Goal: Task Accomplishment & Management: Use online tool/utility

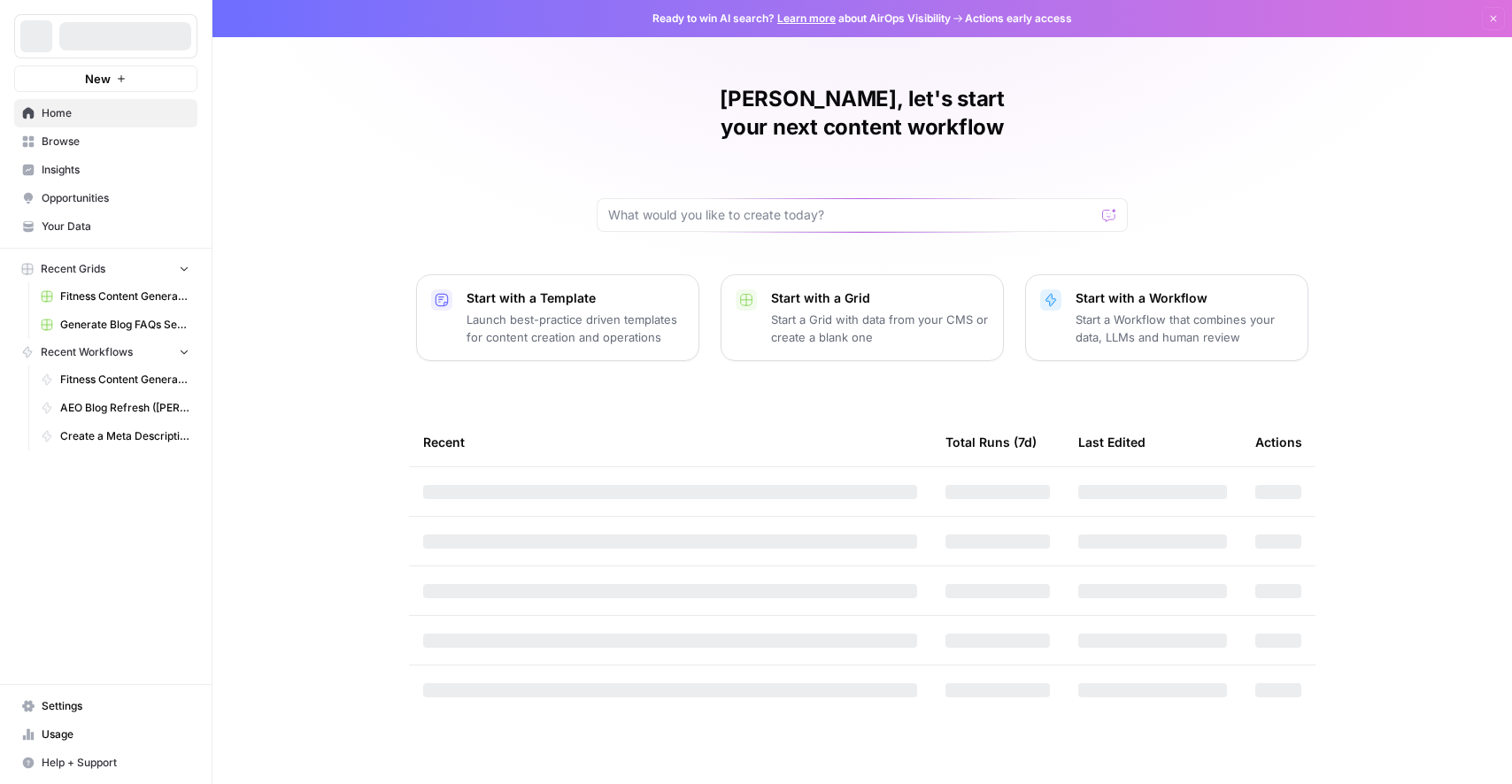
click at [93, 145] on span "Browse" at bounding box center [116, 142] width 148 height 16
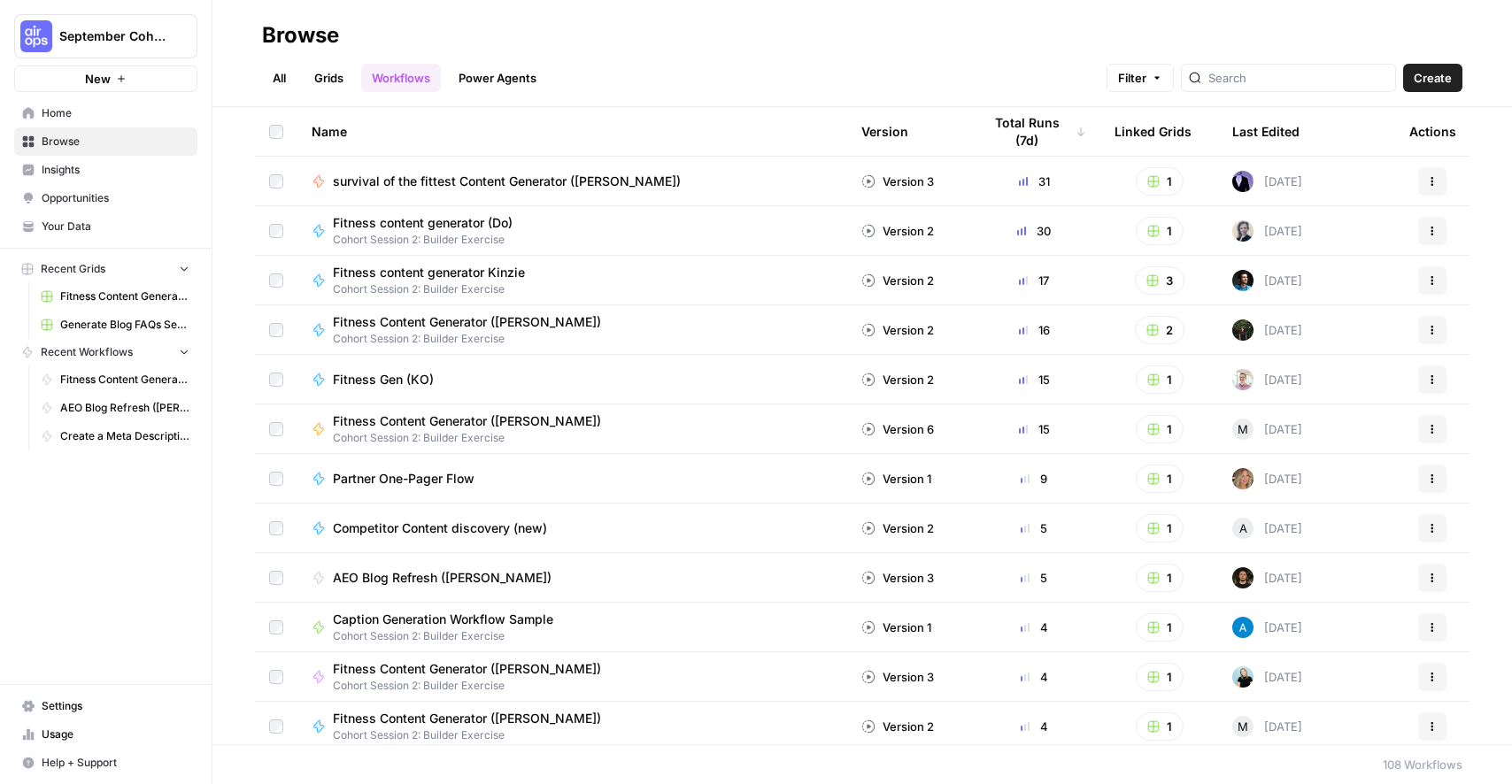
click at [287, 88] on link "All" at bounding box center [279, 78] width 34 height 28
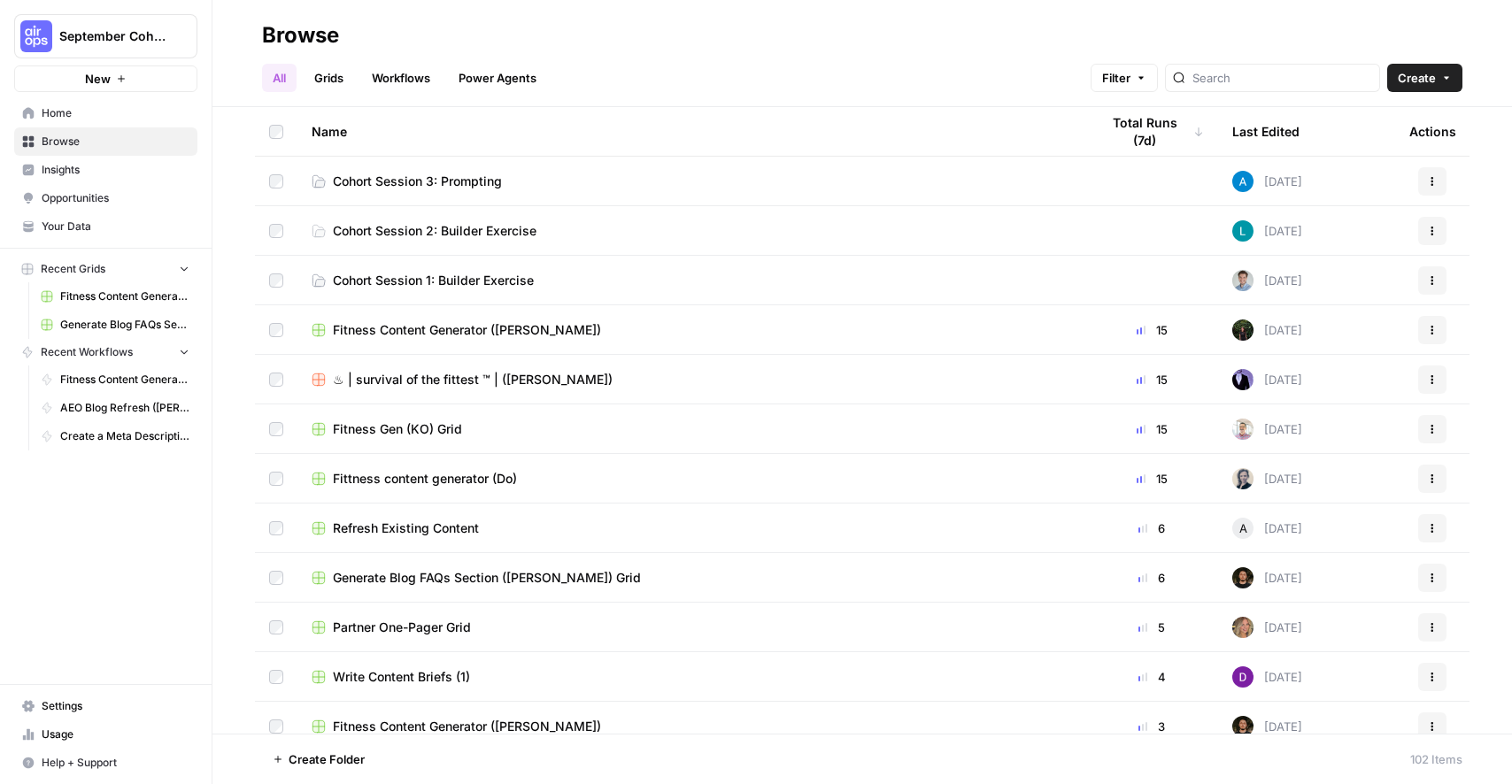
click at [576, 184] on link "Cohort Session 3: Prompting" at bounding box center [691, 182] width 760 height 18
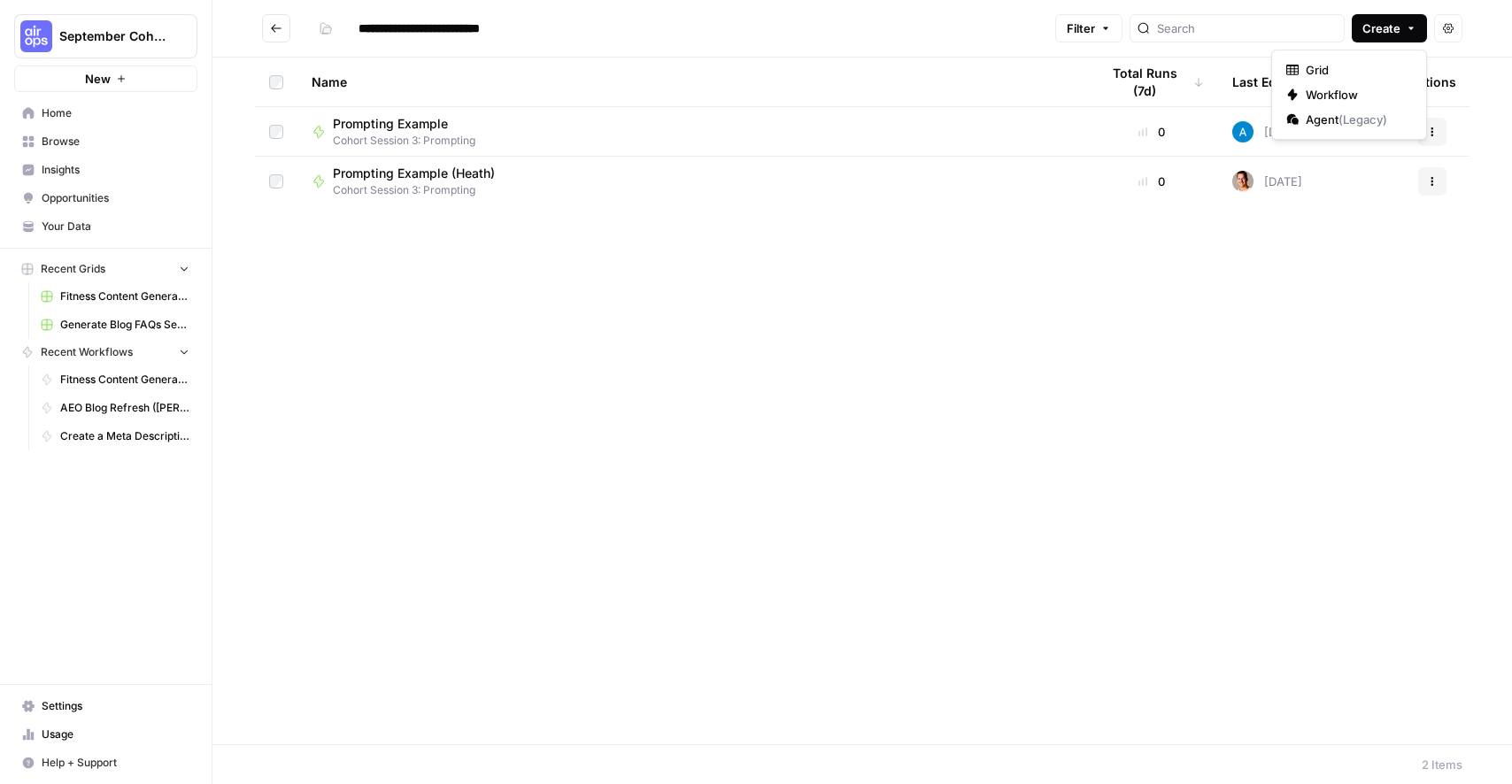
click at [1389, 32] on span "Create" at bounding box center [1382, 29] width 38 height 18
click at [1361, 90] on span "Workflow" at bounding box center [1356, 95] width 99 height 18
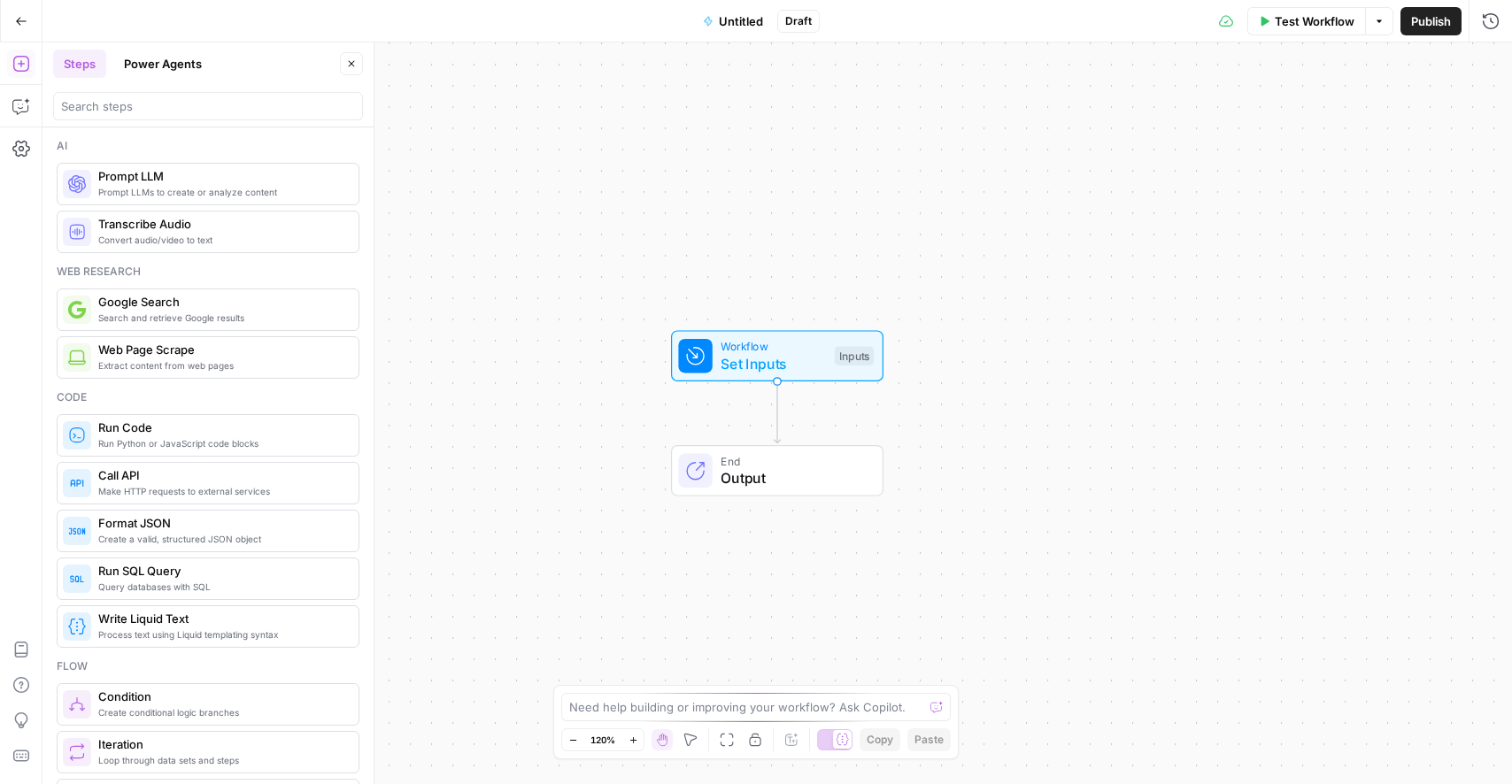
click at [757, 36] on div "Go Back Untitled Draft Test Workflow Options Publish Run History" at bounding box center [756, 21] width 1512 height 42
click at [750, 27] on span "Untitled" at bounding box center [741, 22] width 44 height 18
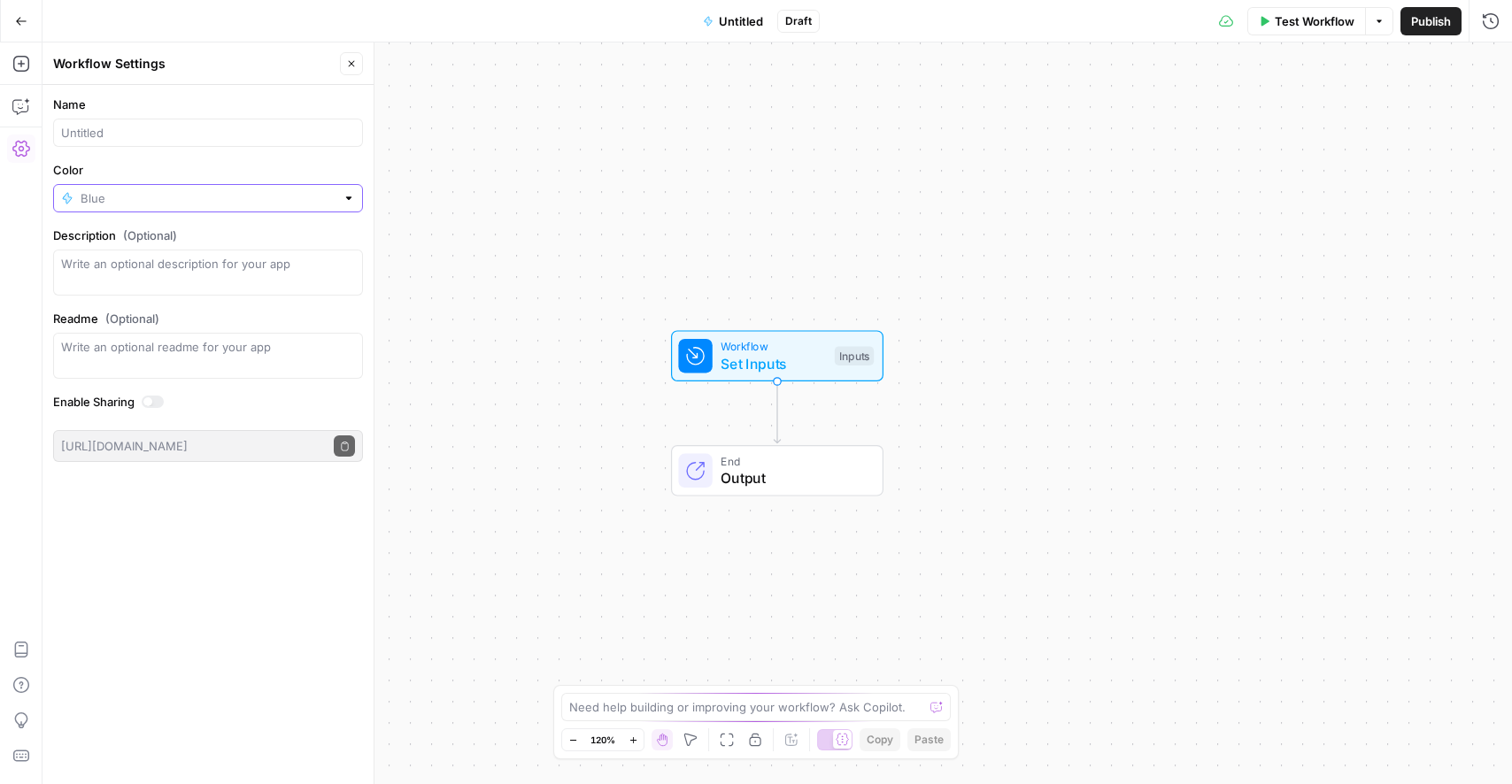
click at [175, 200] on input "Color" at bounding box center [208, 199] width 255 height 18
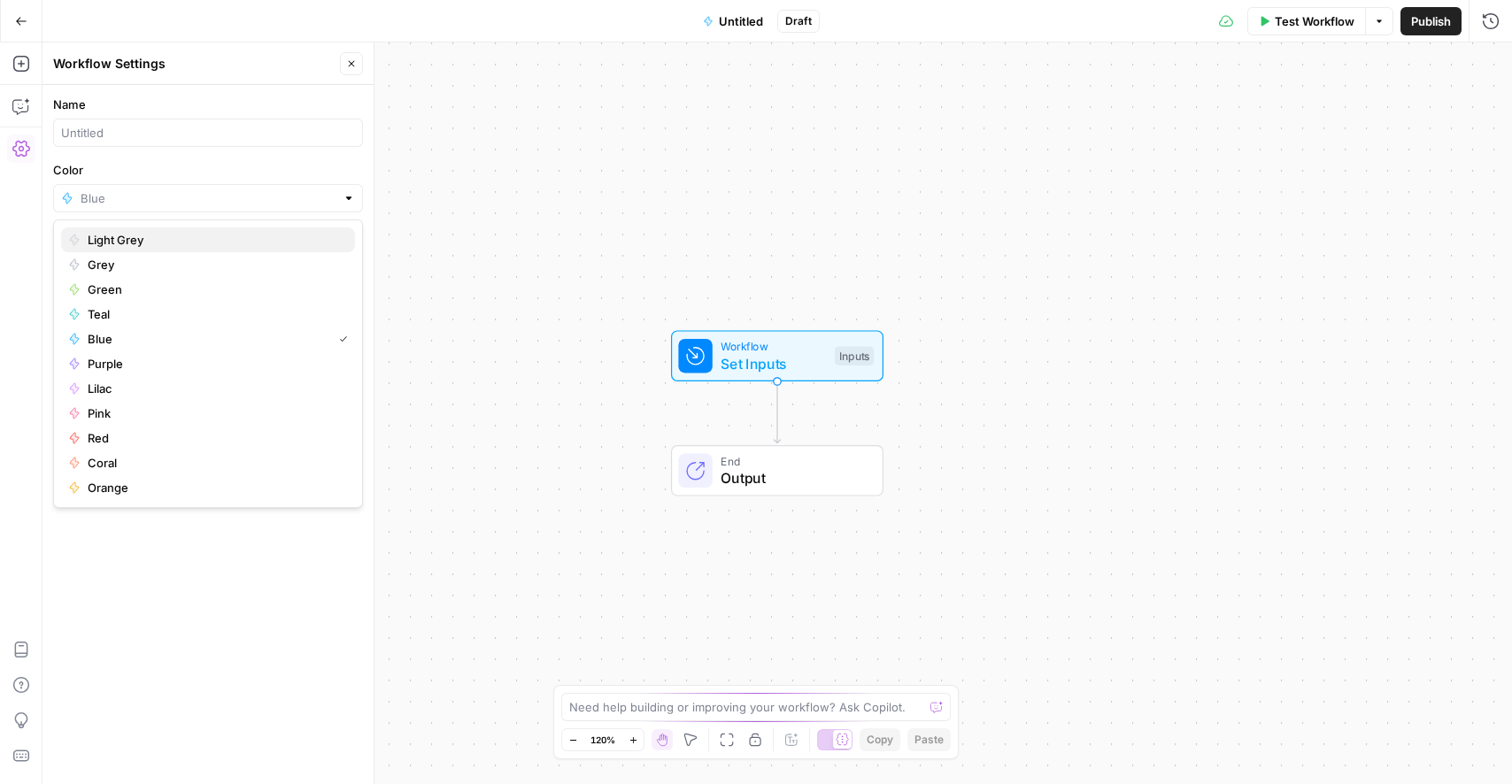
click at [163, 229] on button "Light Grey" at bounding box center [208, 239] width 294 height 24
type input "Light Grey"
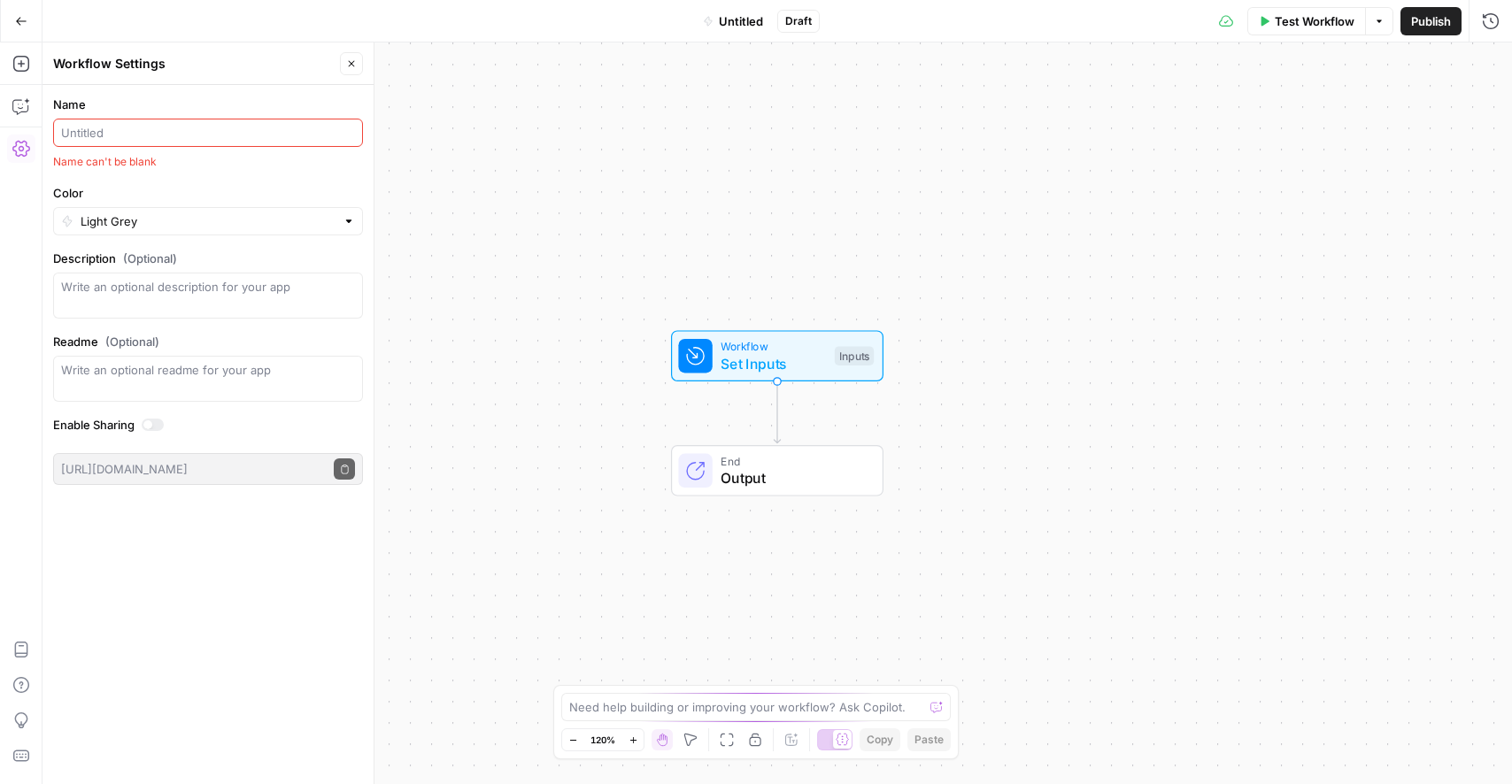
click at [137, 133] on input "Name" at bounding box center [208, 133] width 294 height 18
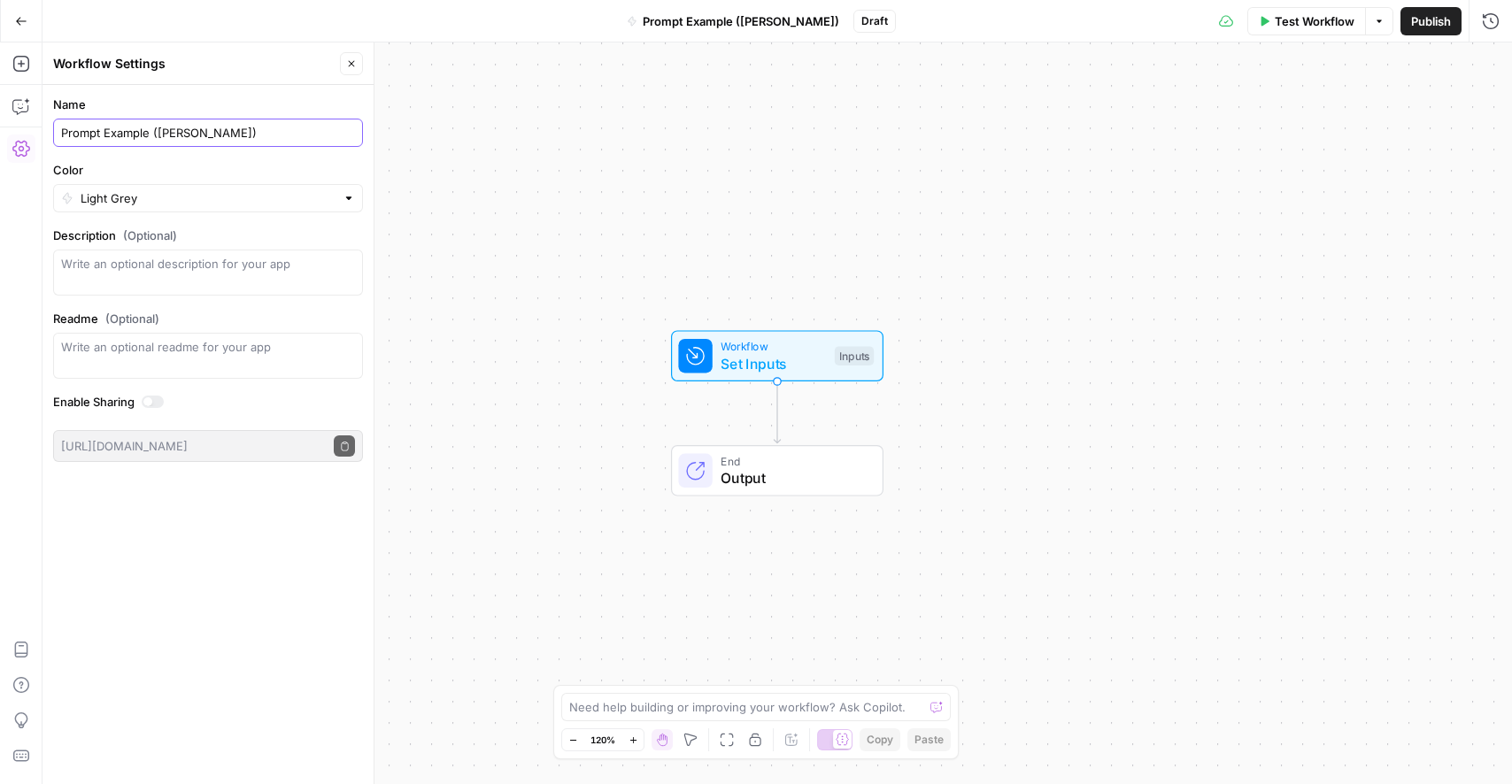
type input "Prompt Example ([PERSON_NAME])"
type input "Light Grey"
click at [1416, 27] on span "Publish" at bounding box center [1431, 22] width 40 height 18
click at [777, 335] on div "Test Step" at bounding box center [825, 316] width 107 height 38
click at [814, 348] on span "Workflow" at bounding box center [773, 346] width 106 height 17
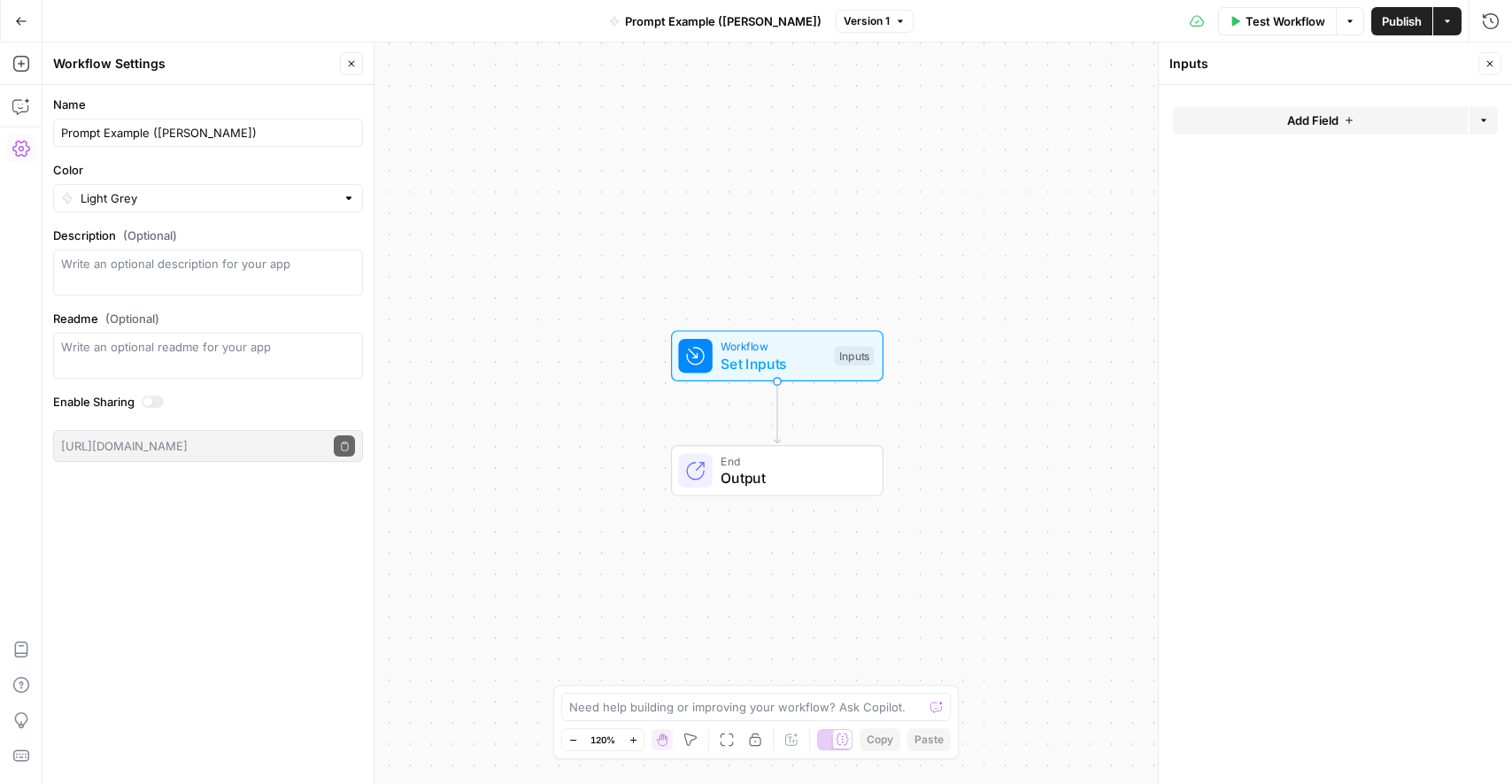
click at [360, 62] on button "Close" at bounding box center [350, 63] width 23 height 23
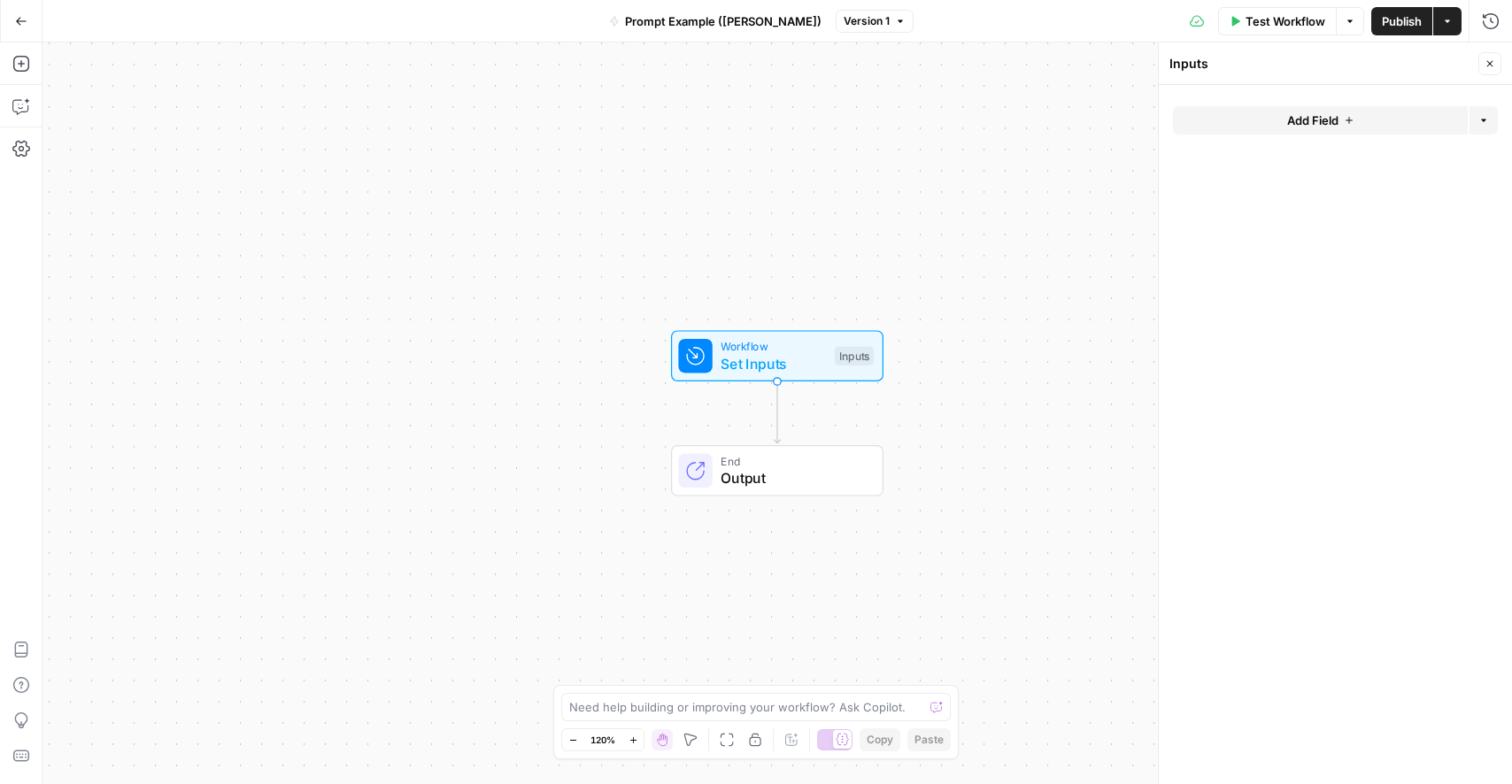
click at [1266, 127] on button "Add Field" at bounding box center [1321, 120] width 294 height 28
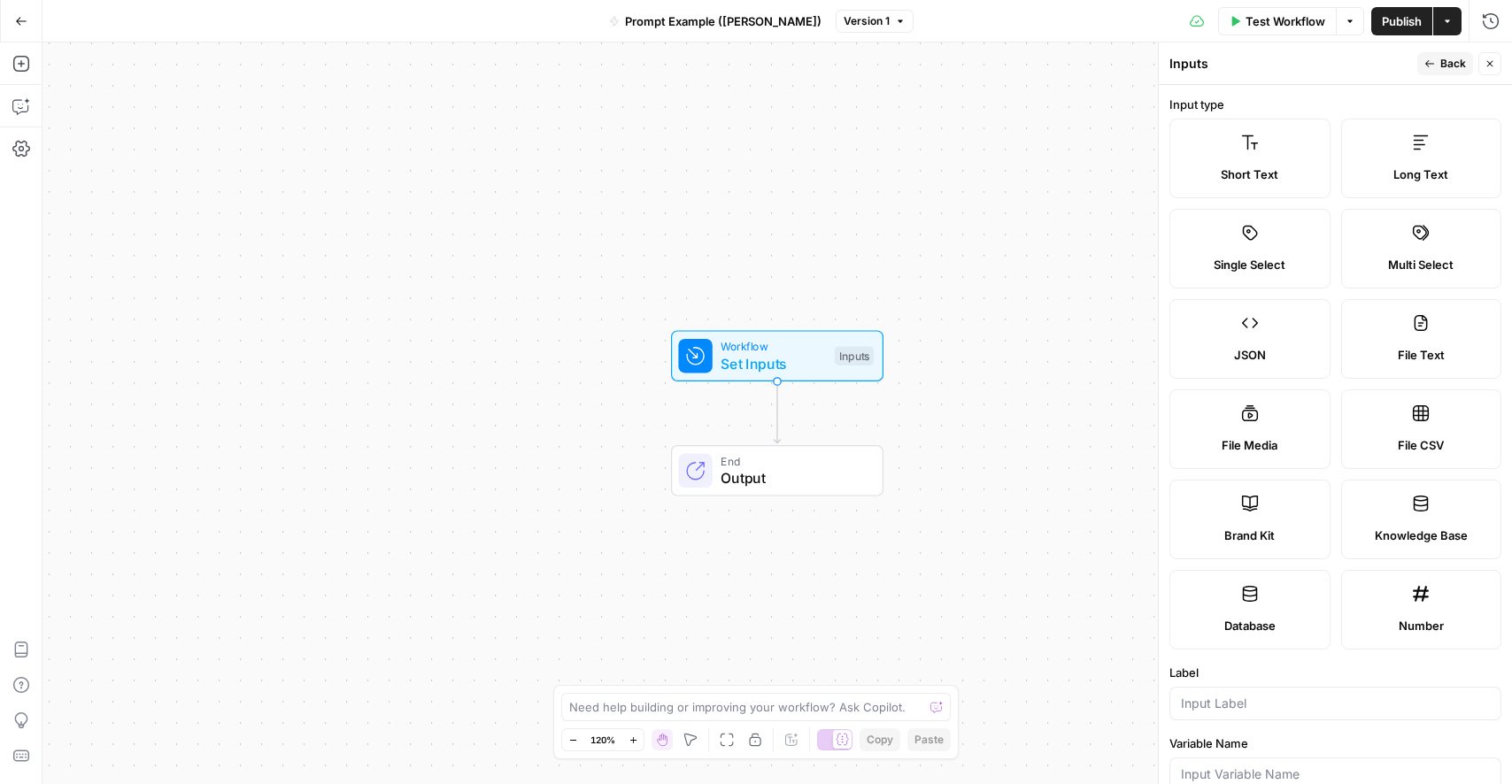
click at [1263, 500] on label "Brand Kit" at bounding box center [1250, 519] width 161 height 79
click at [1272, 701] on input "Label" at bounding box center [1336, 704] width 309 height 18
type input "Brand Kit"
click at [1464, 61] on span "Back" at bounding box center [1453, 64] width 25 height 16
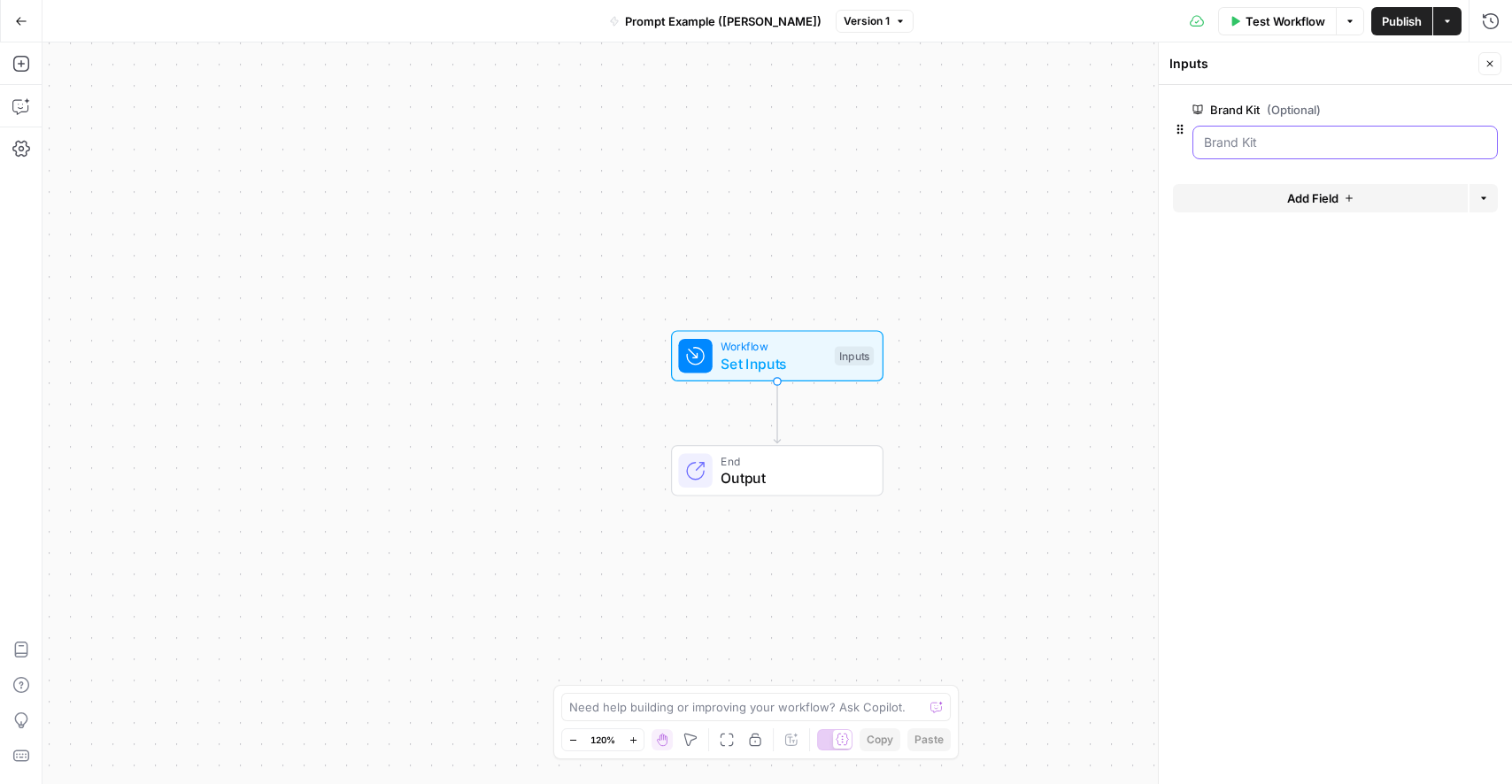
click at [1332, 138] on Kit "Brand Kit (Optional)" at bounding box center [1345, 143] width 283 height 18
click at [1049, 314] on div "Workflow Set Inputs Inputs End Output" at bounding box center [777, 413] width 1470 height 742
click at [11, 55] on button "Add Steps" at bounding box center [21, 63] width 28 height 28
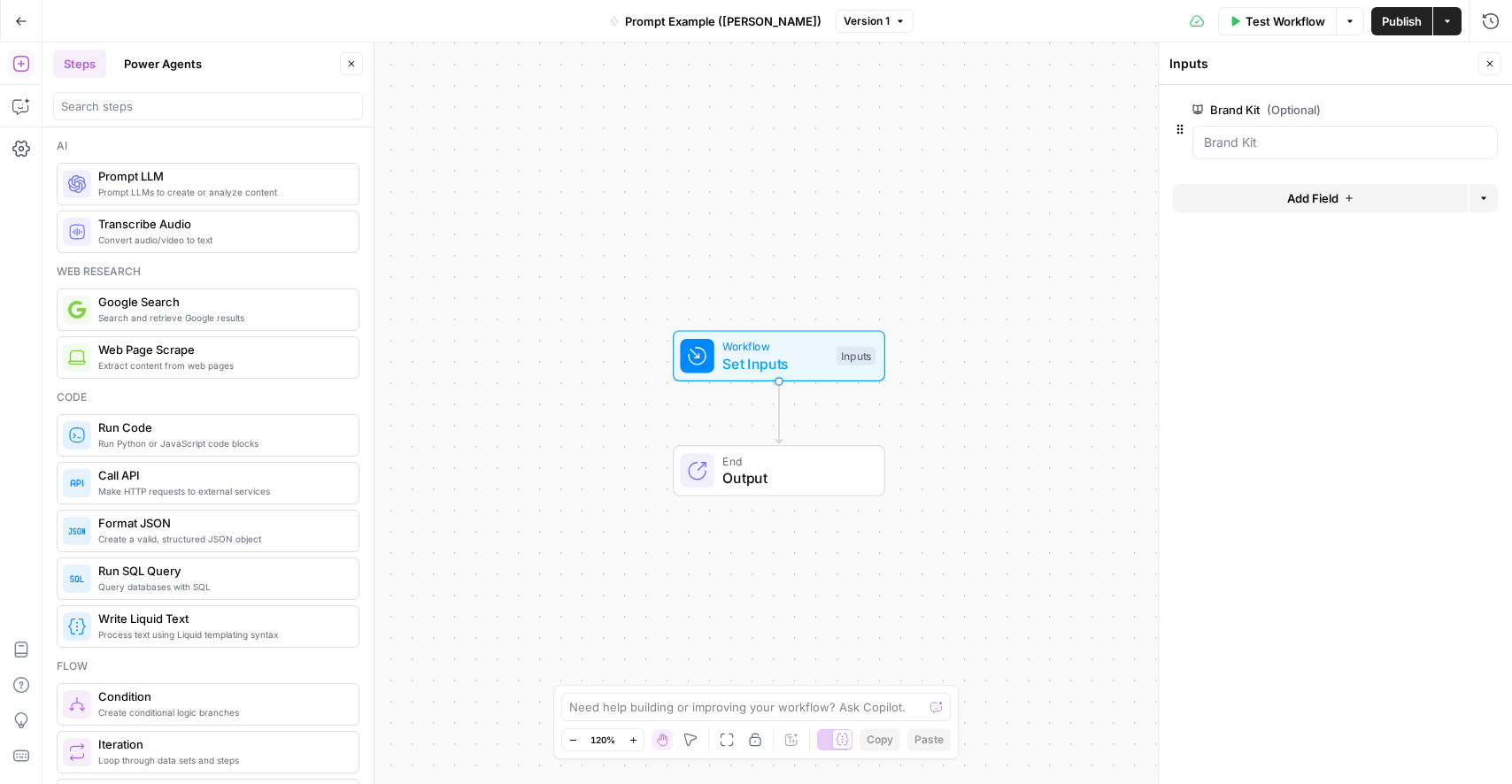
click at [110, 179] on span "Prompt LLM" at bounding box center [221, 176] width 247 height 18
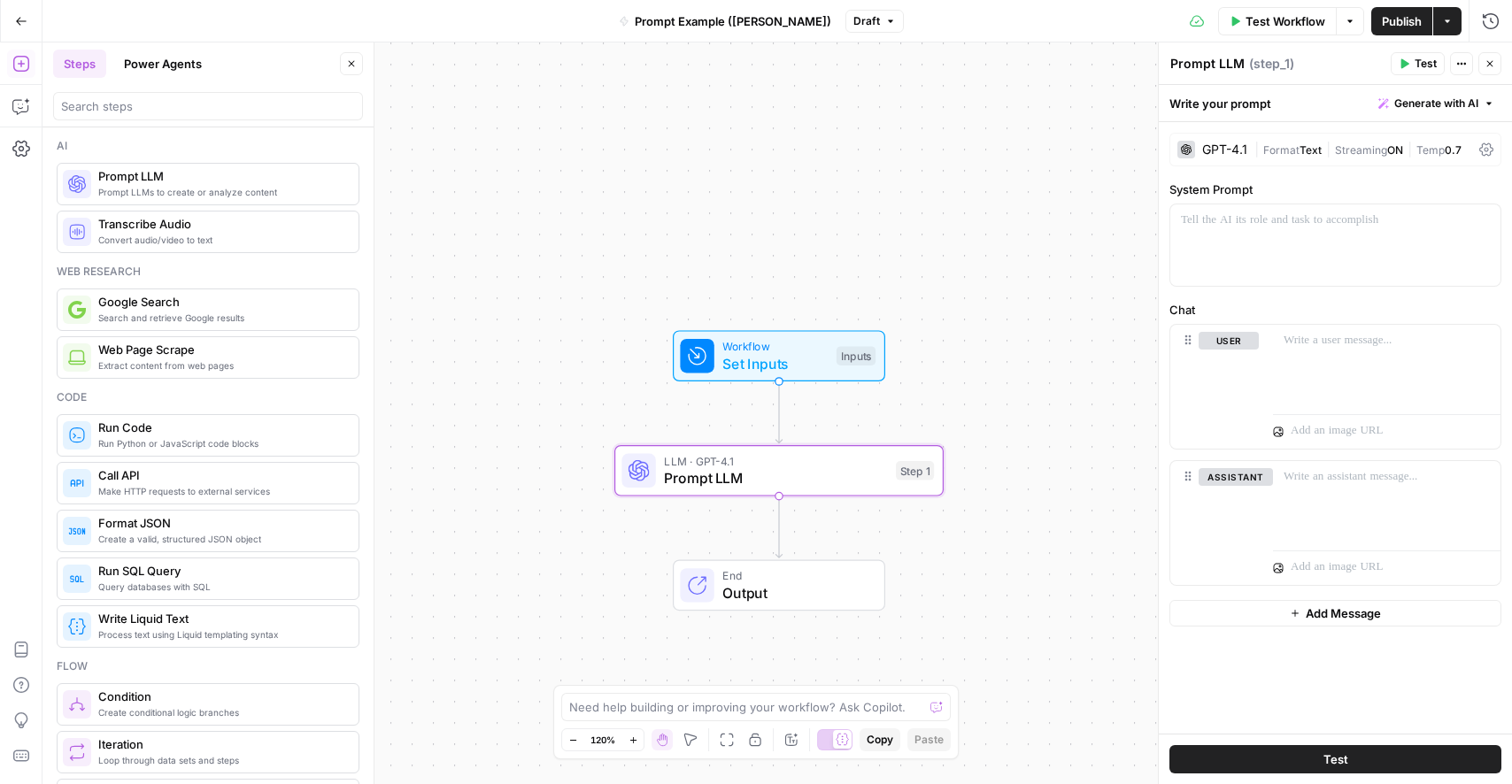
click at [339, 62] on div "Steps Power Agents Close" at bounding box center [208, 63] width 310 height 28
click at [342, 63] on button "Close" at bounding box center [350, 63] width 23 height 23
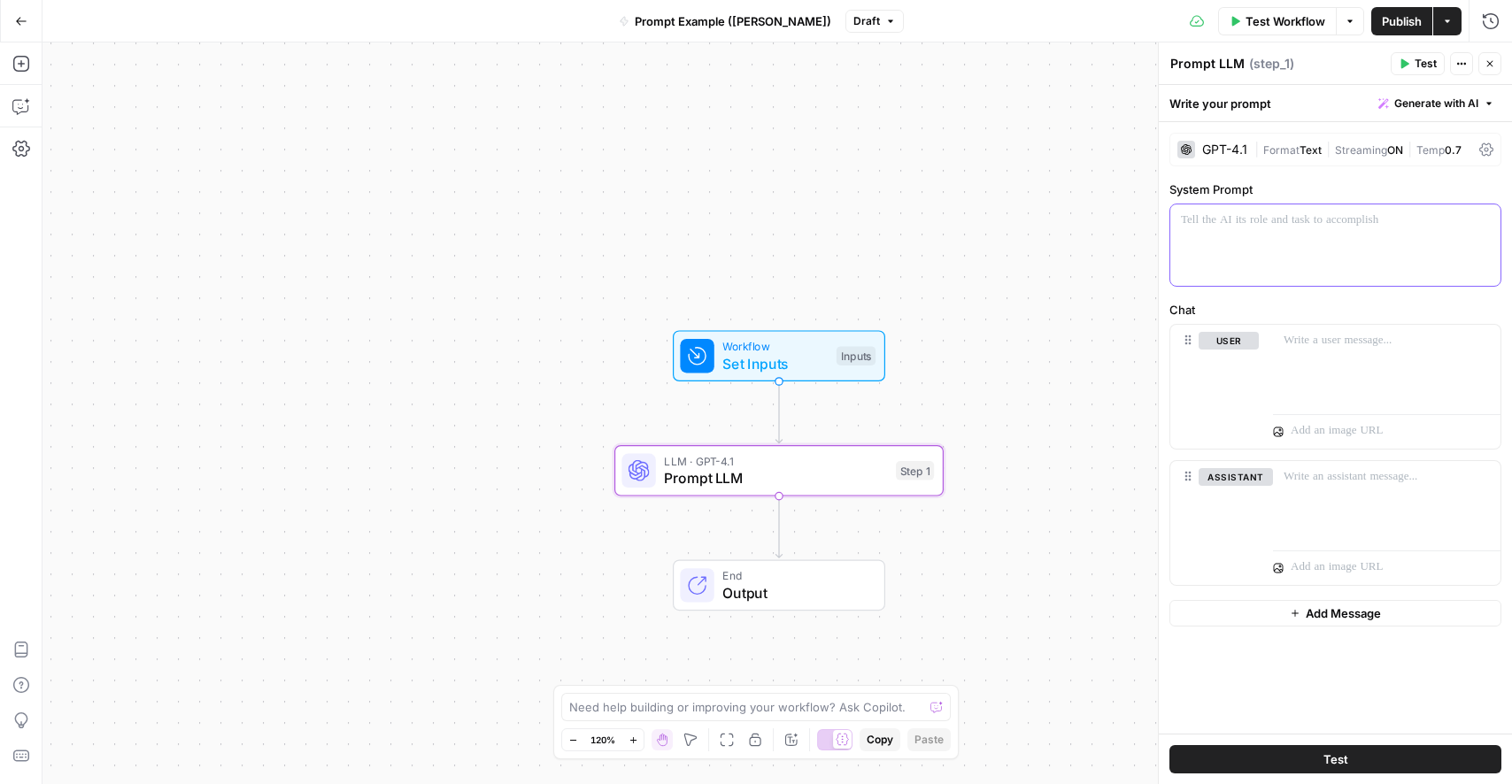
click at [1316, 238] on div at bounding box center [1336, 245] width 331 height 81
click at [1335, 334] on p at bounding box center [1386, 341] width 206 height 18
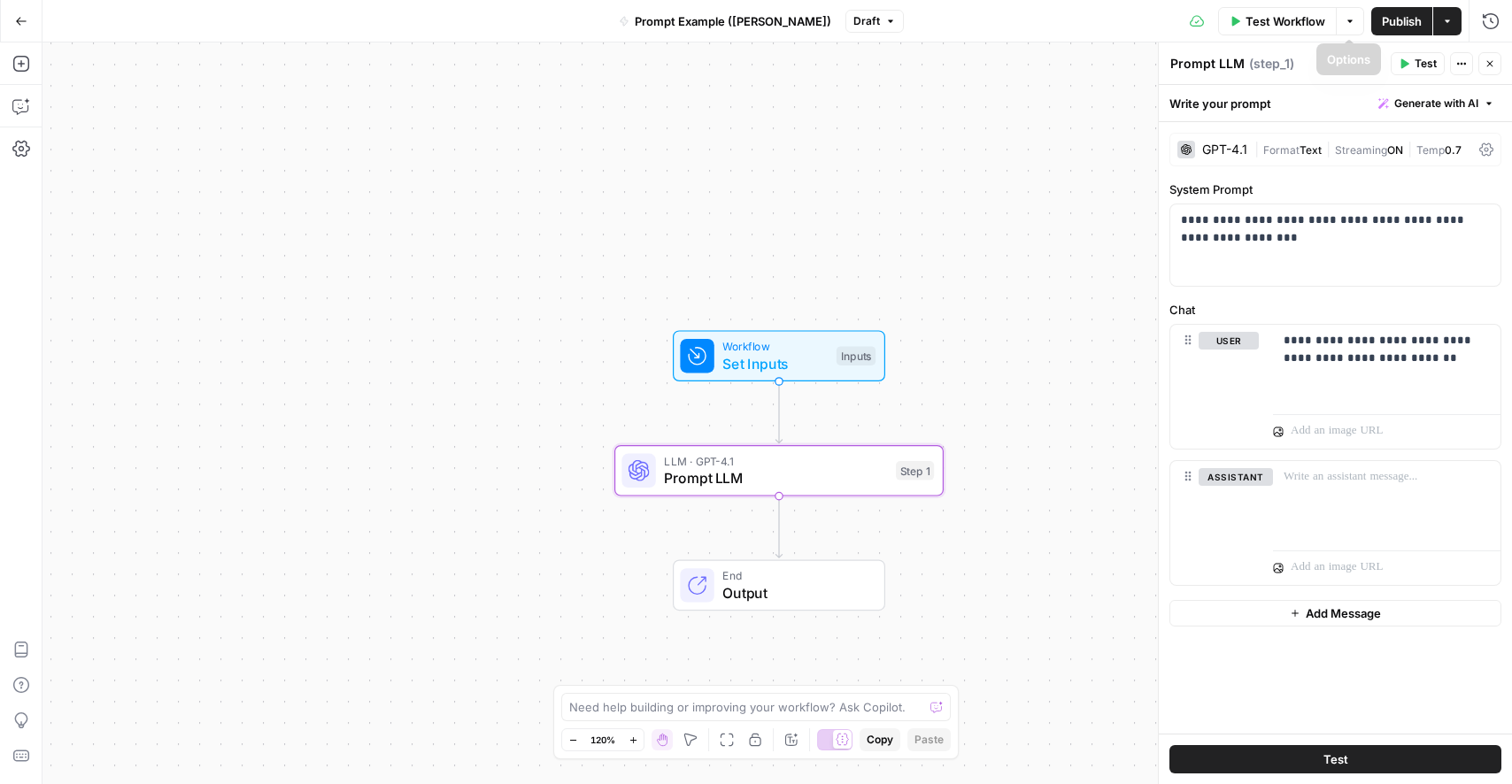
click at [1326, 19] on button "Test Workflow" at bounding box center [1277, 21] width 118 height 28
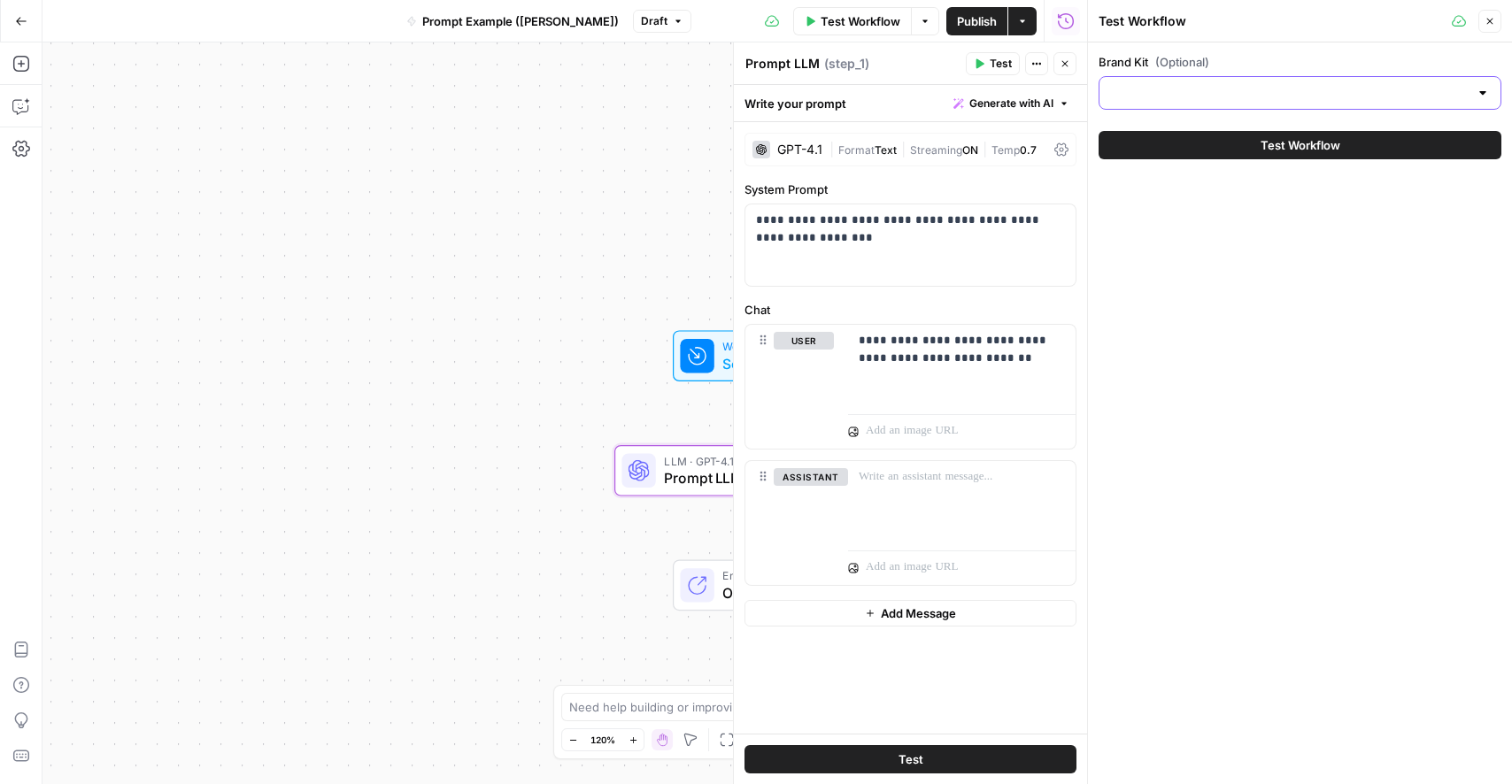
click at [1259, 84] on input "Brand Kit (Optional)" at bounding box center [1289, 93] width 359 height 18
click at [1492, 25] on icon "button" at bounding box center [1490, 22] width 11 height 11
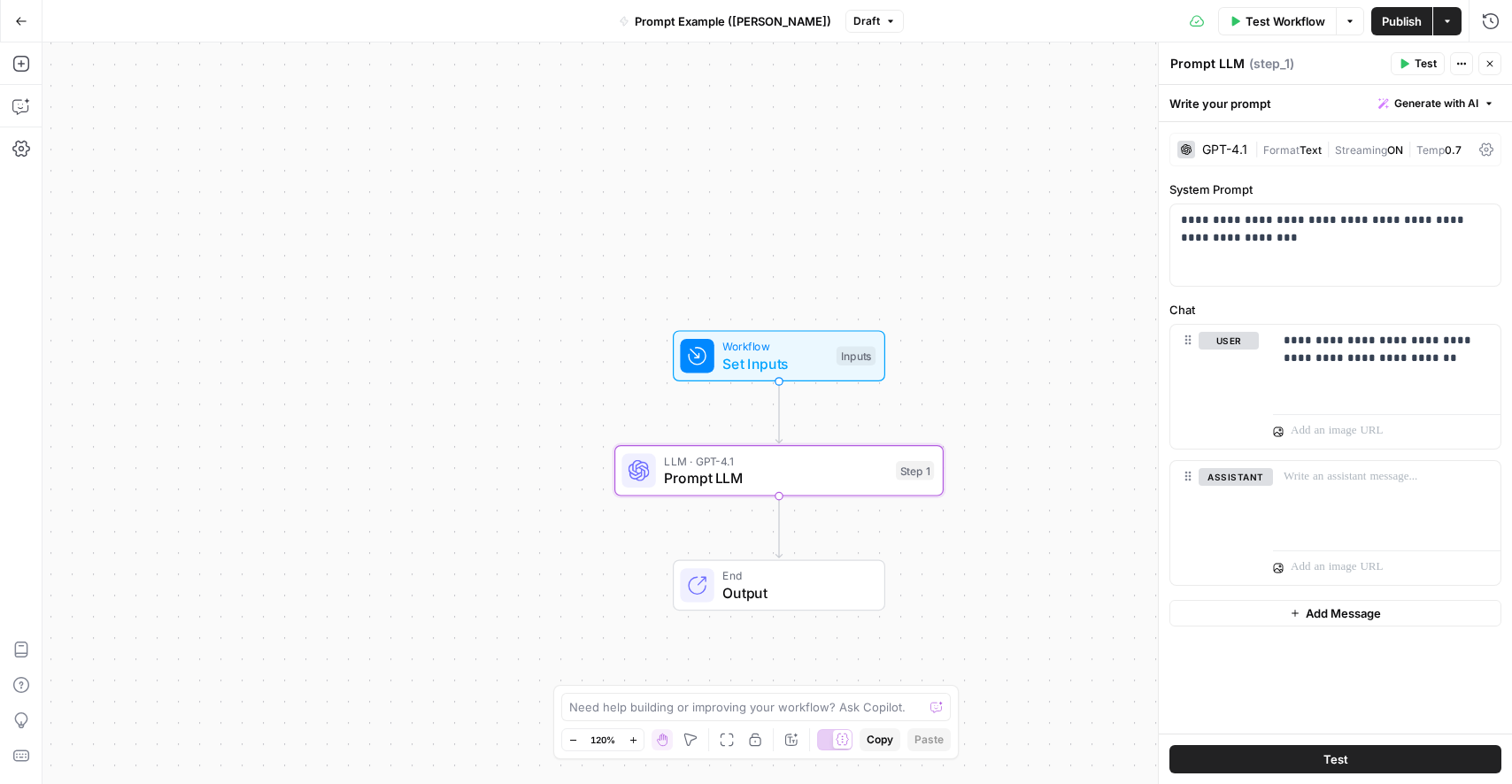
click at [1413, 63] on button "Test" at bounding box center [1418, 63] width 54 height 23
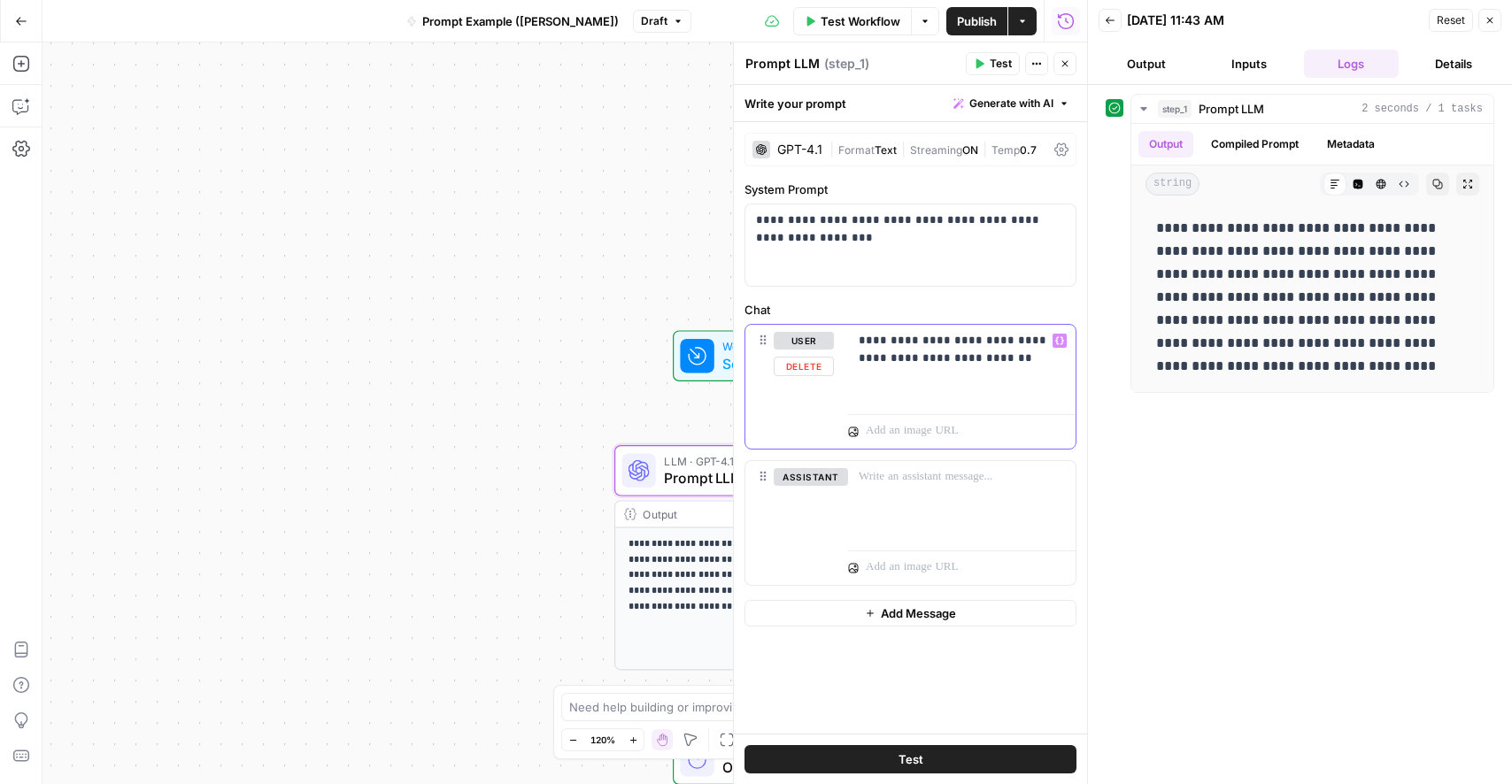
drag, startPoint x: 907, startPoint y: 340, endPoint x: 918, endPoint y: 345, distance: 12.1
click at [907, 341] on p "**********" at bounding box center [962, 350] width 206 height 35
click at [1020, 369] on div "**********" at bounding box center [962, 366] width 228 height 81
click at [843, 766] on button "Test" at bounding box center [910, 759] width 332 height 28
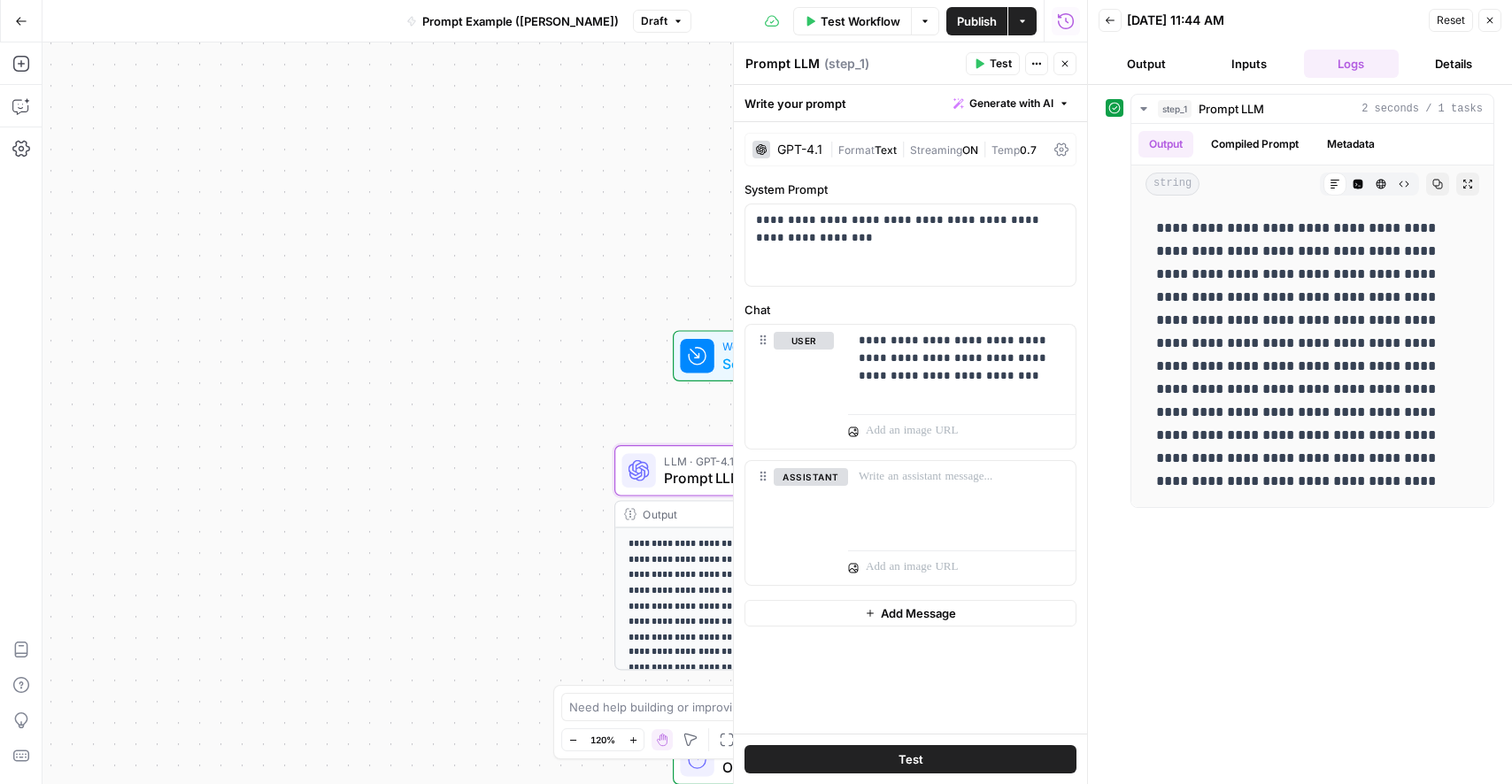
click at [809, 141] on div "GPT-4.1" at bounding box center [787, 150] width 70 height 18
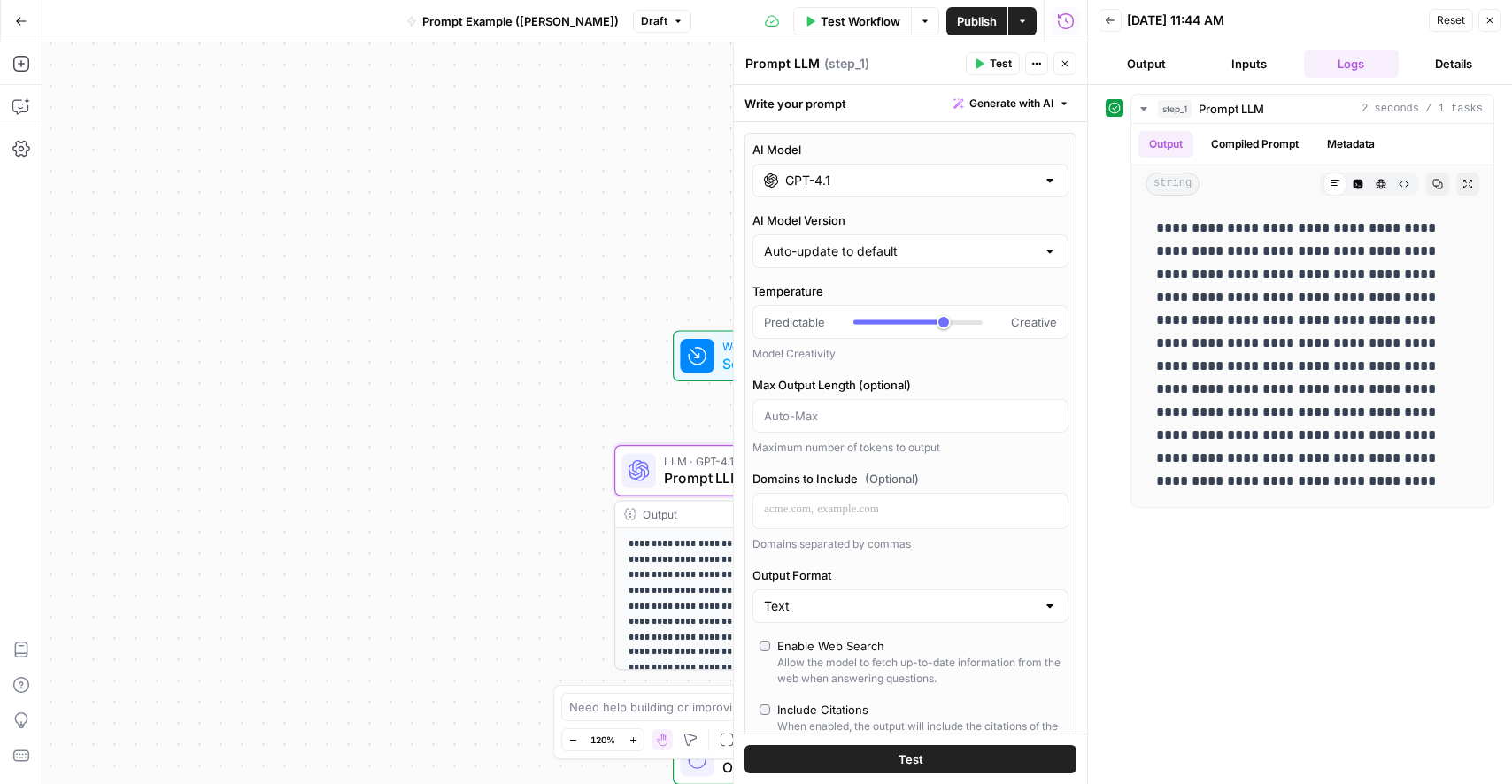
click at [836, 184] on input "GPT-4.1" at bounding box center [910, 181] width 250 height 18
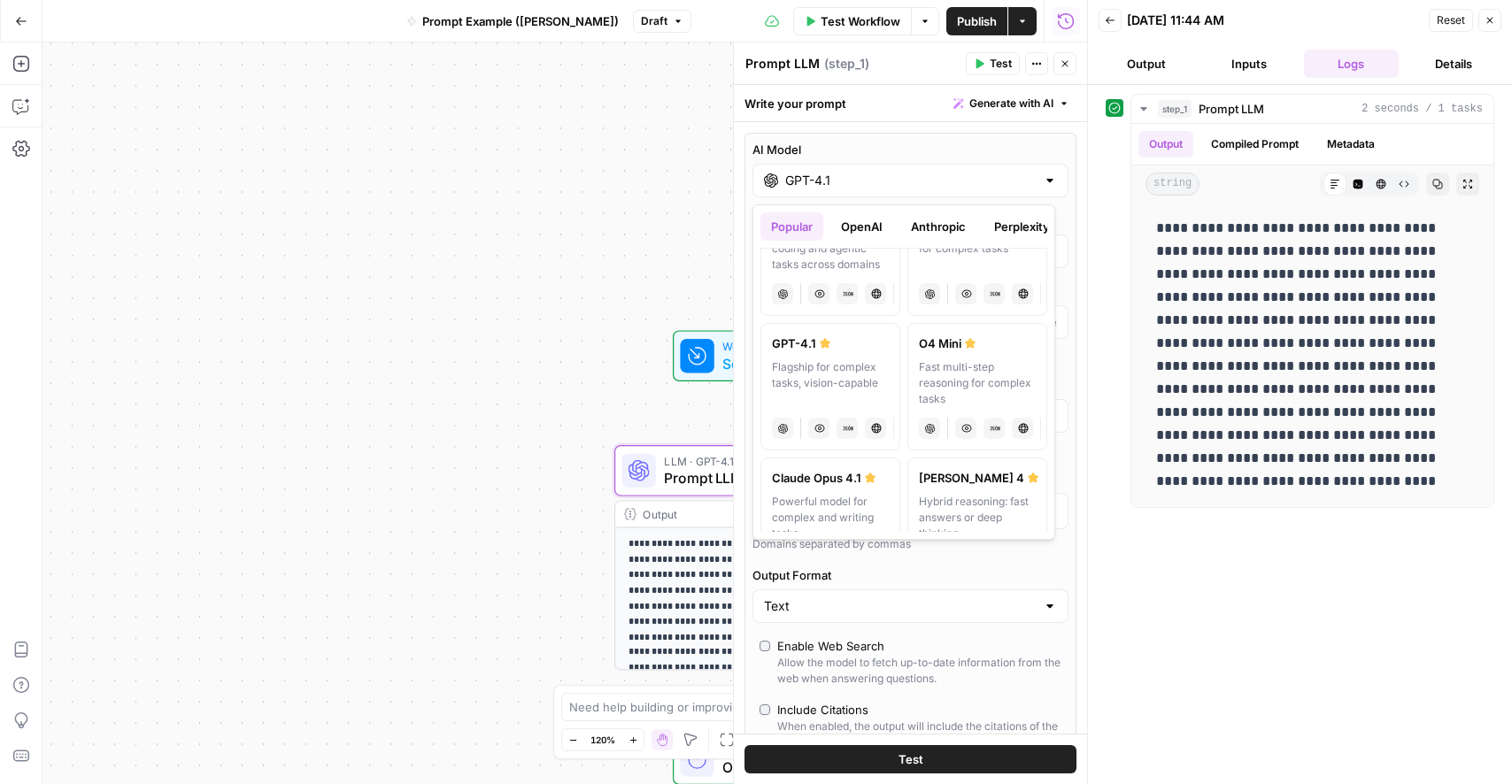
scroll to position [101, 0]
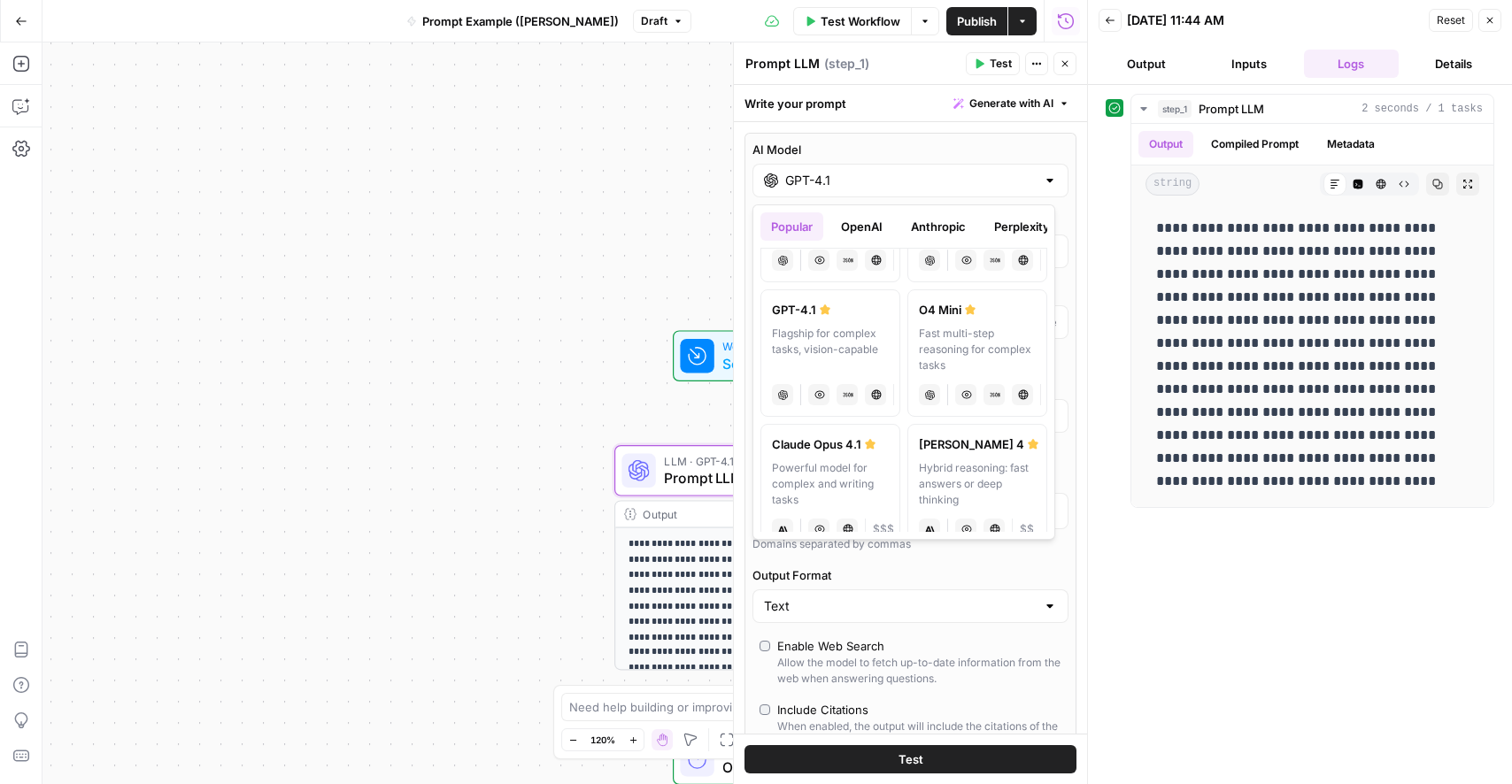
click at [919, 443] on div "[PERSON_NAME] 4" at bounding box center [976, 444] width 117 height 18
type input "[PERSON_NAME] 4"
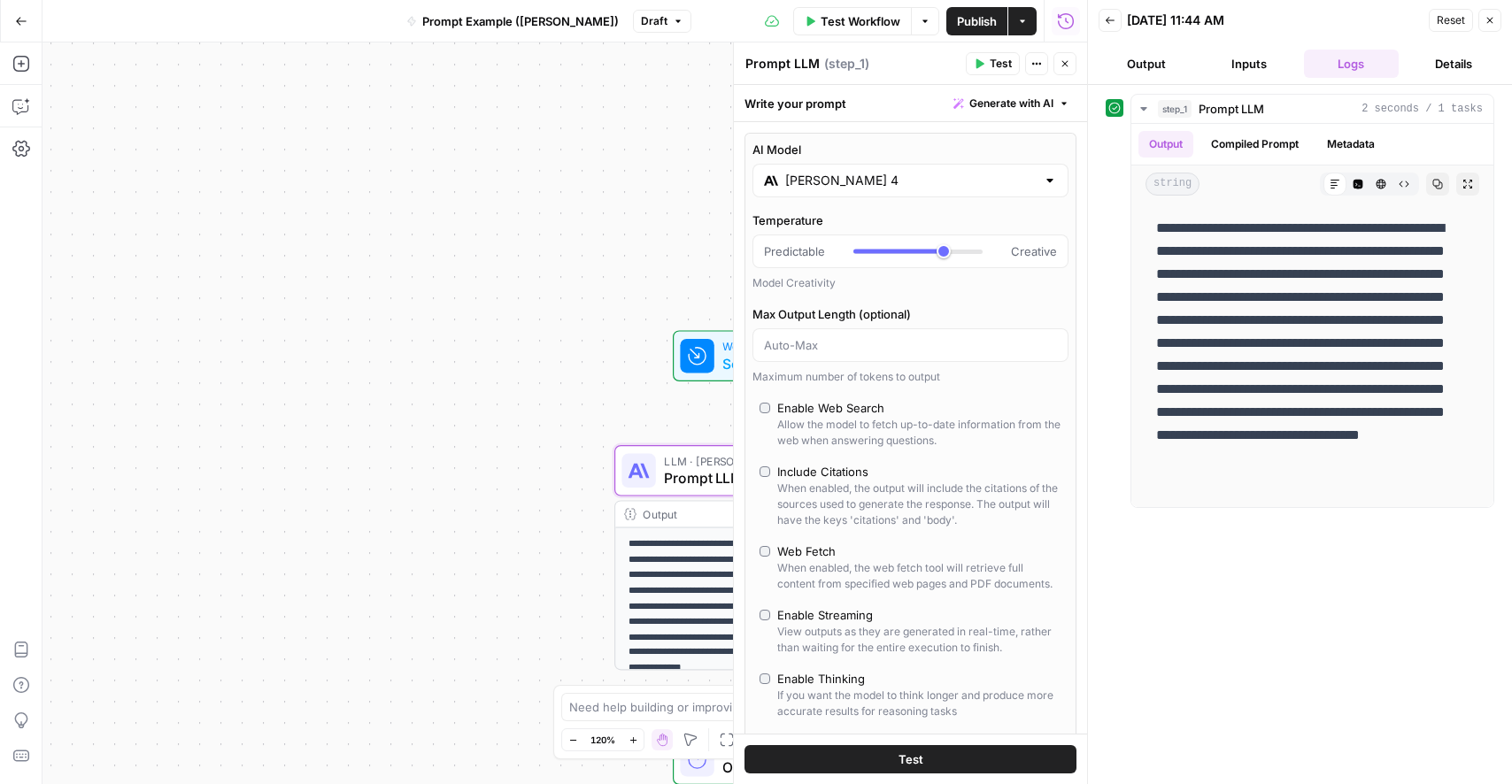
click at [1064, 66] on icon "button" at bounding box center [1065, 64] width 11 height 11
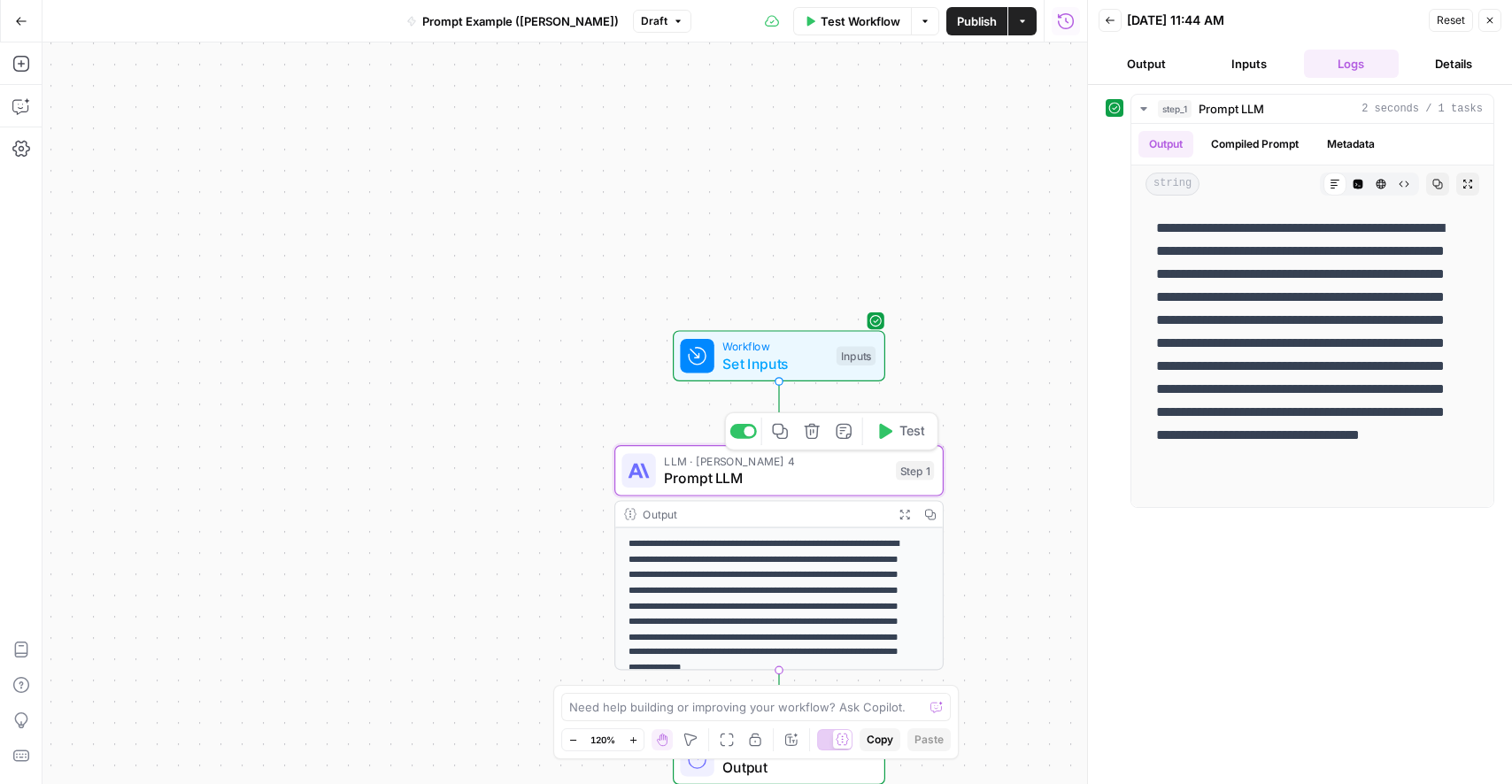
click at [844, 475] on span "Prompt LLM" at bounding box center [775, 479] width 223 height 22
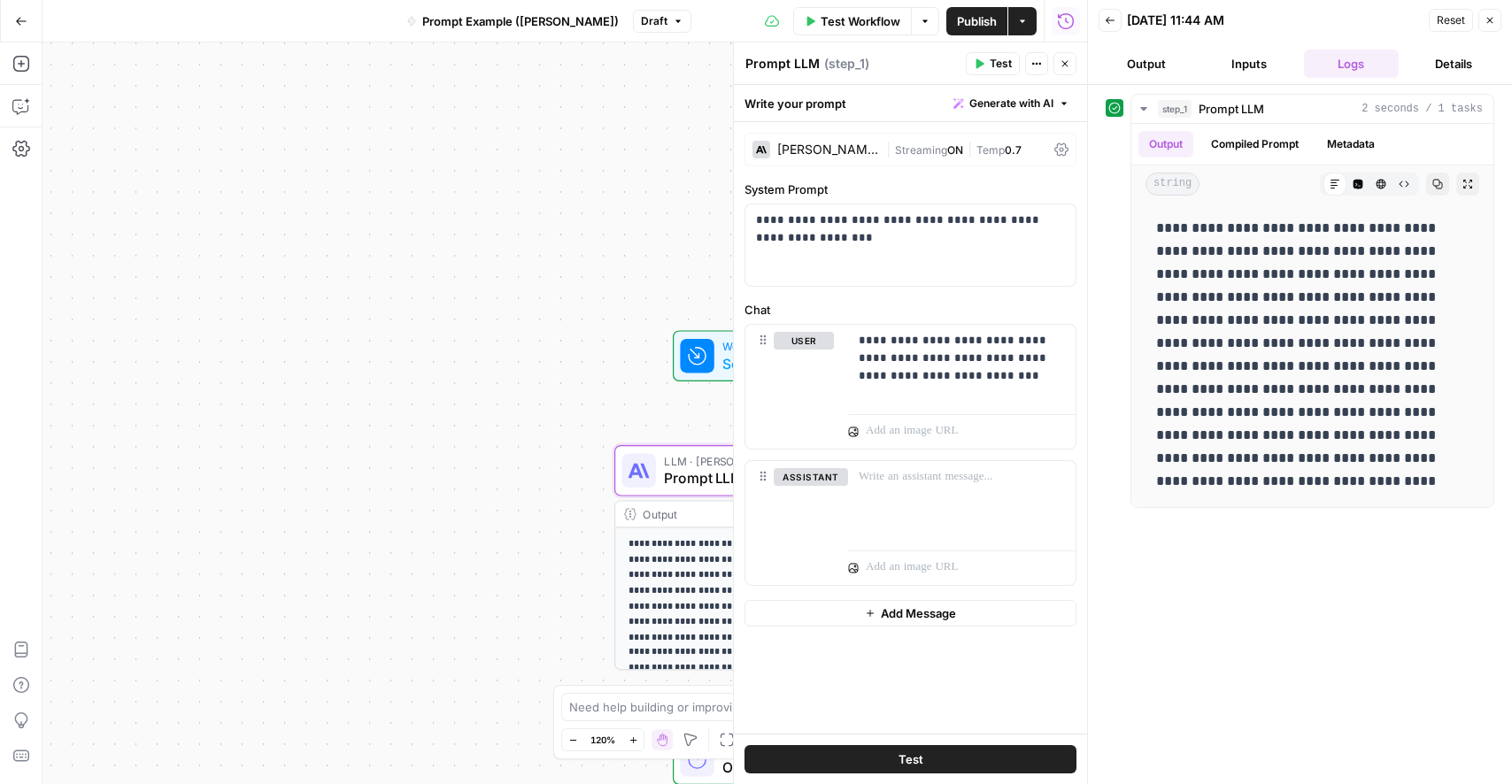
click at [917, 756] on span "Test" at bounding box center [910, 760] width 24 height 18
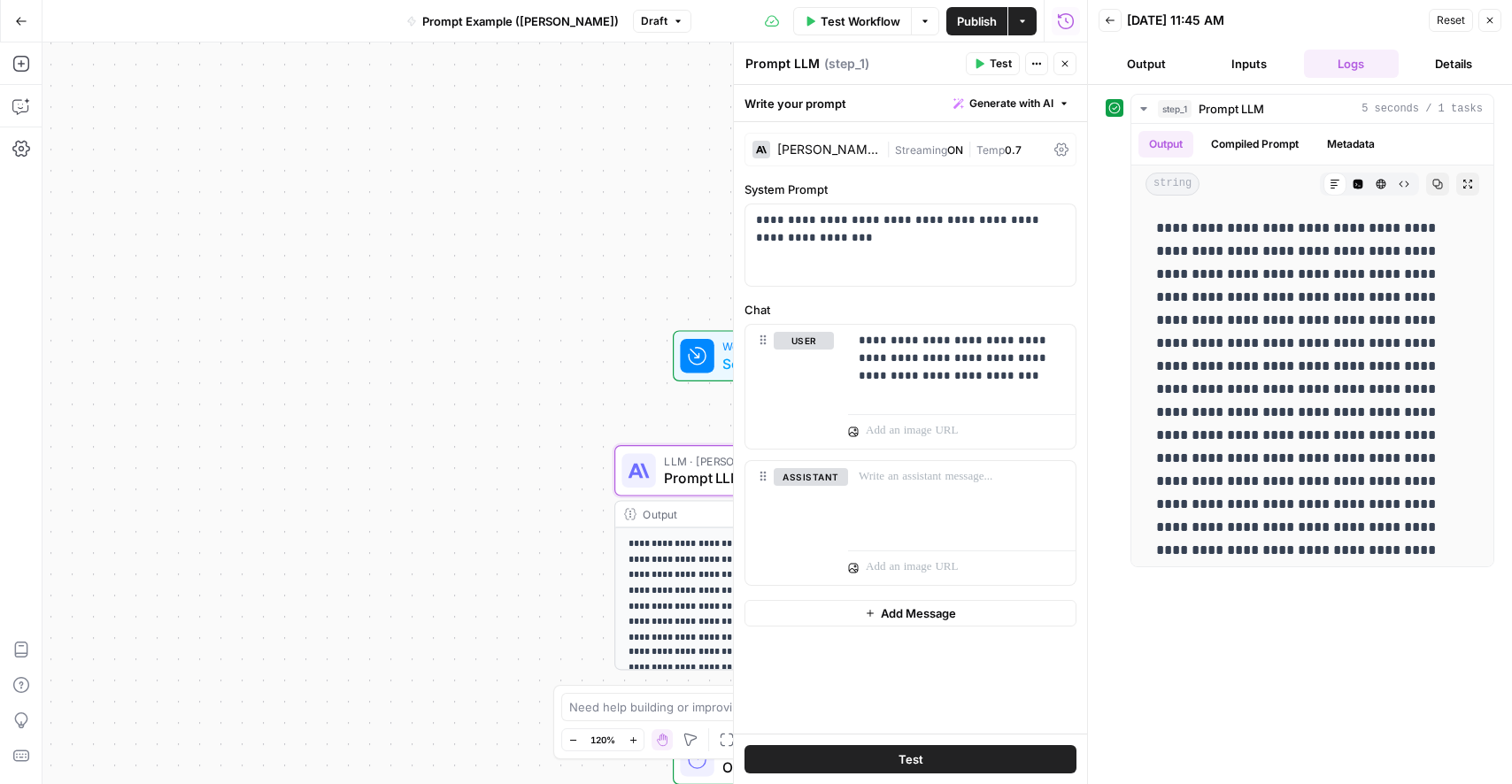
click at [848, 141] on div "[PERSON_NAME] 4" at bounding box center [816, 150] width 126 height 18
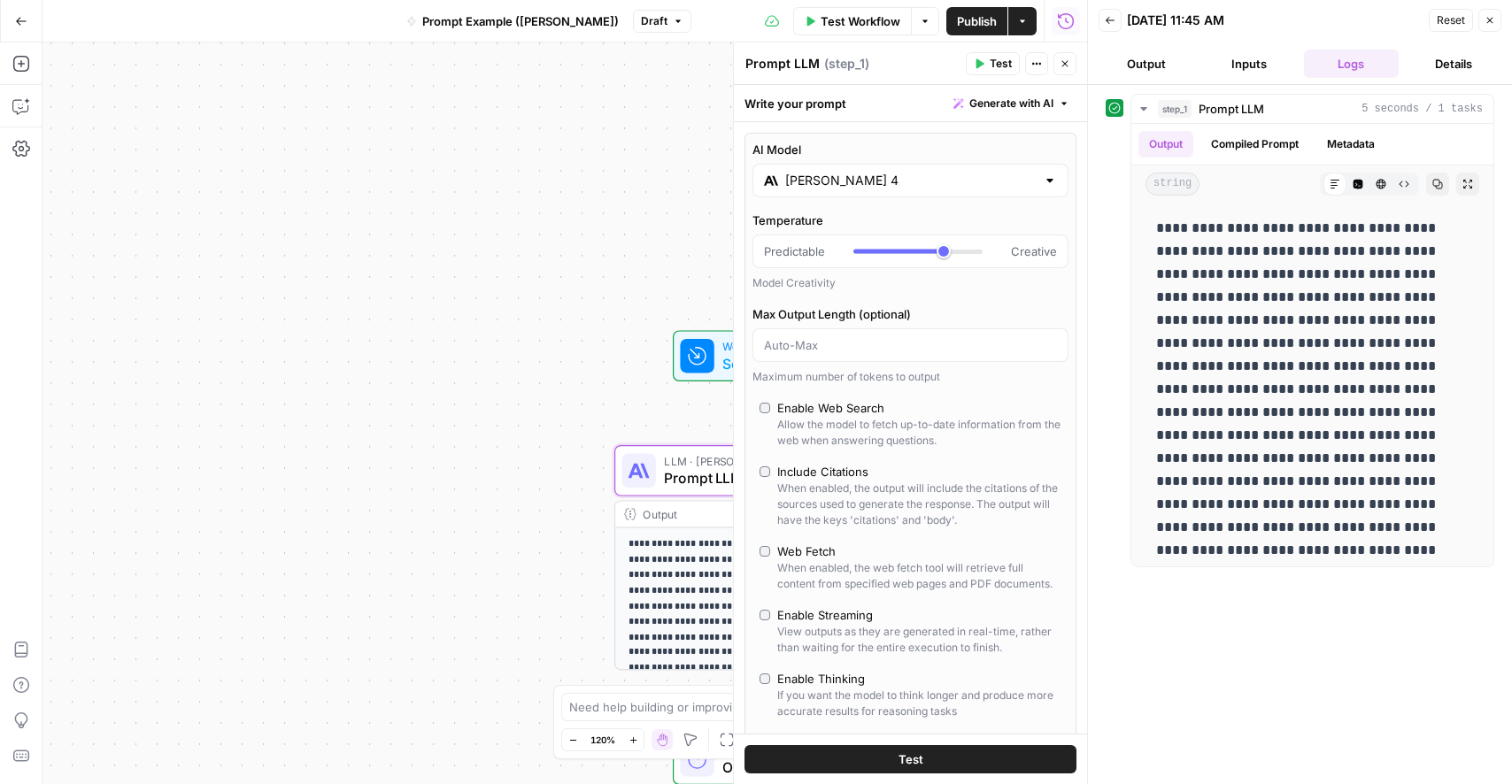
click at [835, 191] on div "[PERSON_NAME] 4" at bounding box center [910, 180] width 316 height 33
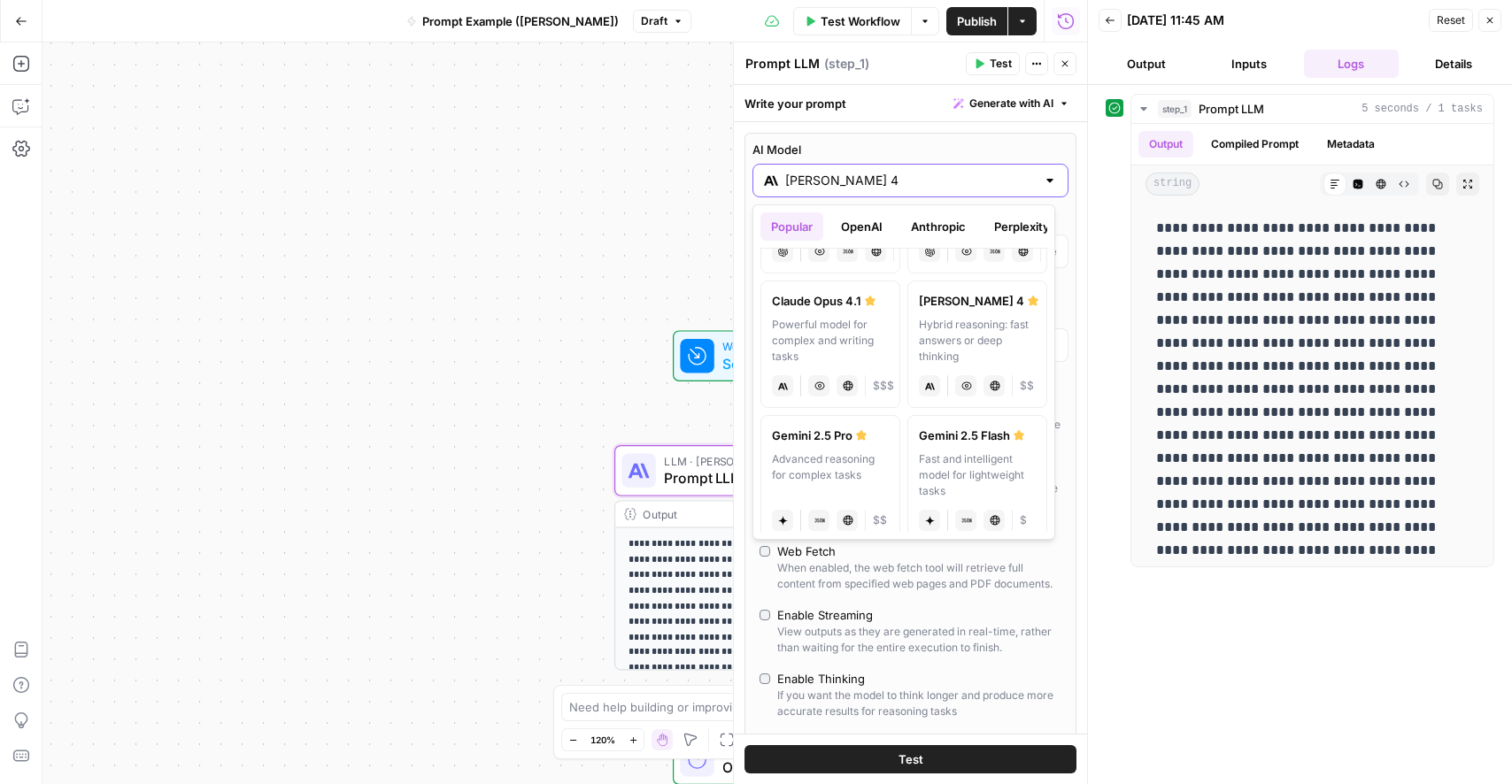
scroll to position [247, 0]
click at [844, 433] on div "Gemini 2.5 Pro" at bounding box center [830, 434] width 117 height 18
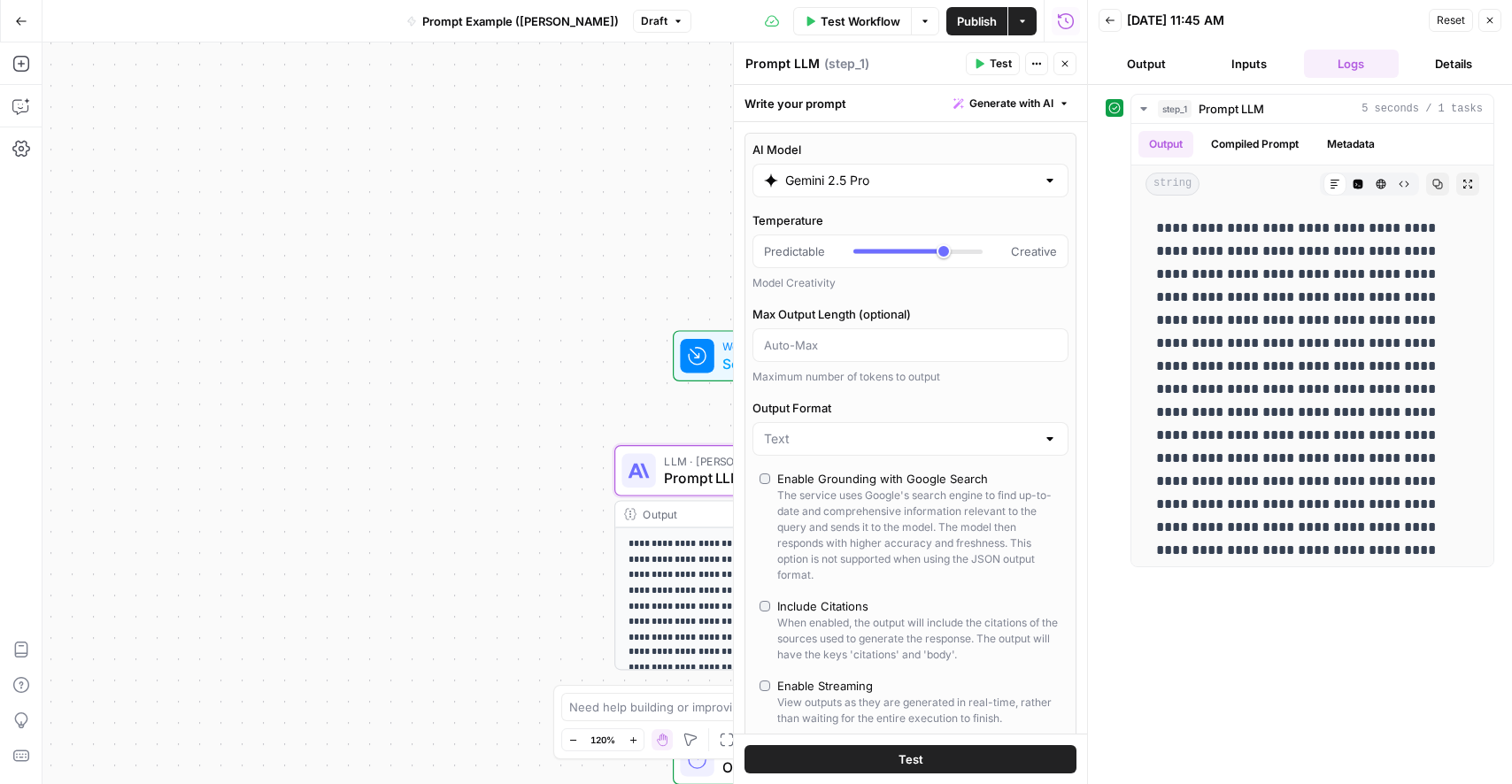
type input "Gemini 2.5 Pro"
click at [878, 750] on button "Test" at bounding box center [910, 759] width 332 height 28
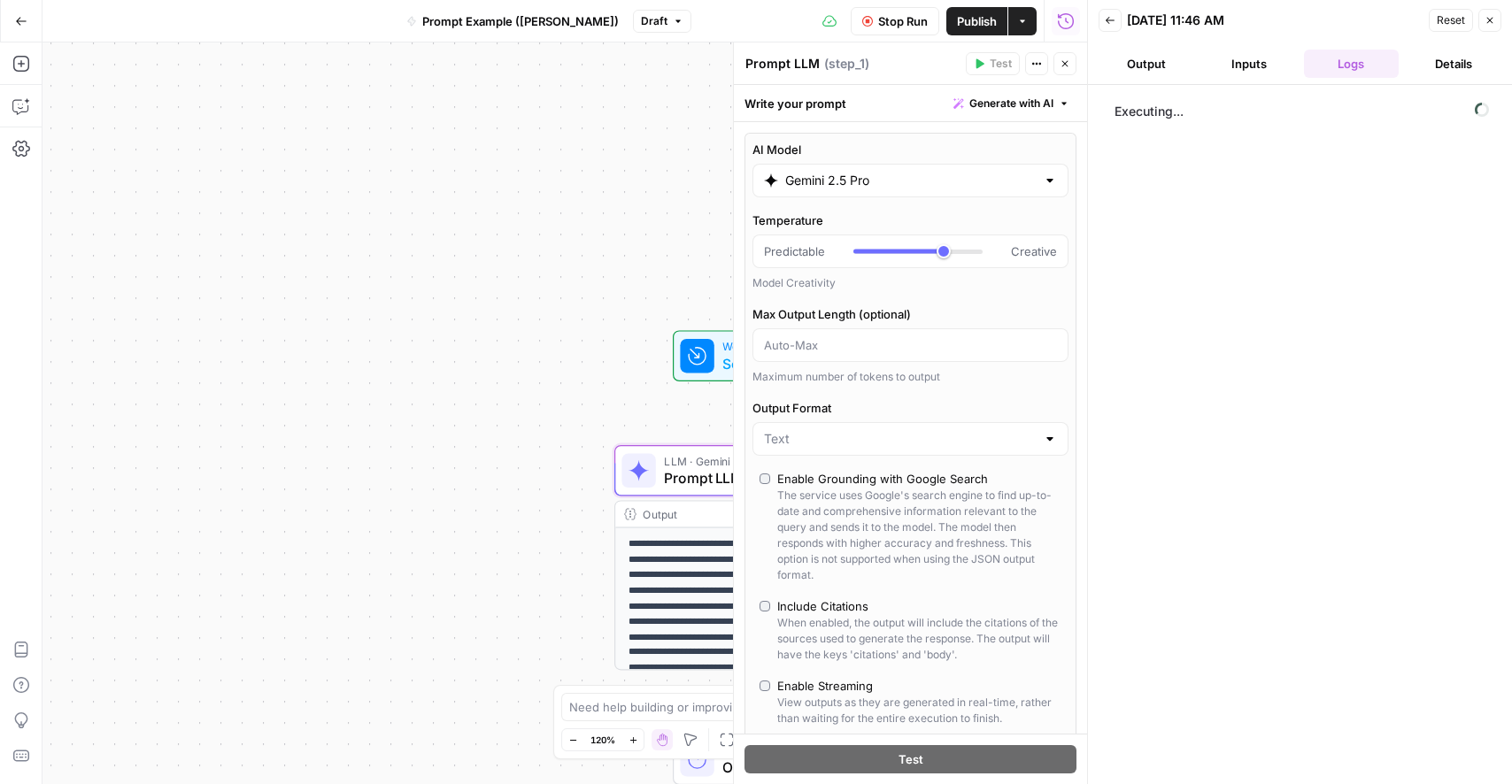
click at [1064, 70] on button "Close" at bounding box center [1064, 63] width 23 height 23
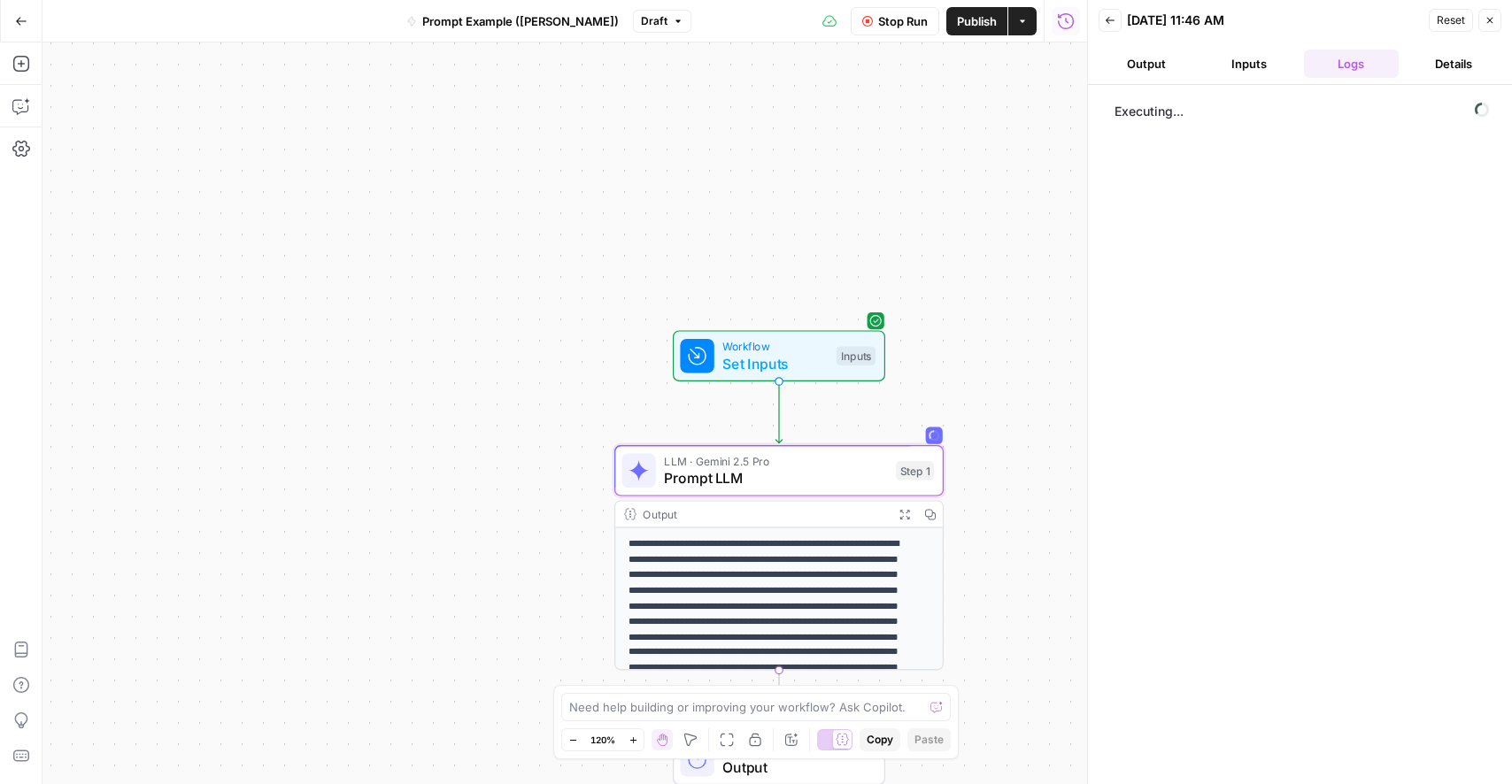
click at [816, 479] on span "Prompt LLM" at bounding box center [775, 479] width 223 height 22
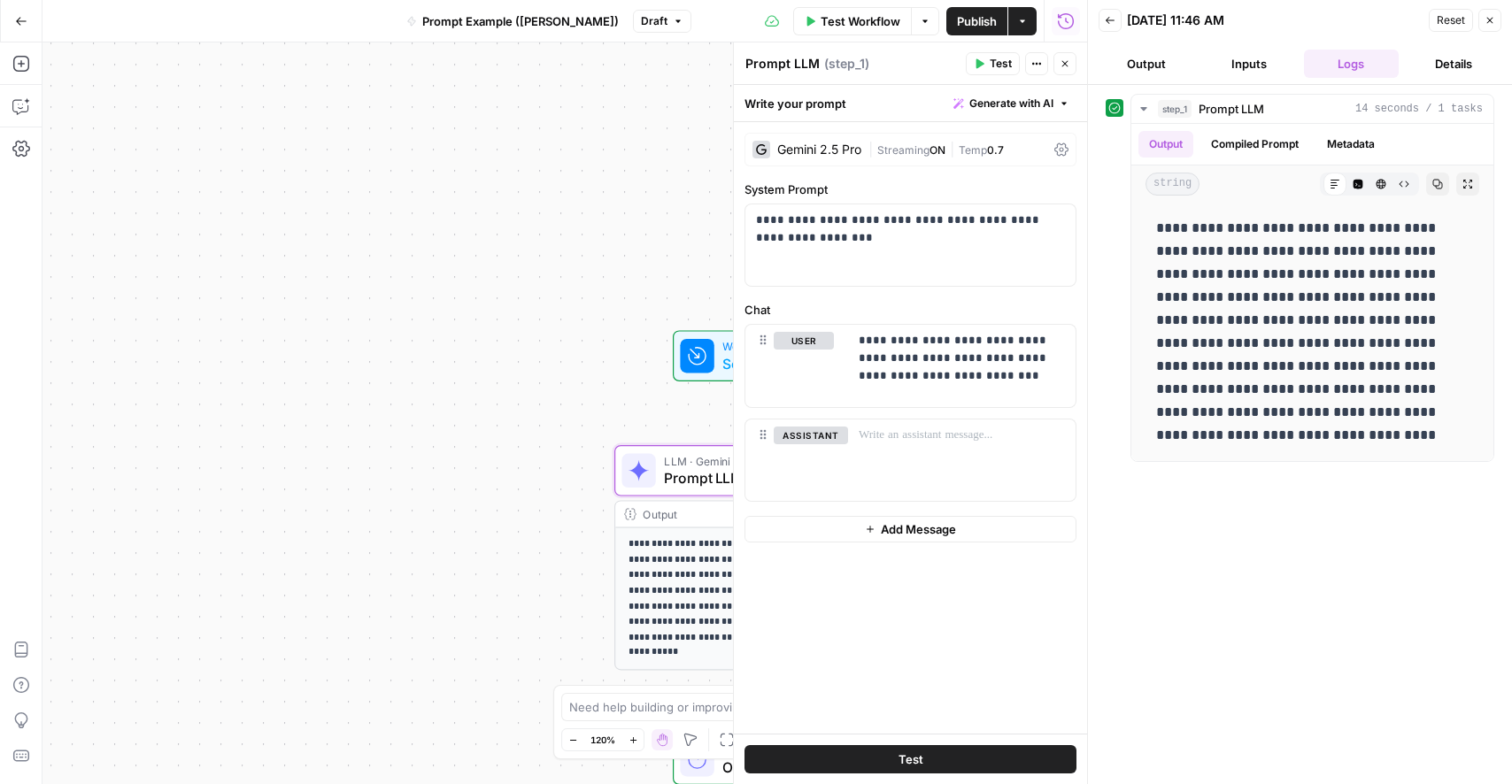
click at [1455, 75] on button "Details" at bounding box center [1454, 63] width 96 height 28
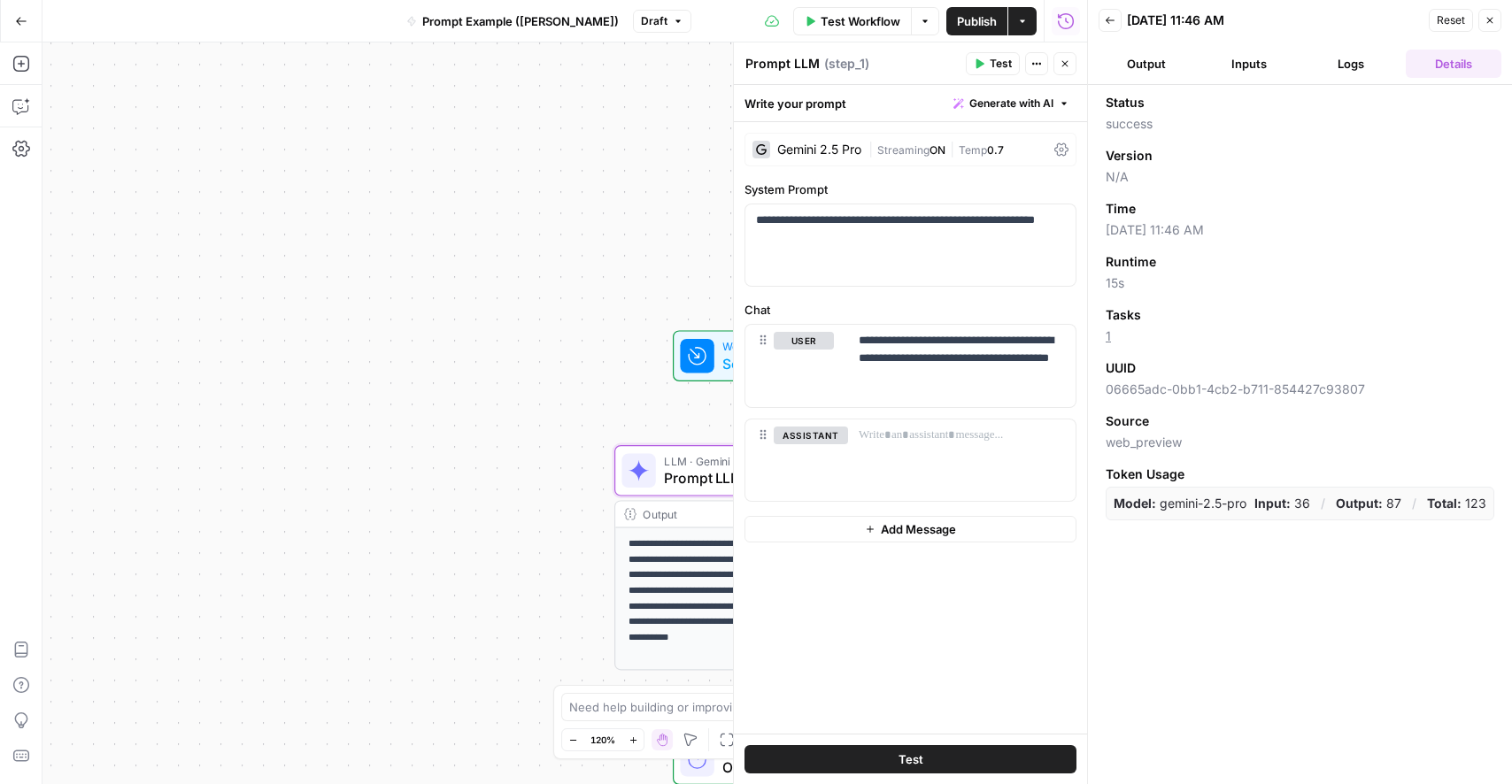
click at [1355, 59] on button "Logs" at bounding box center [1352, 63] width 96 height 28
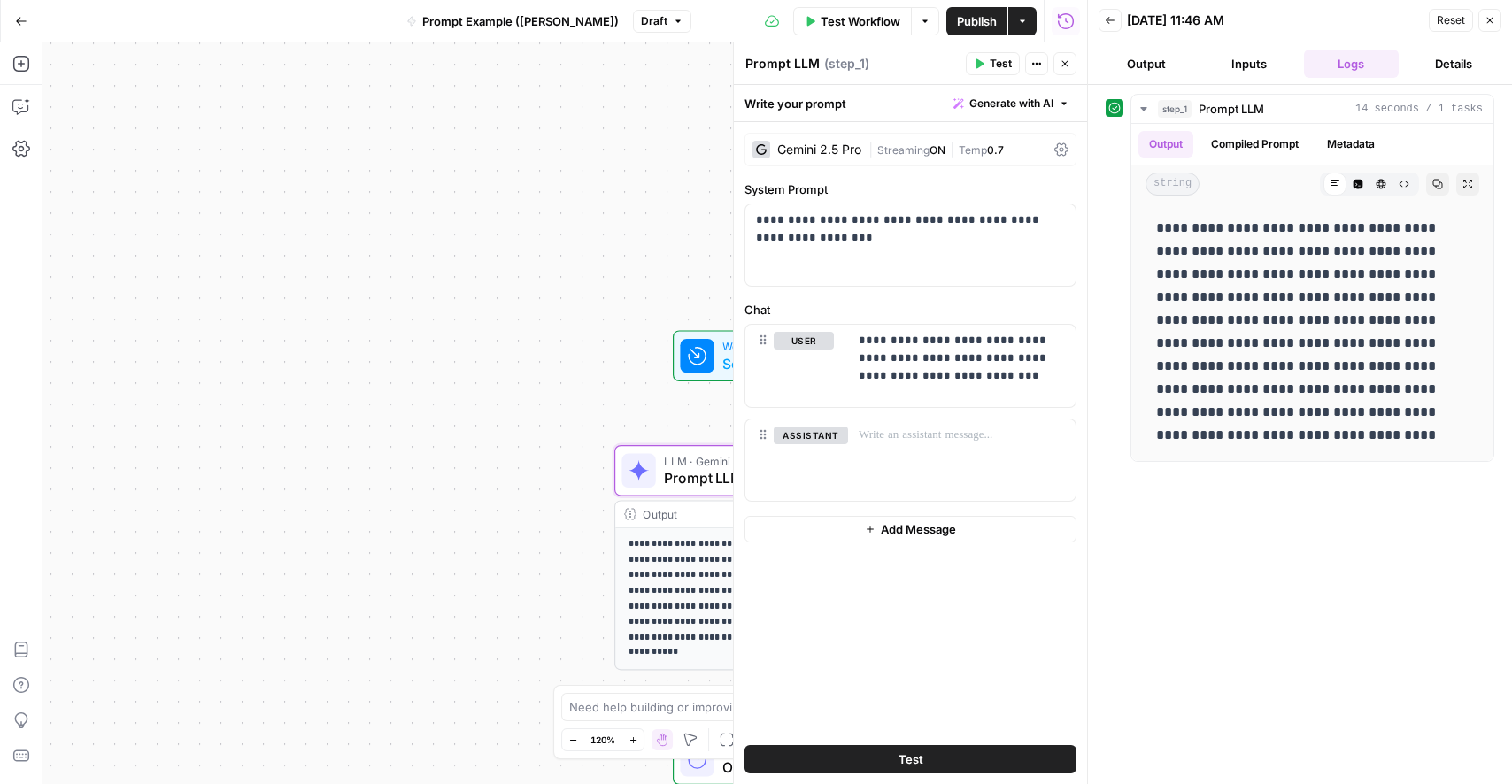
click at [1485, 21] on icon "button" at bounding box center [1490, 21] width 11 height 11
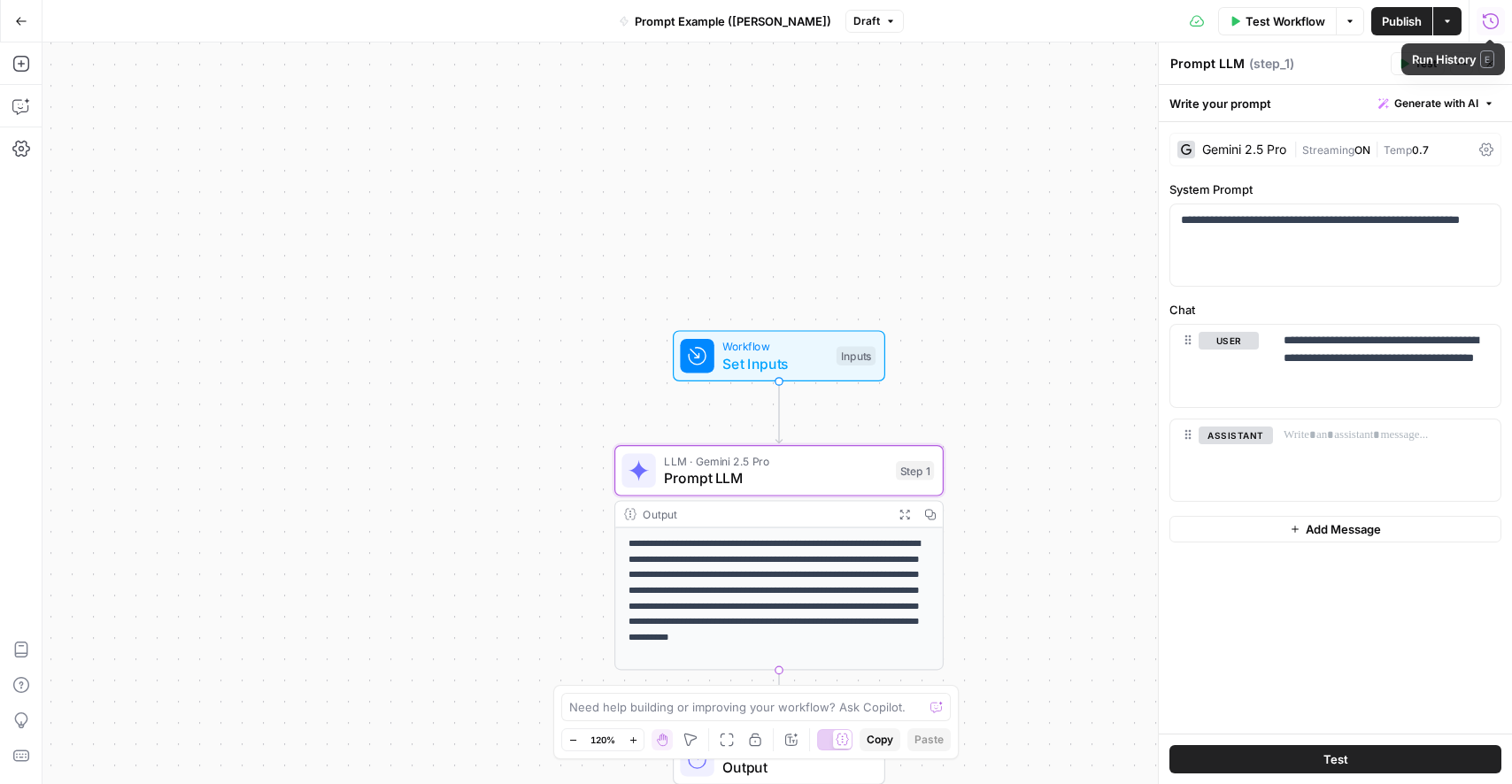
click at [1491, 29] on button "Run History" at bounding box center [1490, 21] width 28 height 28
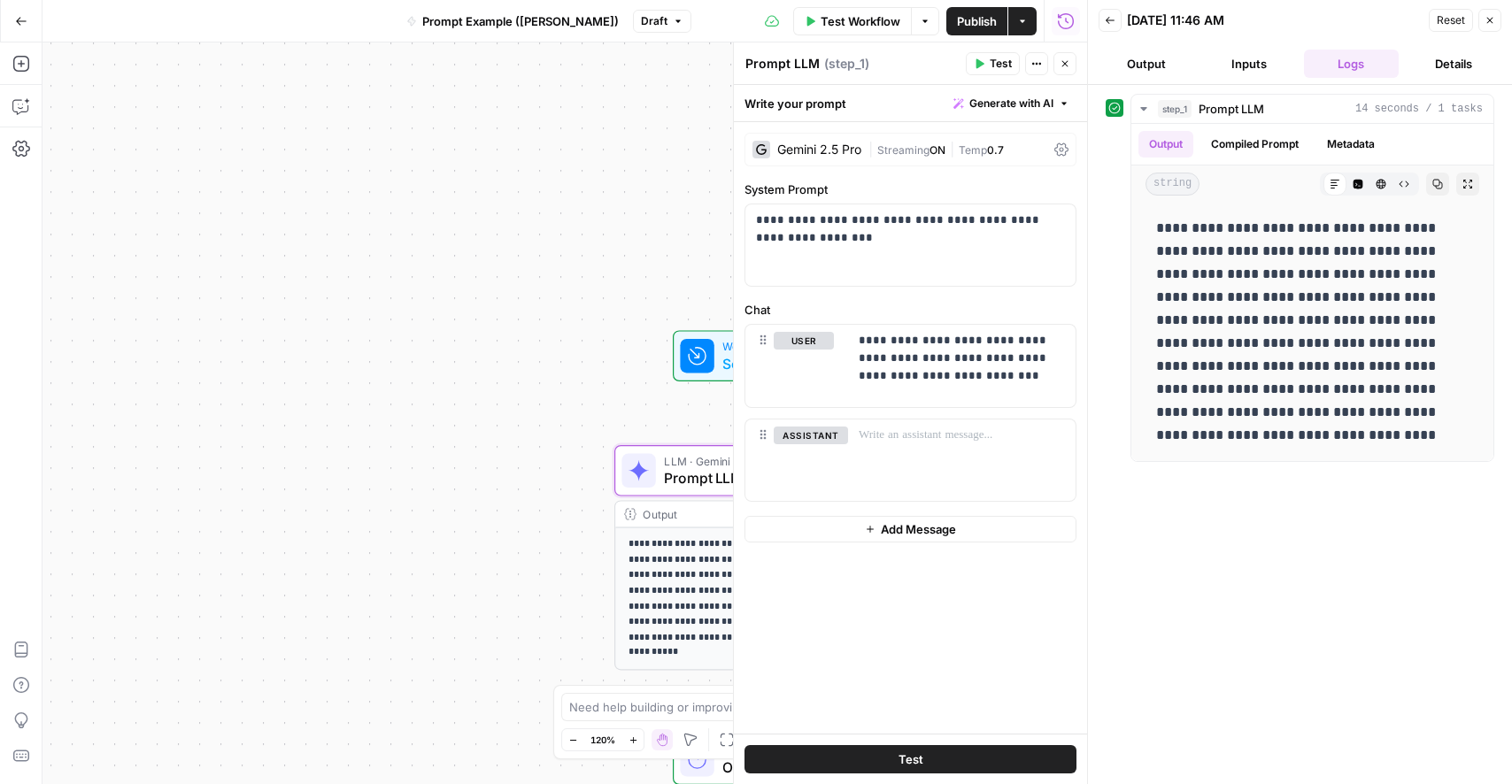
click at [1122, 14] on div "Back [DATE] 11:46 AM Reset Close" at bounding box center [1300, 20] width 403 height 26
click at [1118, 16] on button "Back" at bounding box center [1109, 20] width 23 height 23
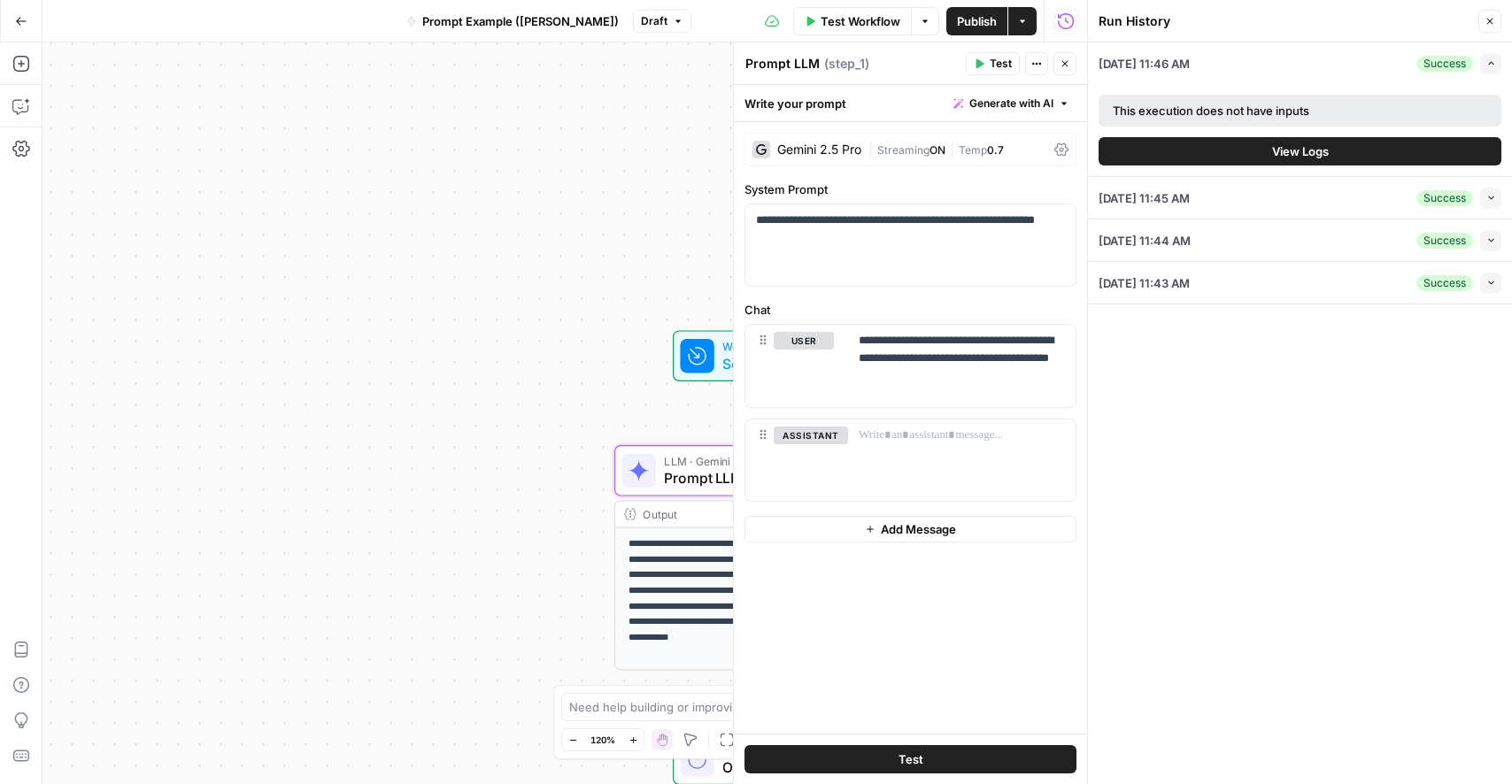
click at [1265, 202] on div "[DATE] 11:45 AM Success Collapse" at bounding box center [1300, 198] width 403 height 42
click at [1484, 230] on button "Collapse" at bounding box center [1491, 241] width 22 height 22
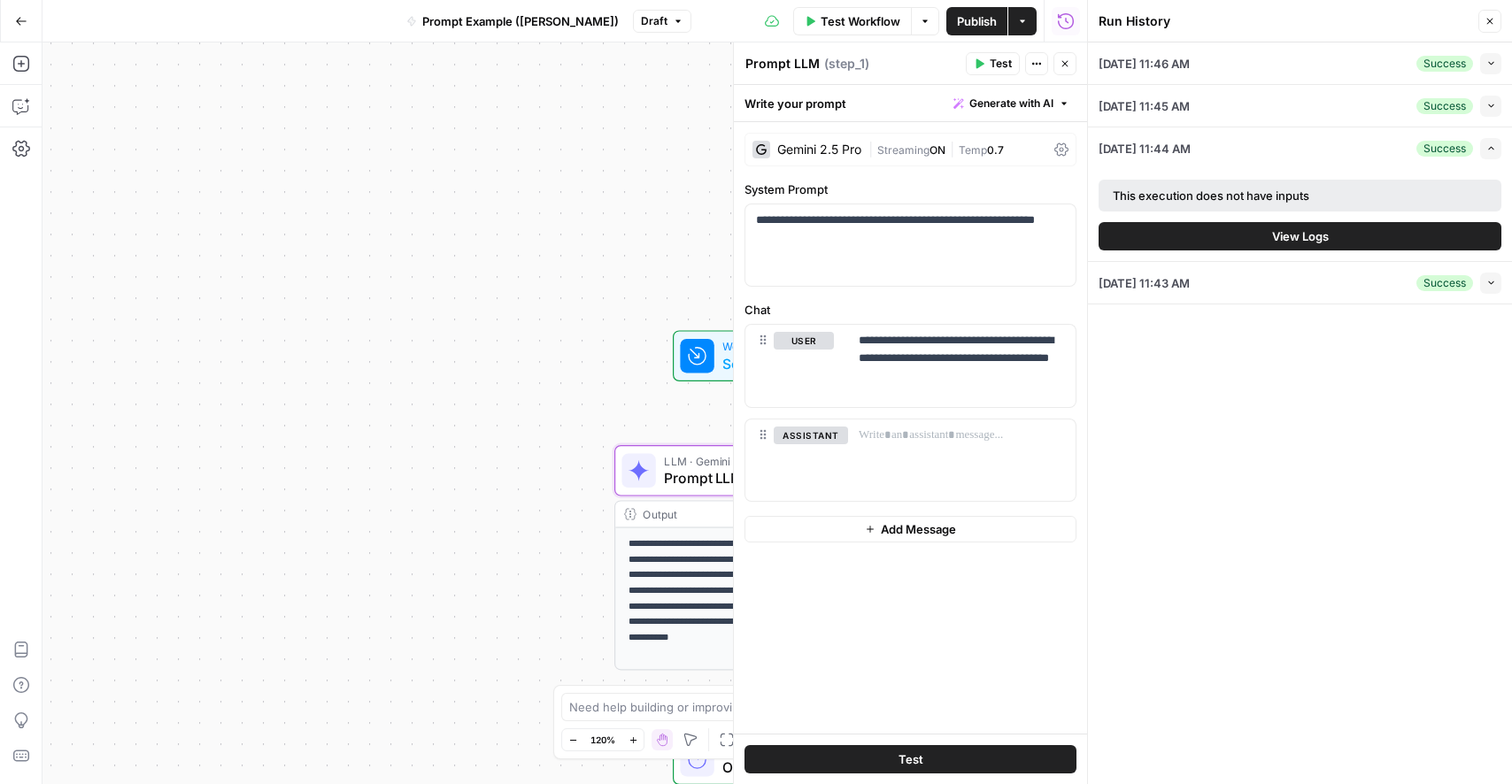
click at [1414, 229] on button "View Logs" at bounding box center [1300, 236] width 403 height 28
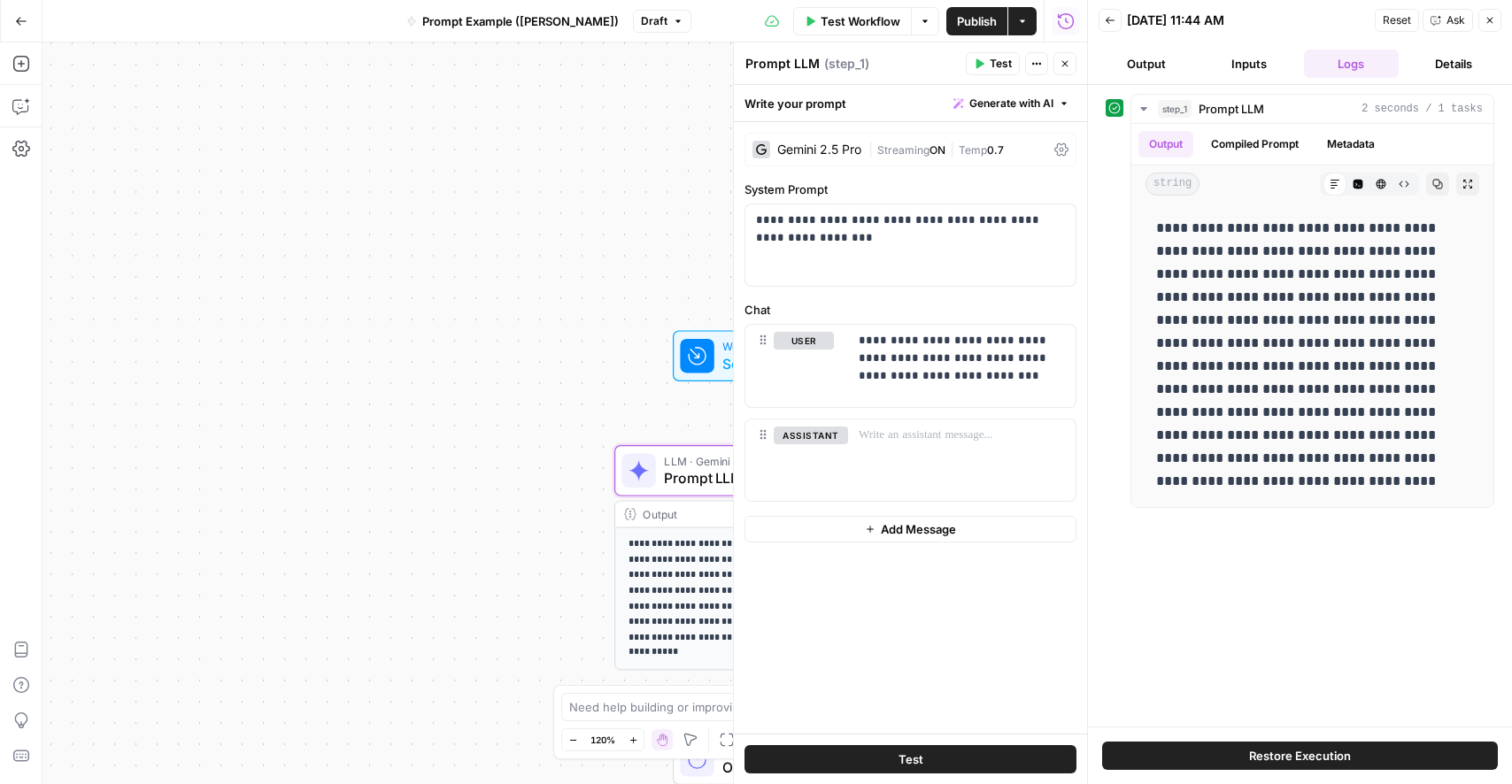
click at [1111, 23] on icon "button" at bounding box center [1110, 21] width 11 height 11
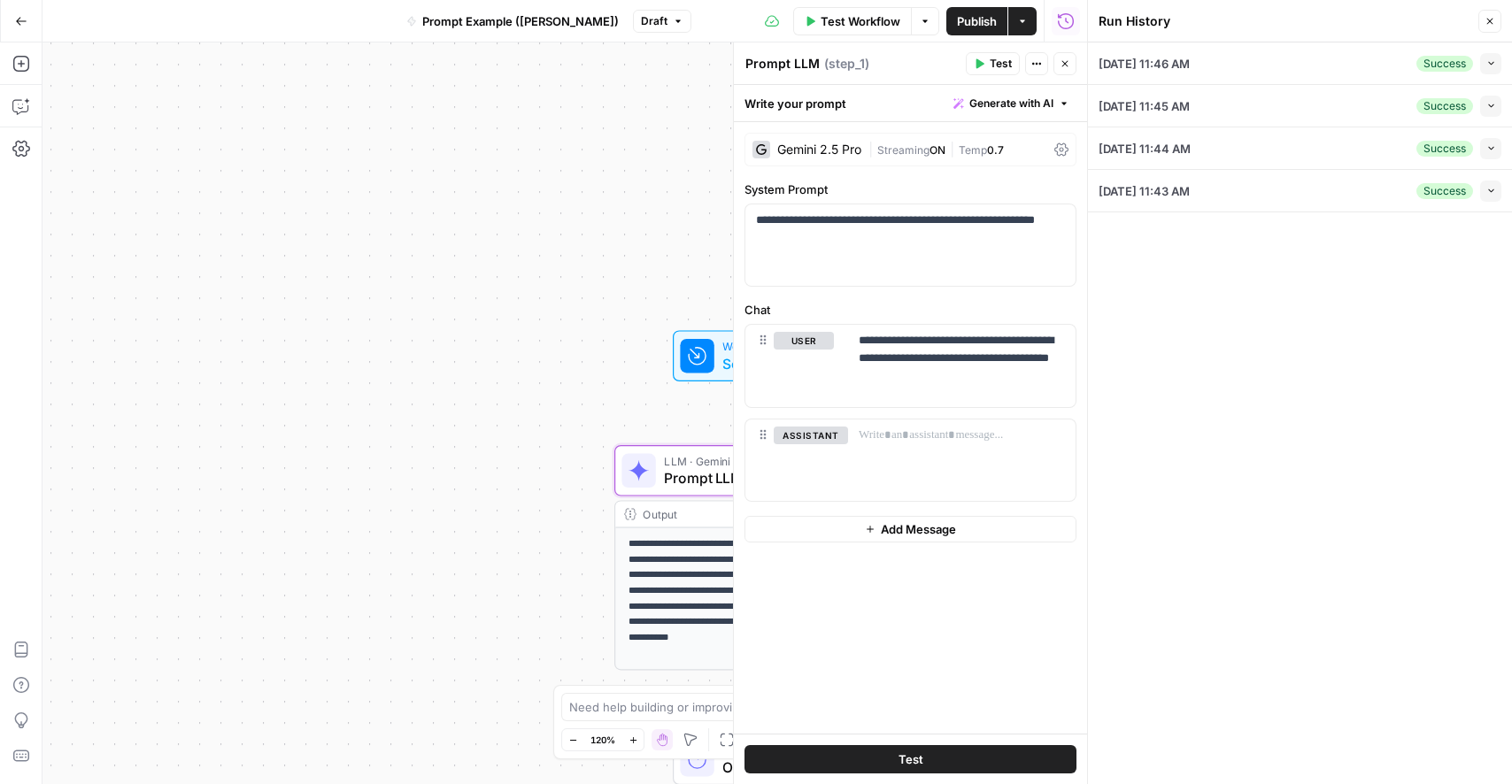
click at [541, 25] on span "Prompt Example ([PERSON_NAME])" at bounding box center [521, 22] width 197 height 18
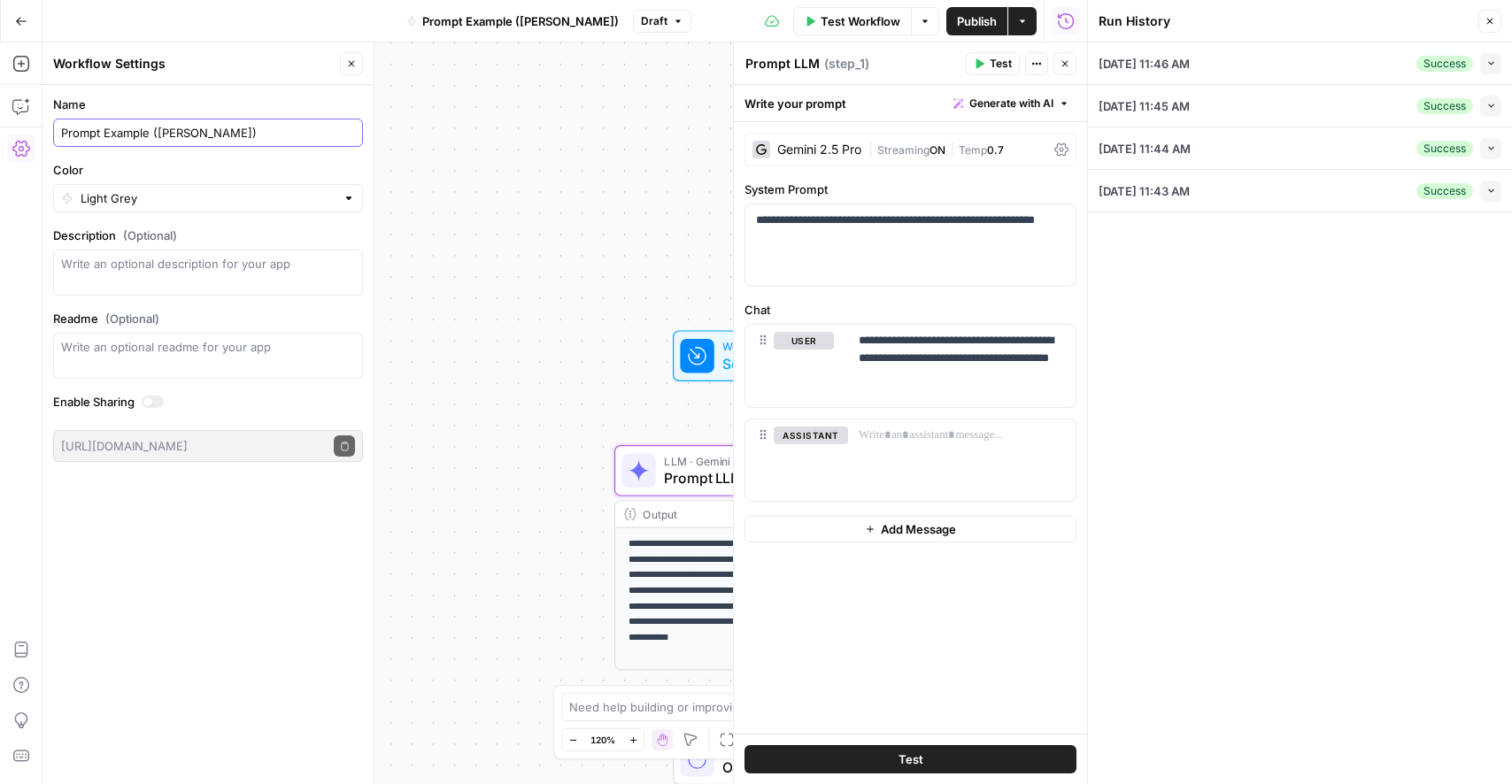
click at [138, 130] on input "Prompt Example ([PERSON_NAME])" at bounding box center [208, 133] width 294 height 18
click at [142, 131] on input "Prompt Example ([PERSON_NAME])" at bounding box center [208, 133] width 294 height 18
drag, startPoint x: 151, startPoint y: 135, endPoint x: 94, endPoint y: 134, distance: 57.0
click at [96, 134] on input "Prompt Example ([PERSON_NAME])" at bounding box center [208, 133] width 294 height 18
type input "Product Description ([PERSON_NAME])"
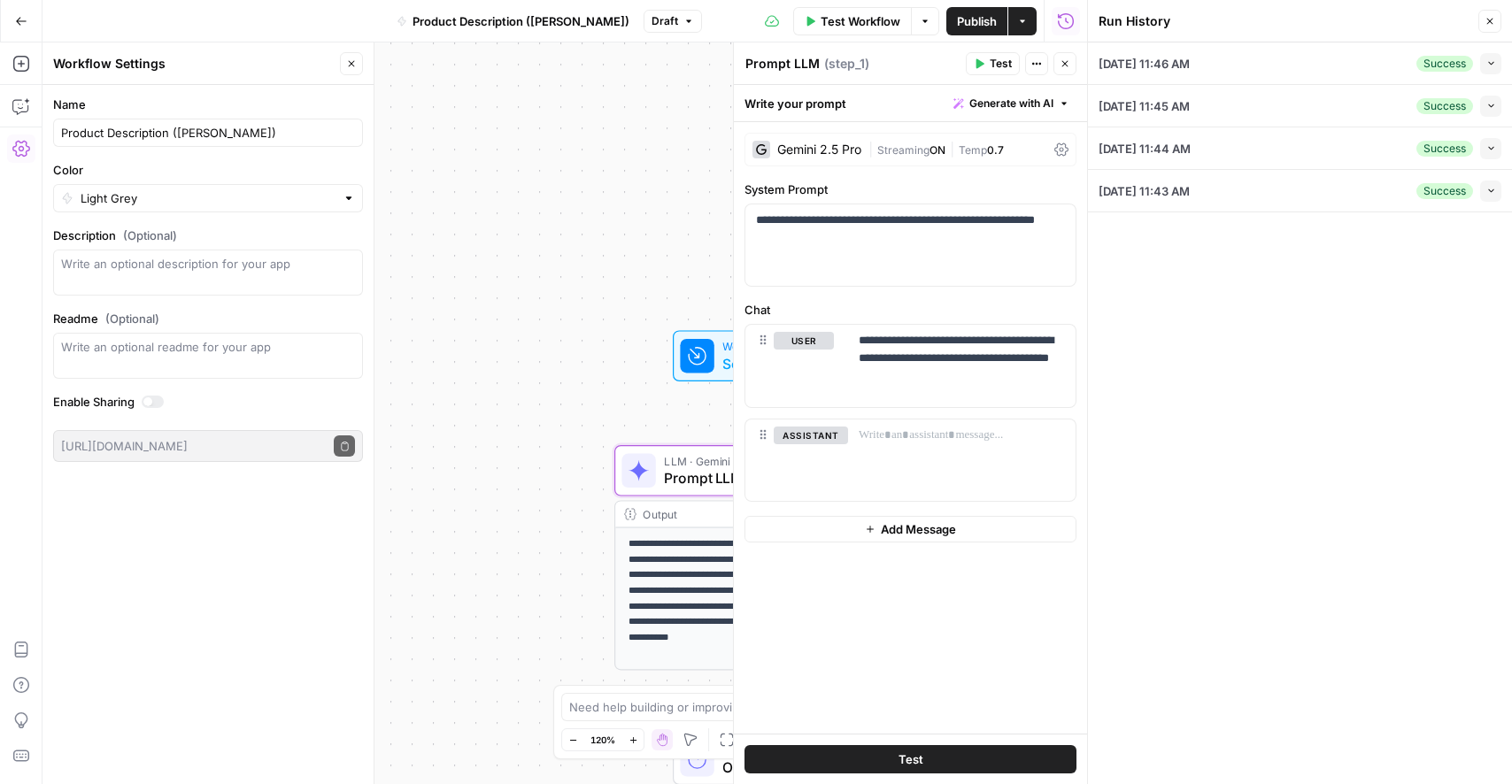
click at [527, 114] on div "**********" at bounding box center [565, 413] width 1045 height 742
click at [961, 26] on span "Publish" at bounding box center [977, 22] width 40 height 18
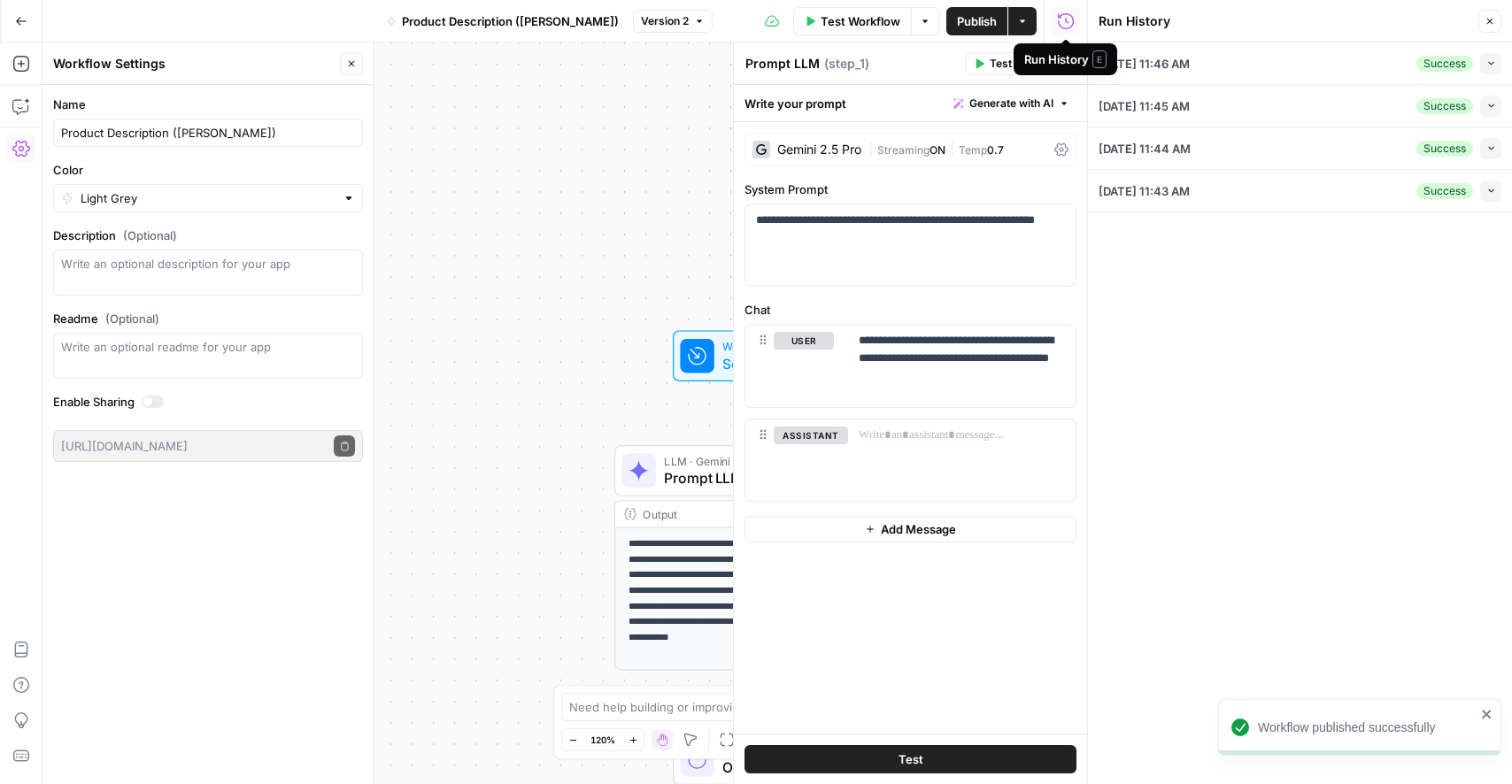
click at [1484, 96] on button "Collapse" at bounding box center [1491, 107] width 22 height 22
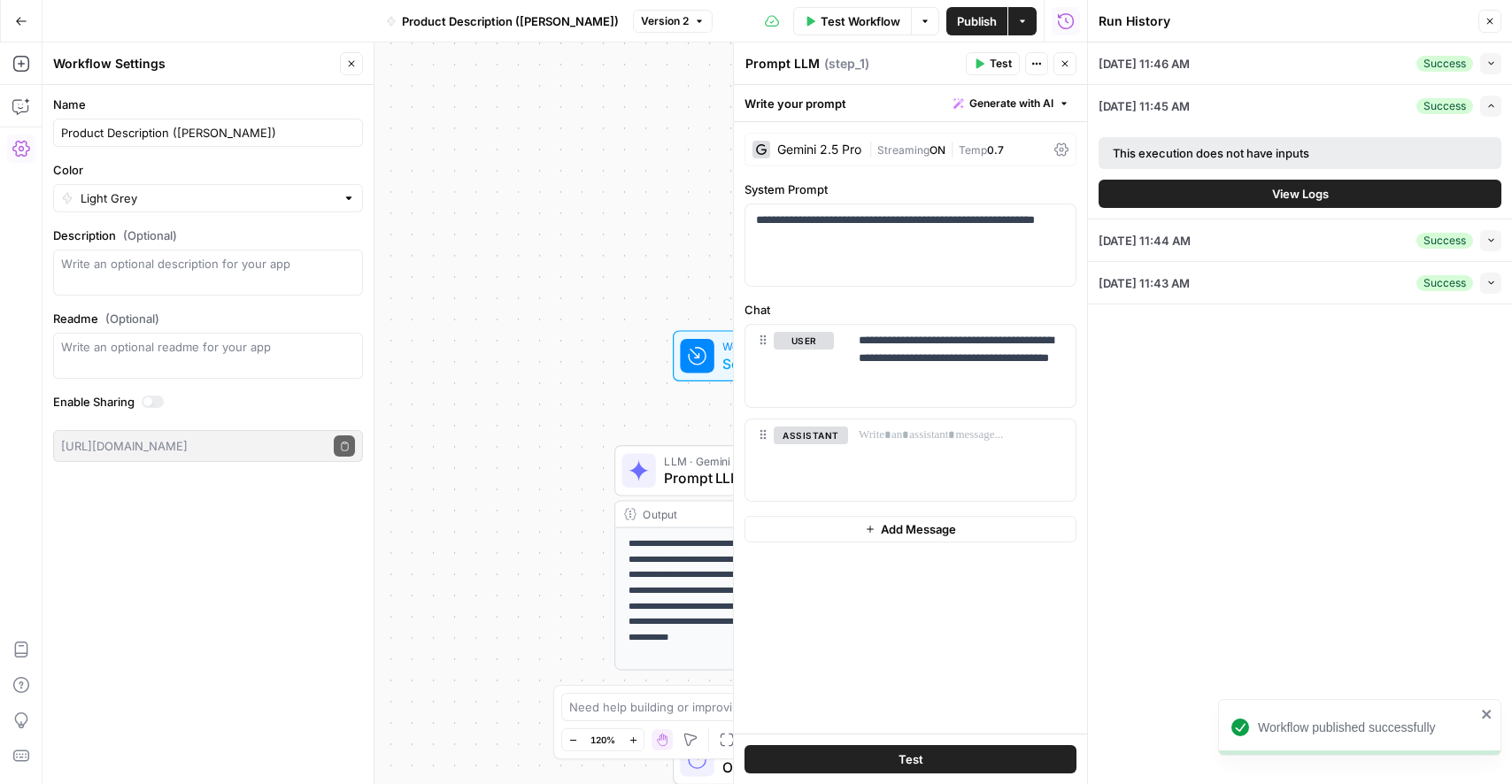
click at [1325, 183] on button "View Logs" at bounding box center [1300, 193] width 403 height 28
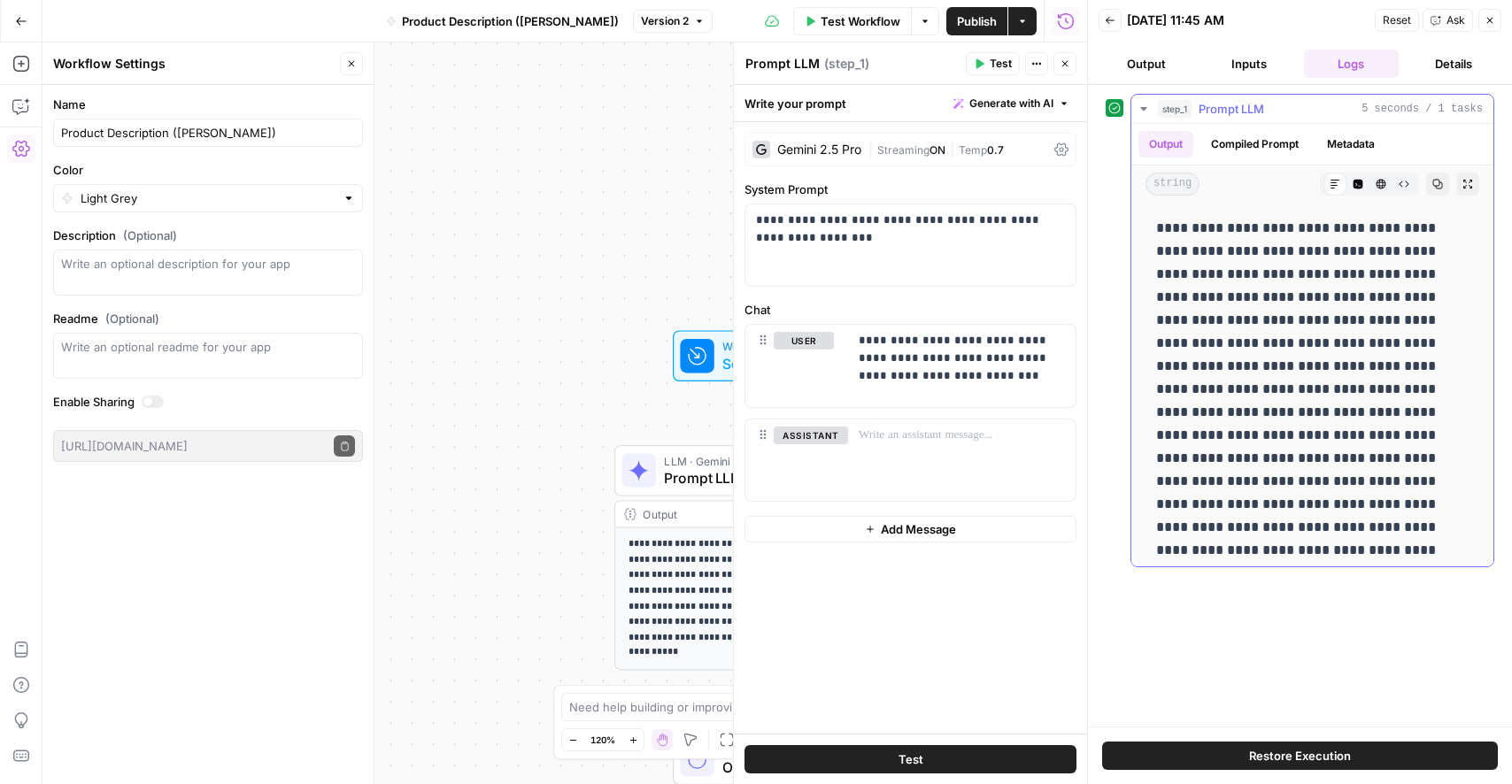
scroll to position [33, 0]
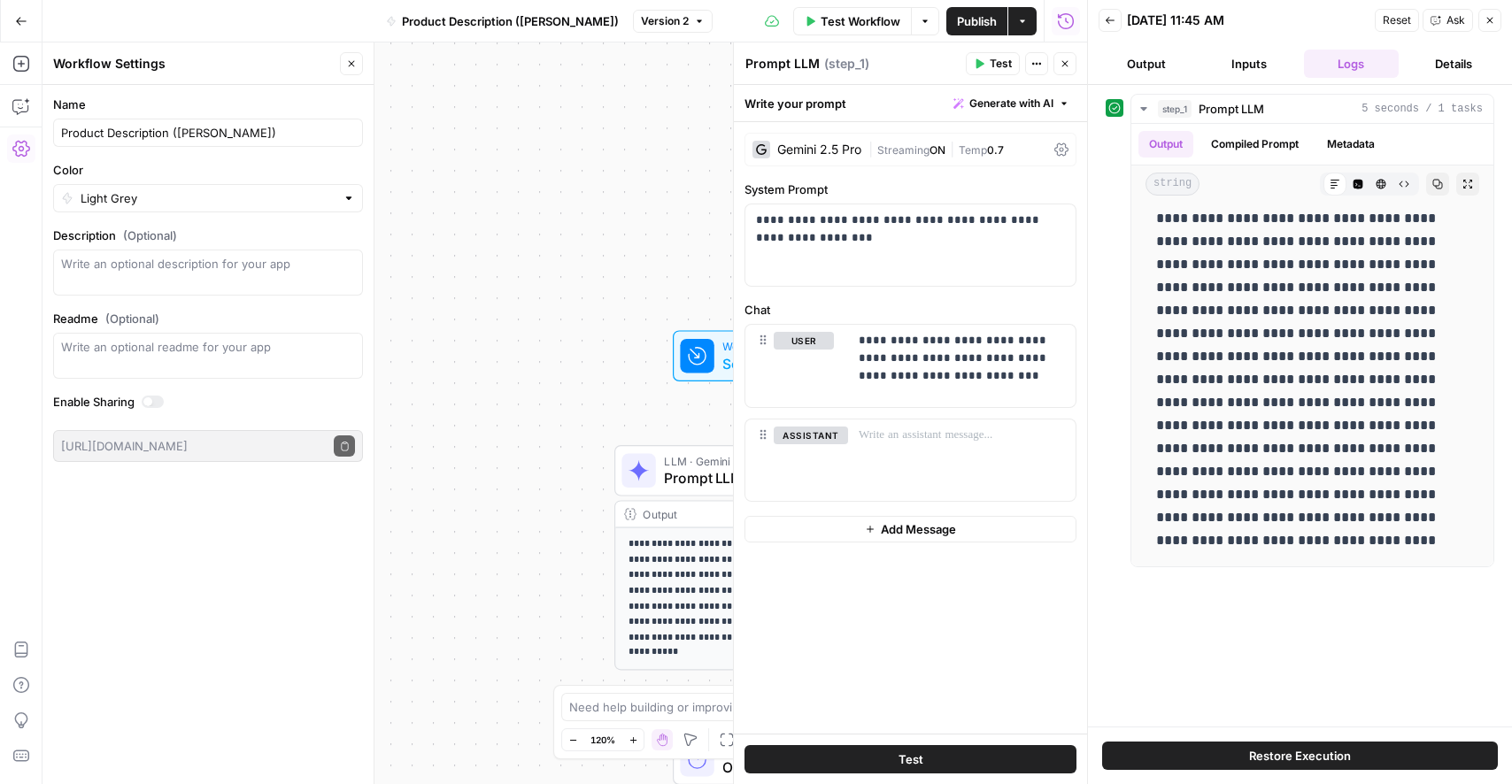
click at [1222, 753] on button "Restore Execution" at bounding box center [1300, 755] width 396 height 28
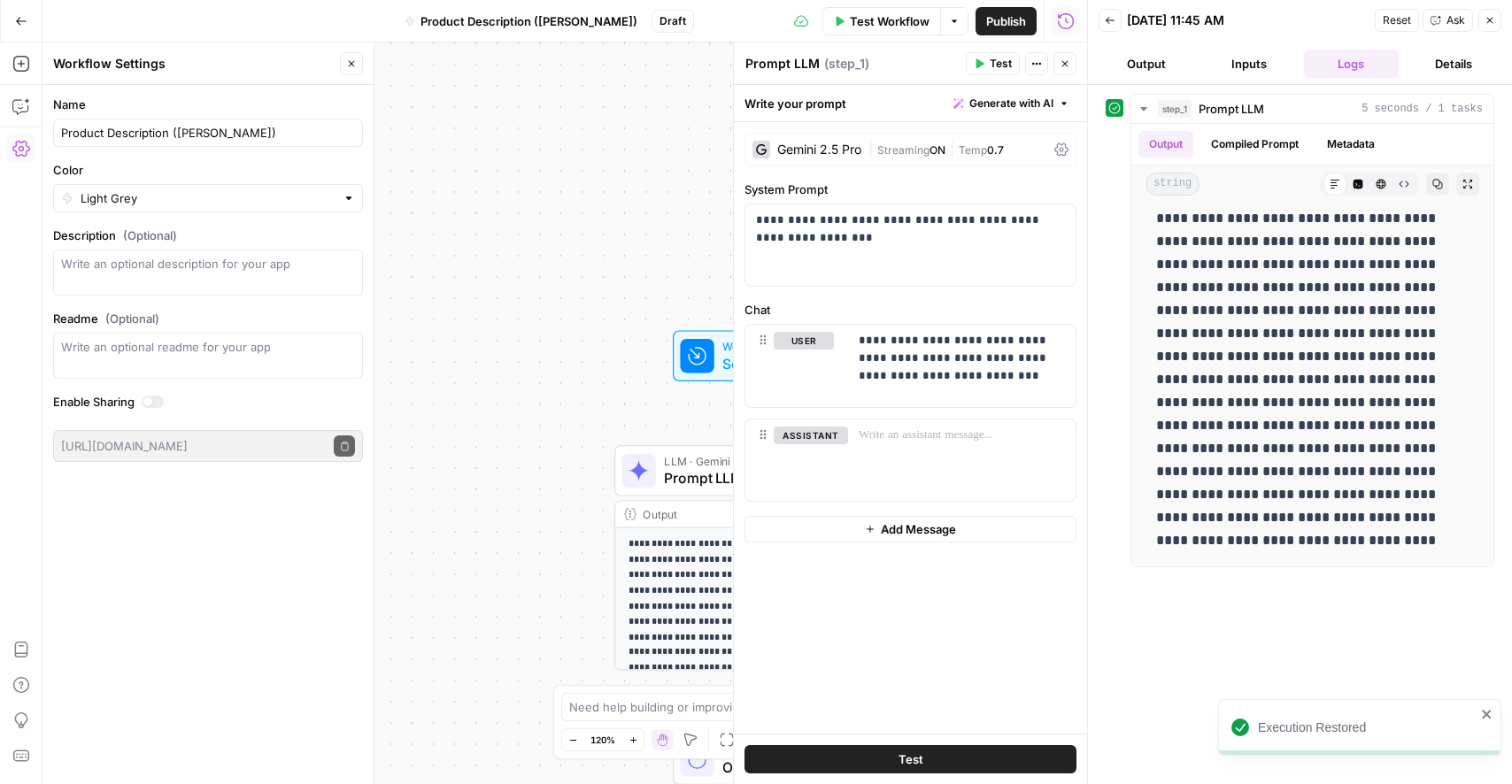
click at [1499, 23] on button "Close" at bounding box center [1489, 20] width 23 height 23
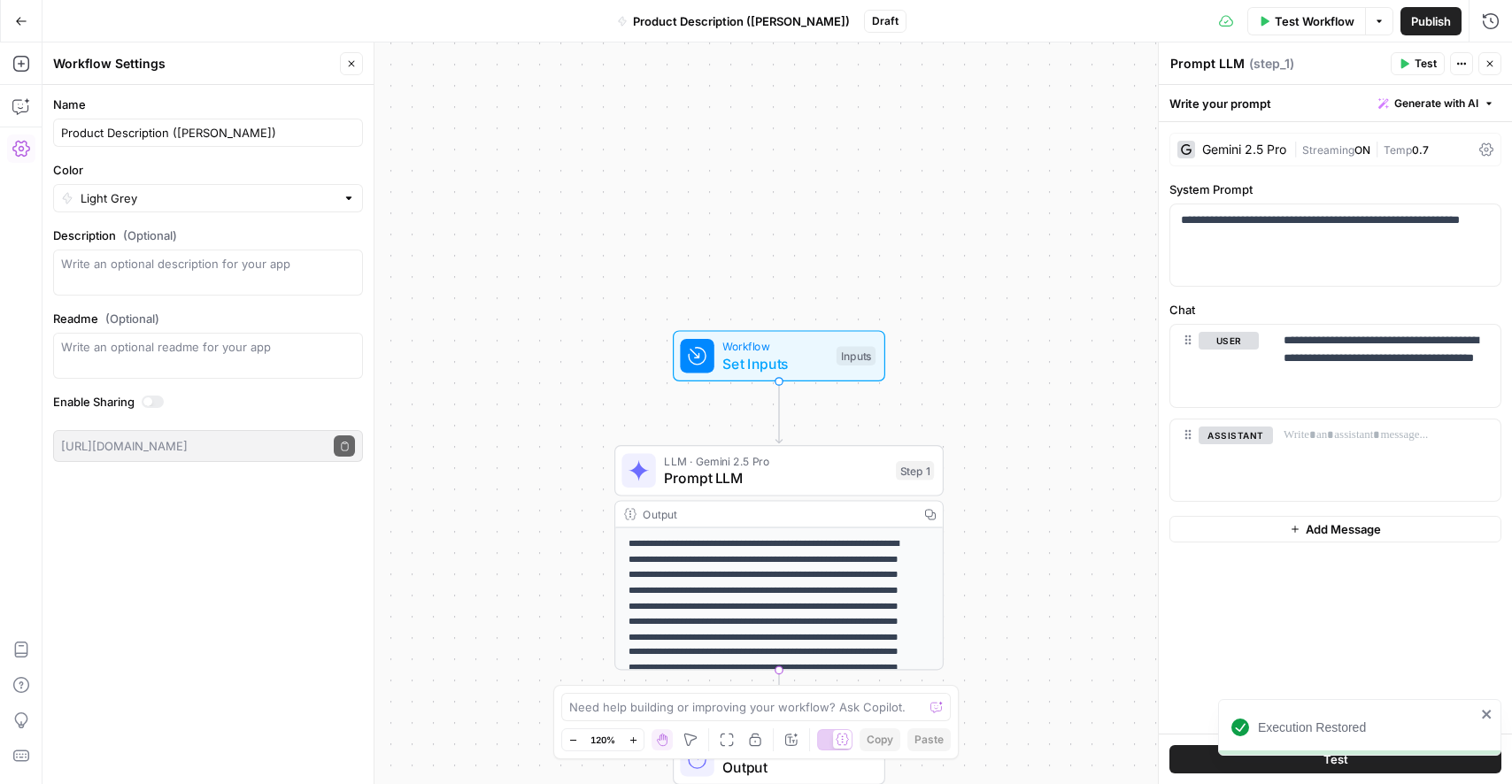
click at [1483, 67] on button "Close" at bounding box center [1489, 63] width 23 height 23
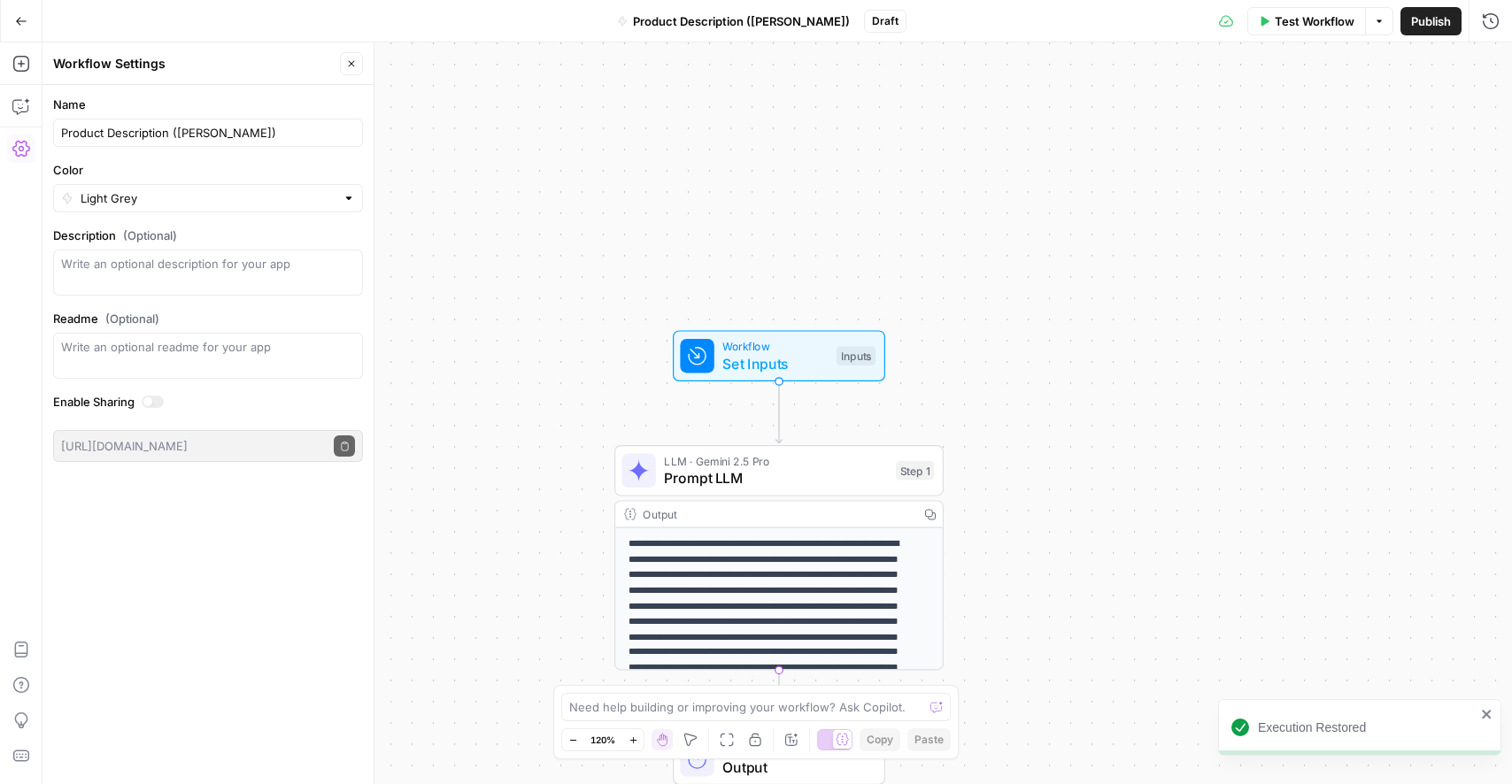
click at [734, 470] on span "Prompt LLM" at bounding box center [775, 479] width 223 height 22
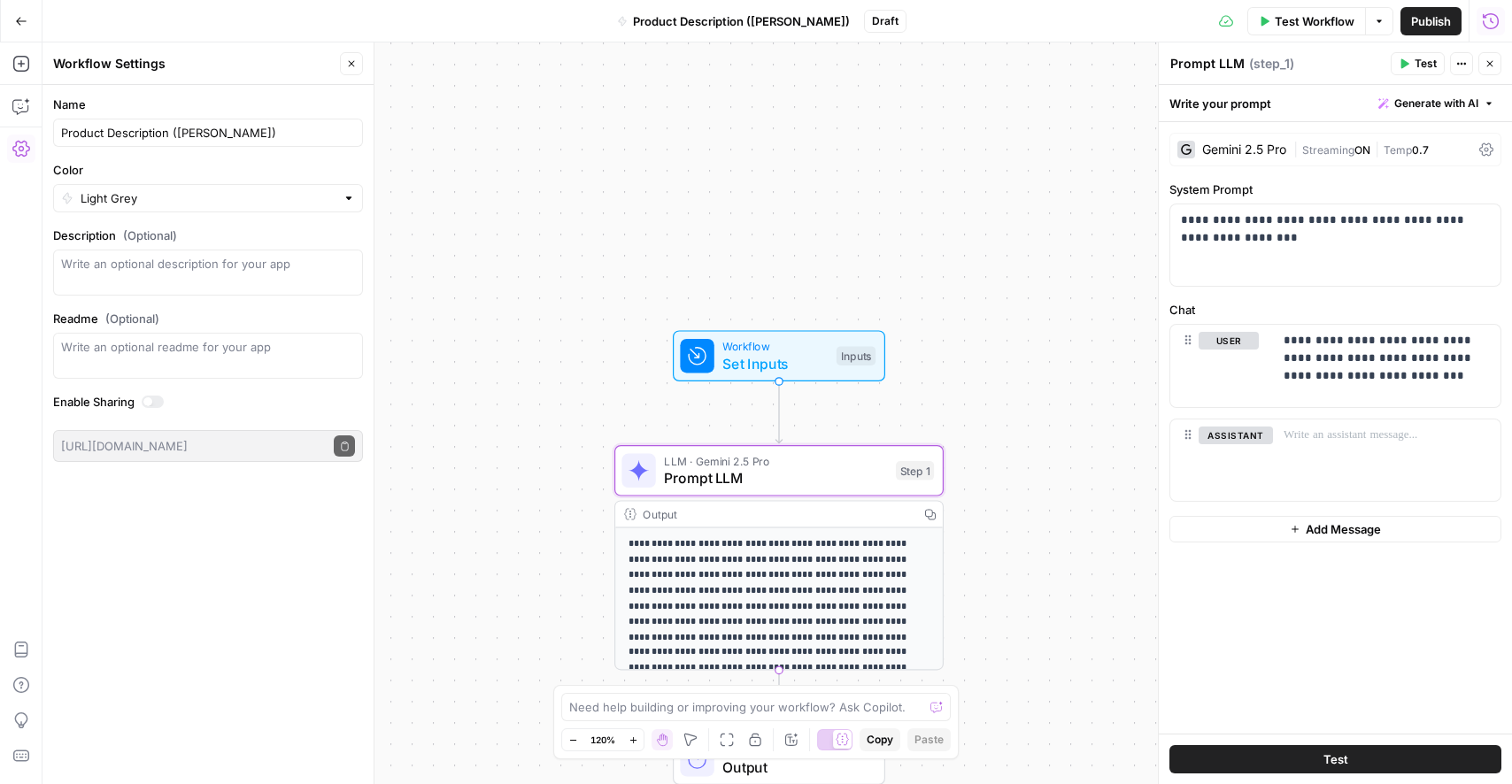
click at [1482, 23] on icon "button" at bounding box center [1491, 22] width 18 height 18
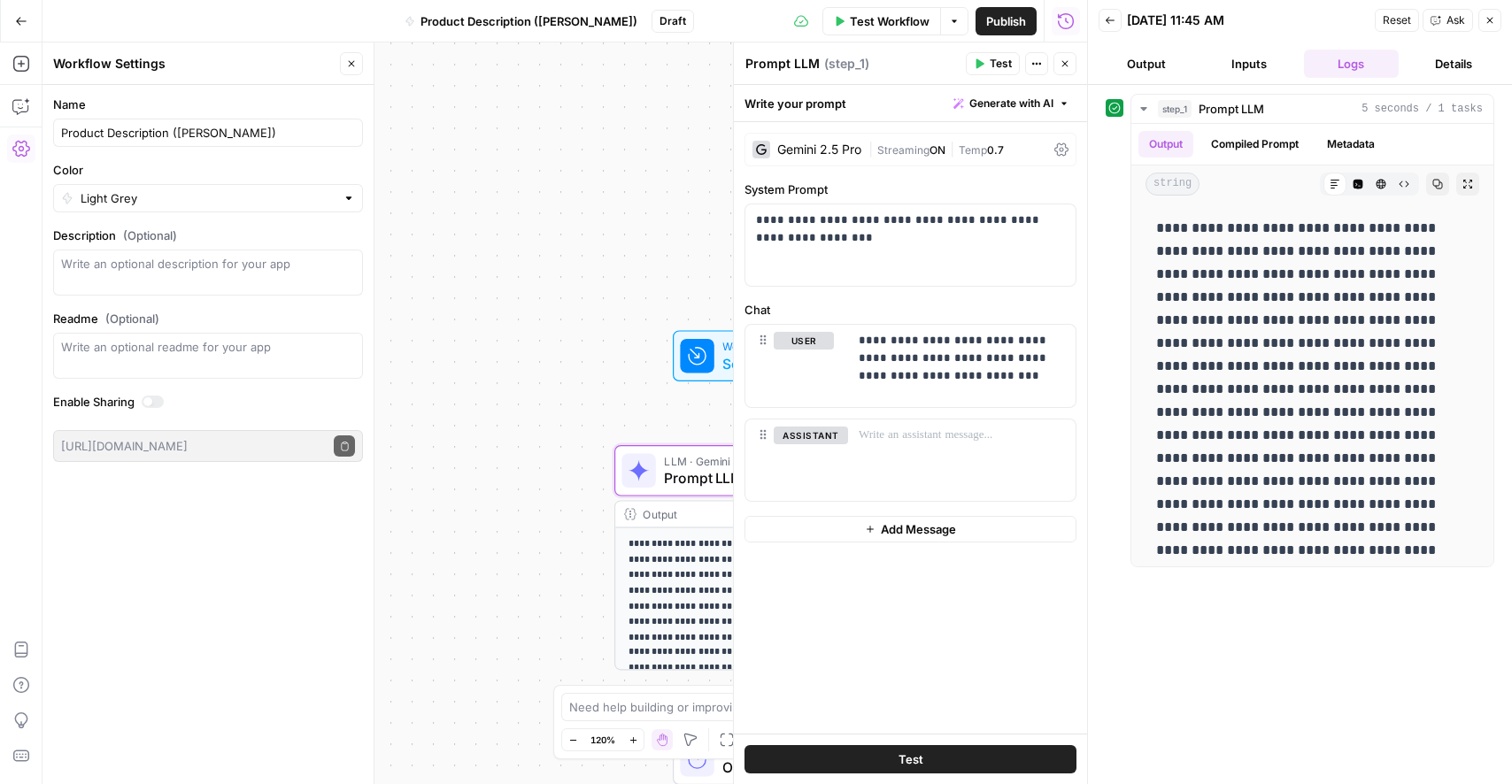
click at [1116, 25] on button "Back" at bounding box center [1109, 20] width 23 height 23
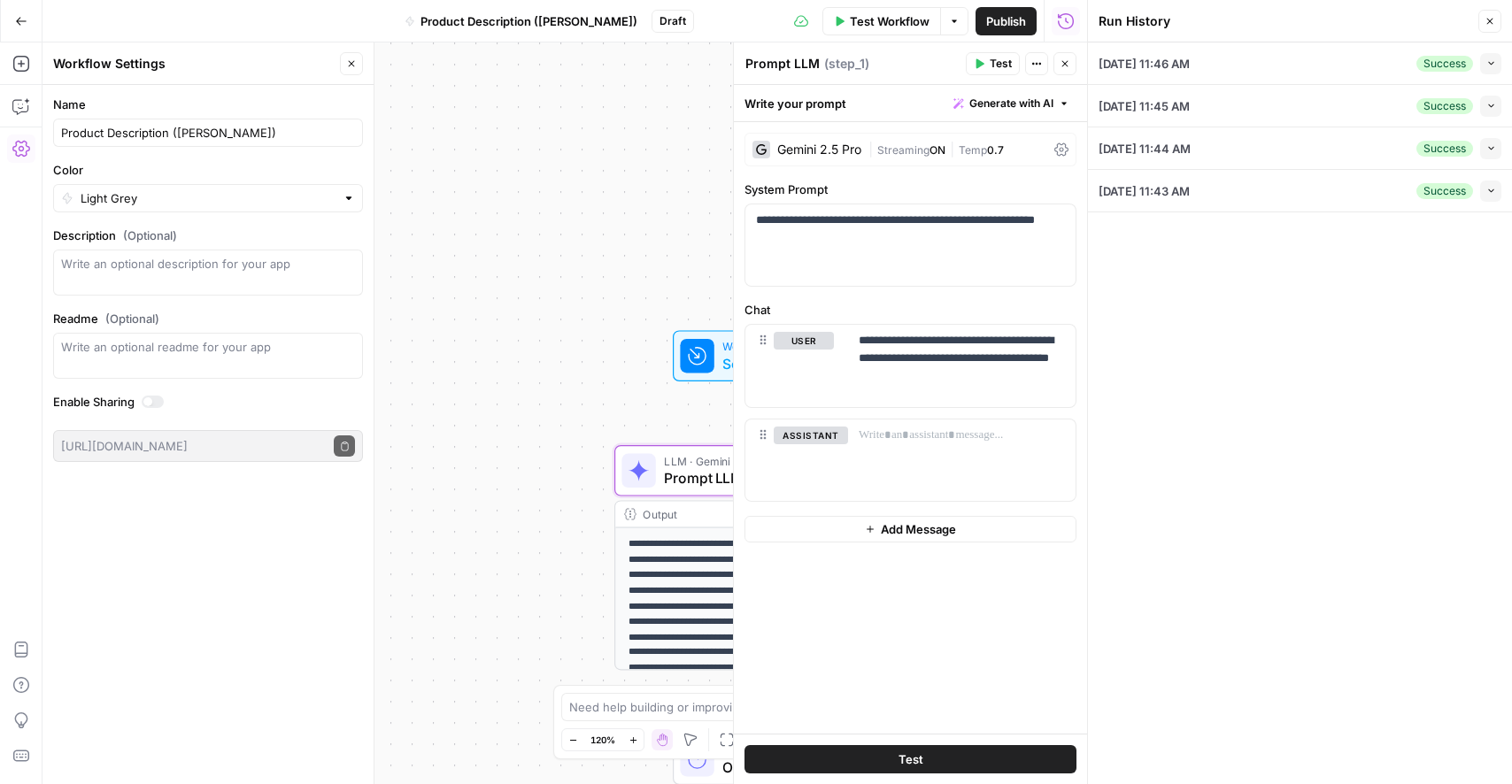
click at [1319, 149] on div "[DATE] 11:44 AM Success Collapse" at bounding box center [1300, 148] width 403 height 42
click at [1489, 150] on icon "button" at bounding box center [1491, 148] width 10 height 10
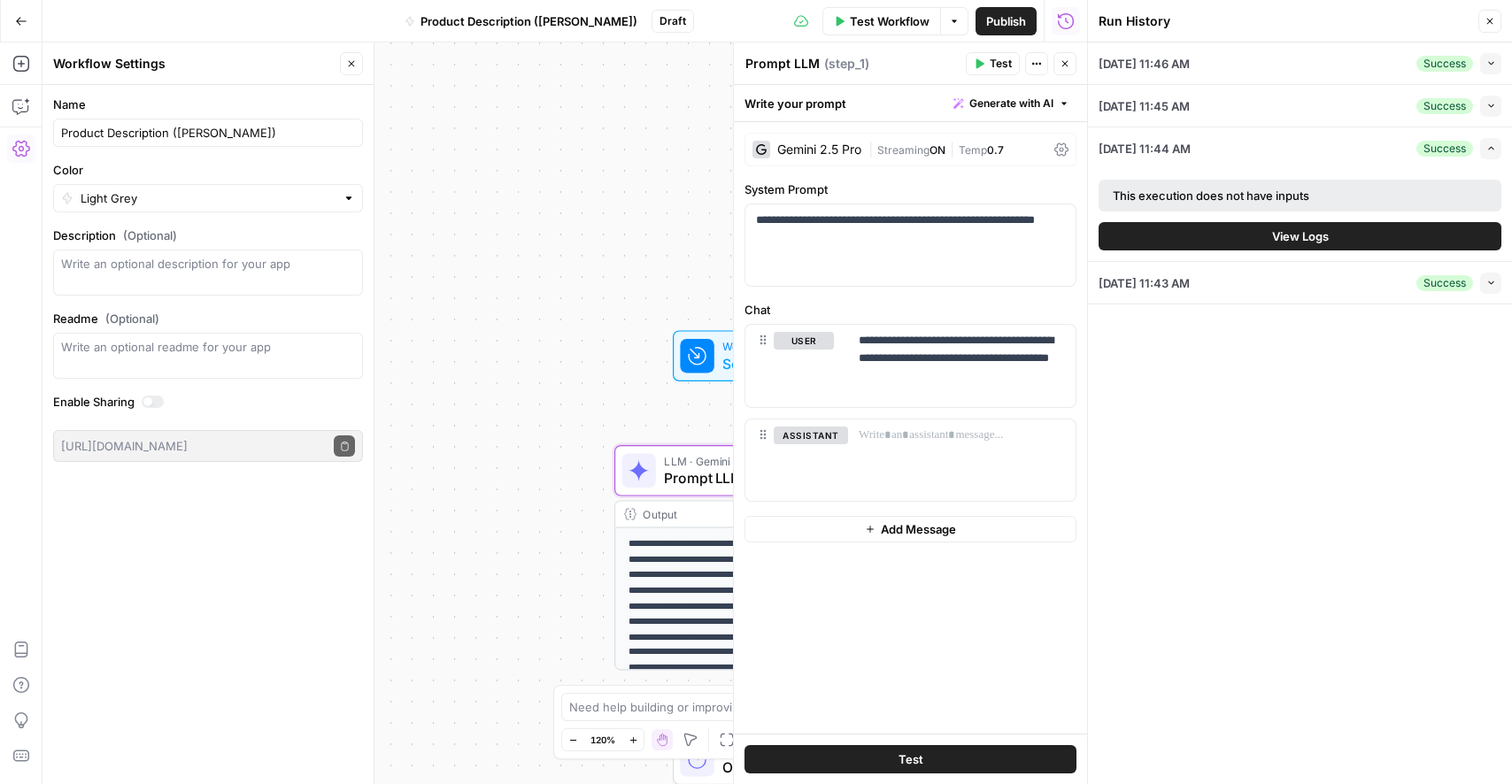
click at [1275, 245] on span "View Logs" at bounding box center [1301, 237] width 57 height 18
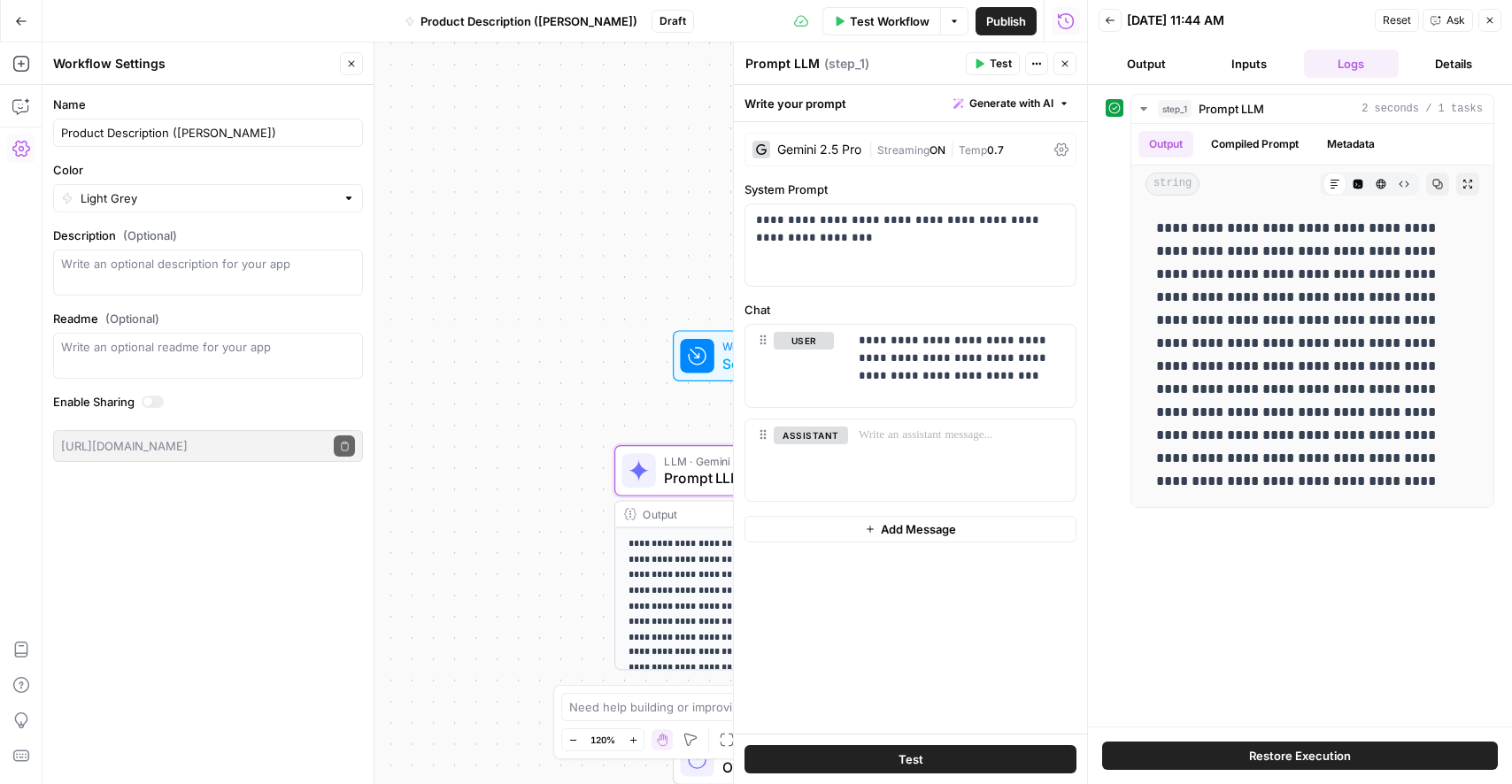
click at [1222, 754] on button "Restore Execution" at bounding box center [1300, 755] width 396 height 28
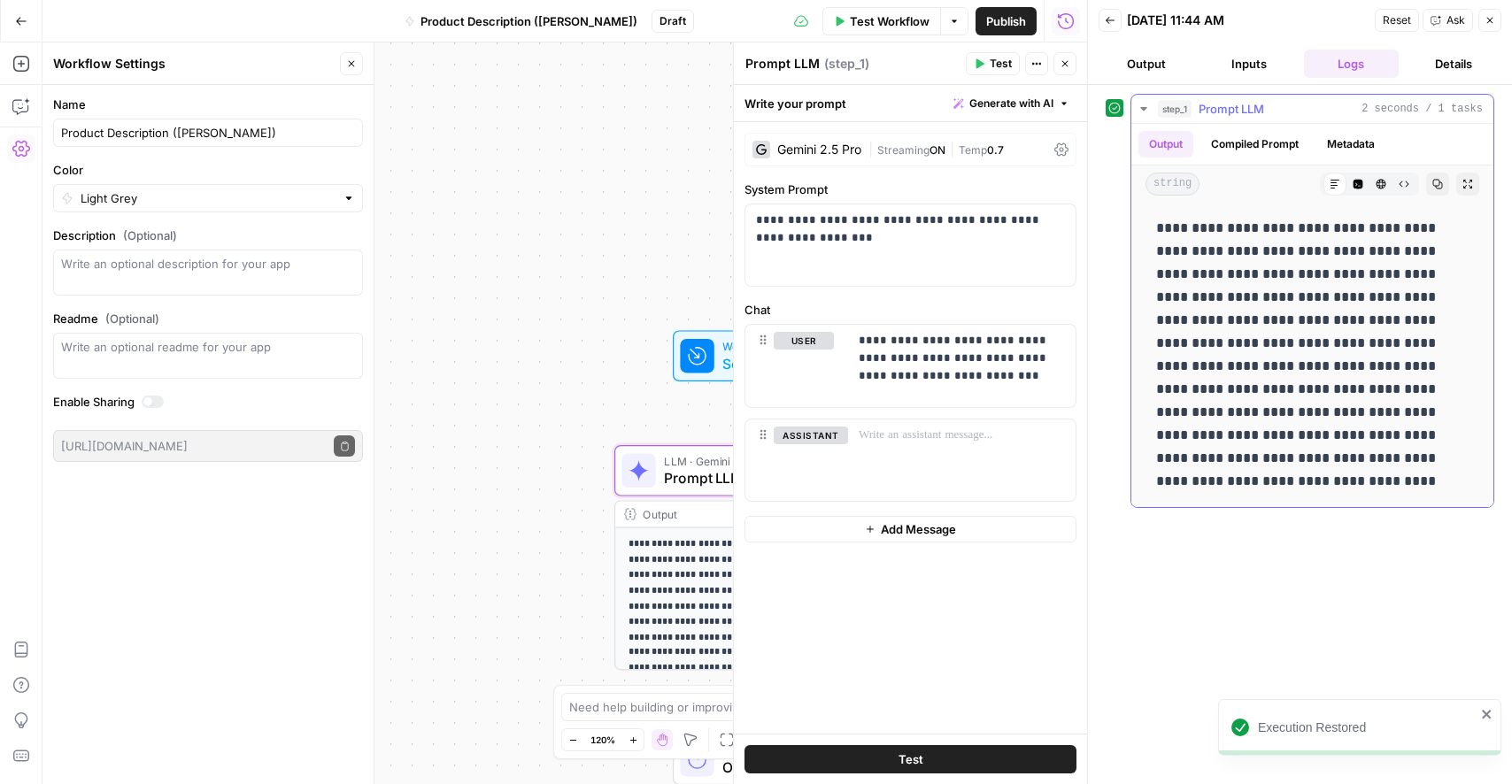
click at [1268, 156] on button "Compiled Prompt" at bounding box center [1255, 144] width 109 height 26
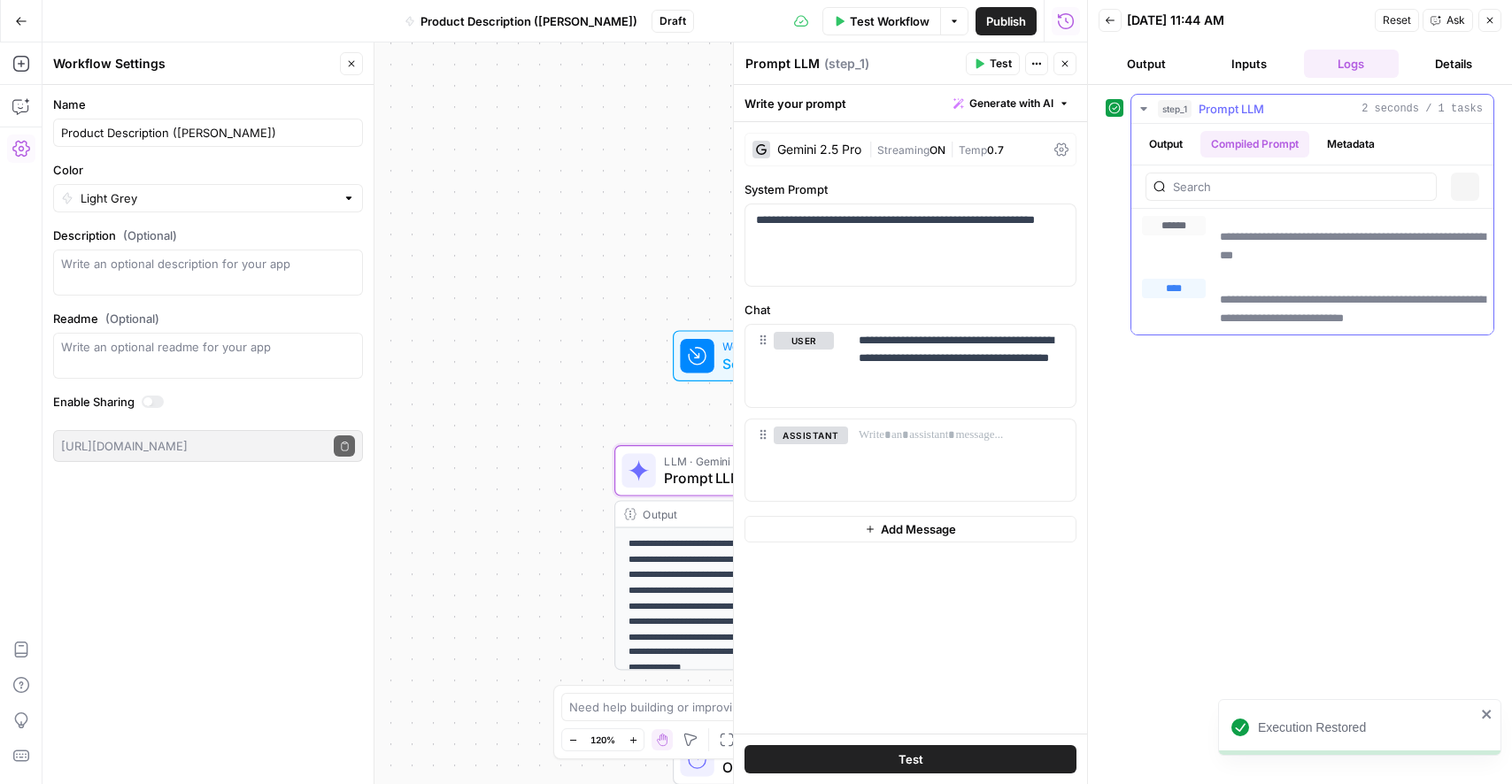
click at [1330, 147] on button "Metadata" at bounding box center [1351, 144] width 69 height 26
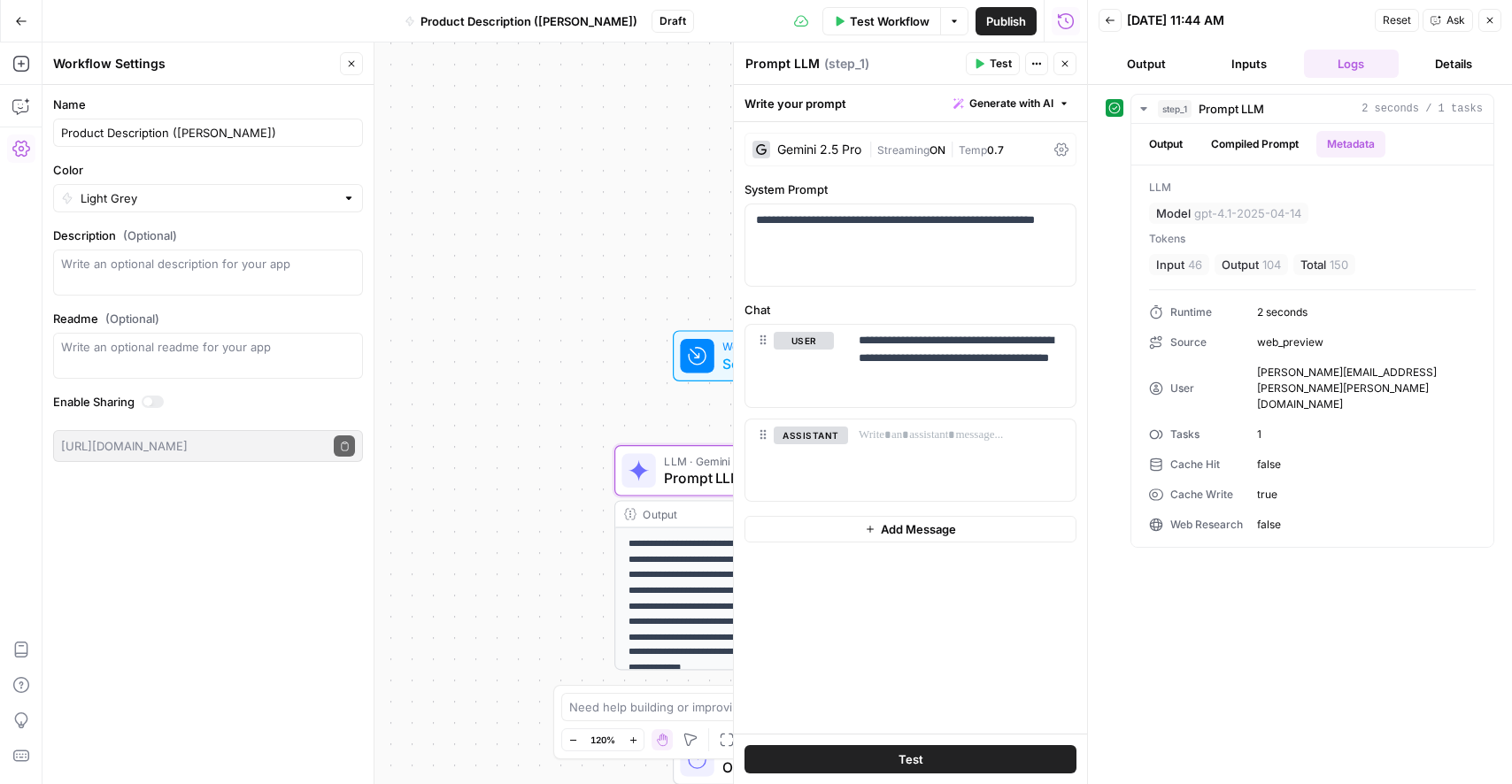
click at [1111, 23] on icon "button" at bounding box center [1110, 21] width 11 height 11
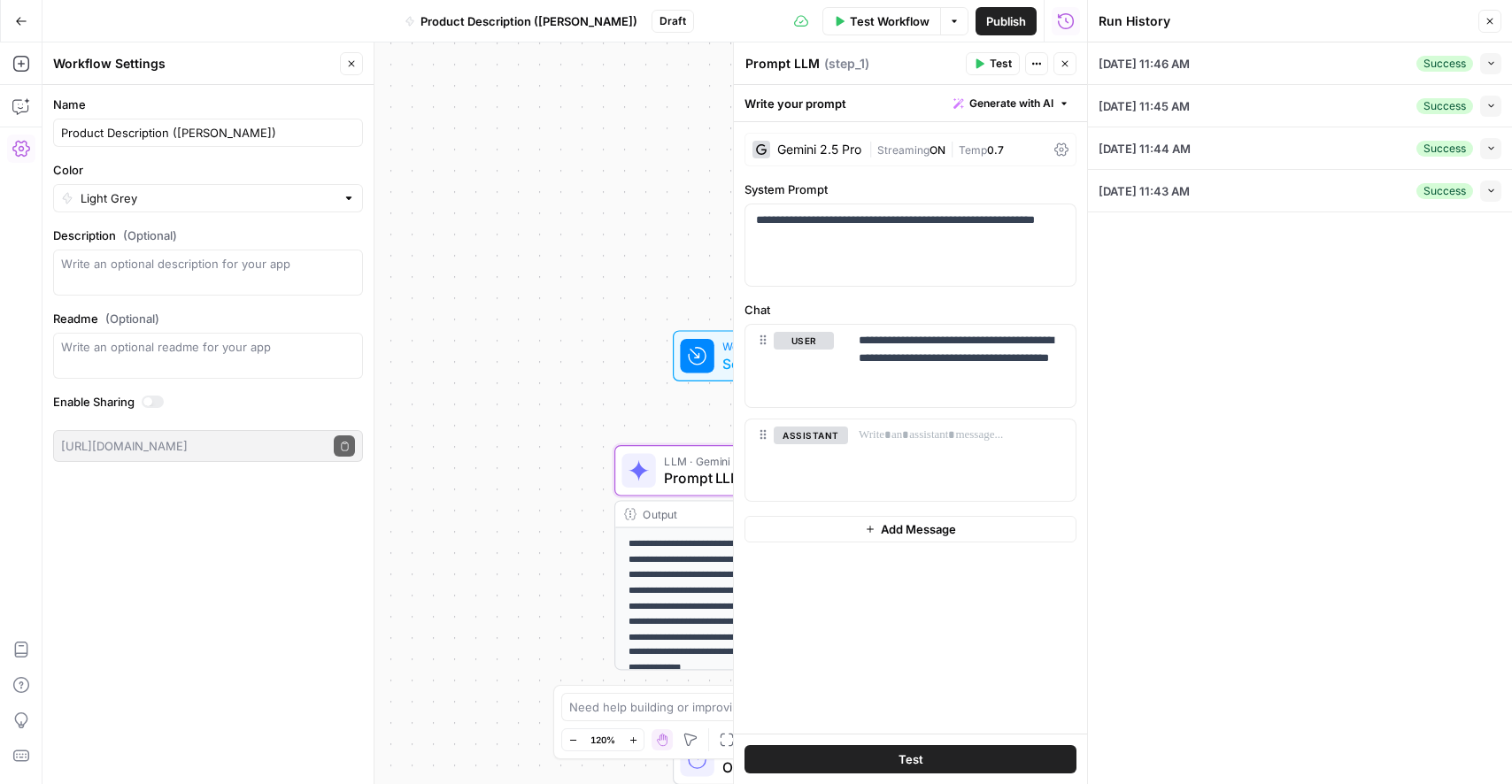
click at [1496, 106] on button "Collapse" at bounding box center [1491, 107] width 22 height 22
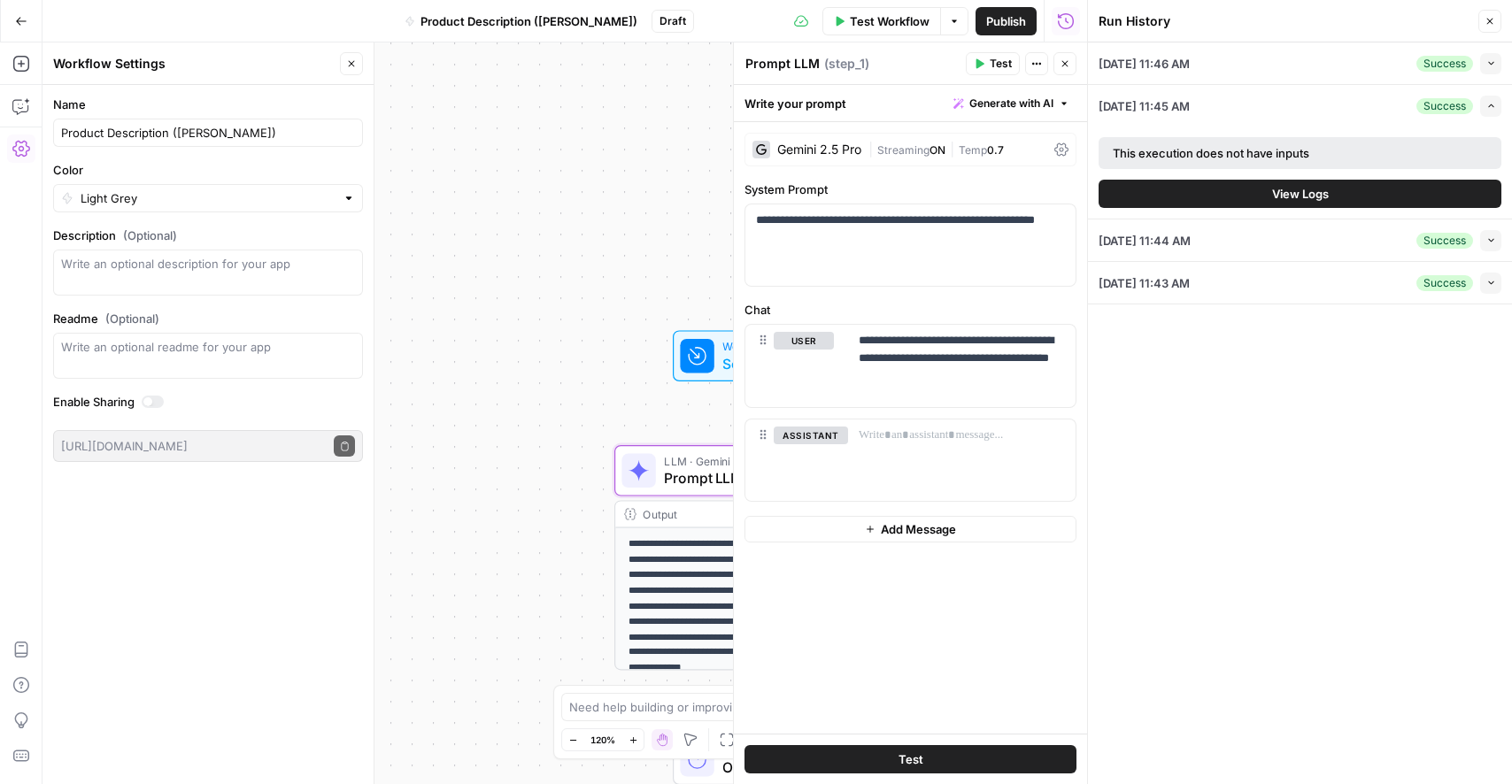
click at [1343, 187] on button "View Logs" at bounding box center [1300, 193] width 403 height 28
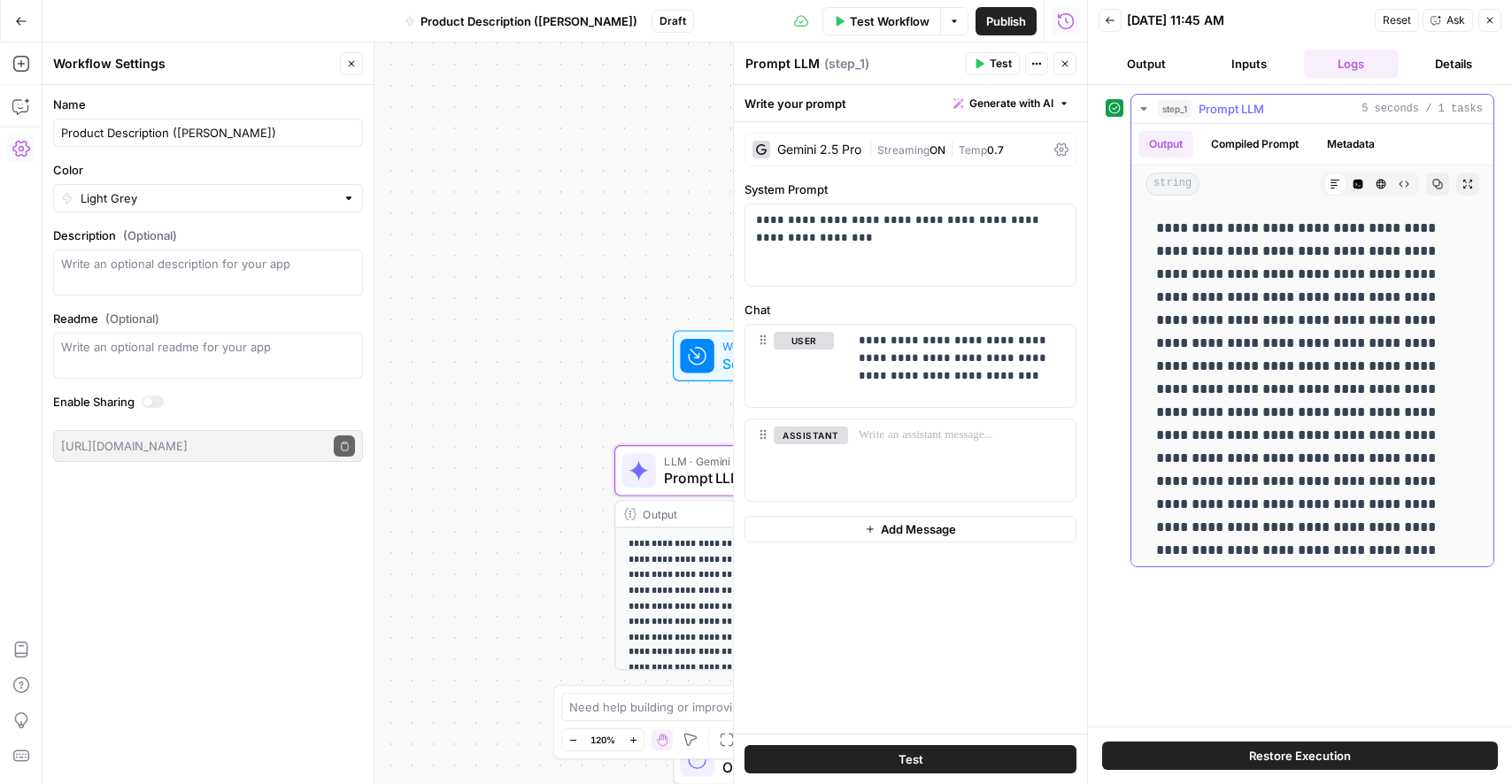
click at [1361, 133] on button "Metadata" at bounding box center [1351, 144] width 69 height 26
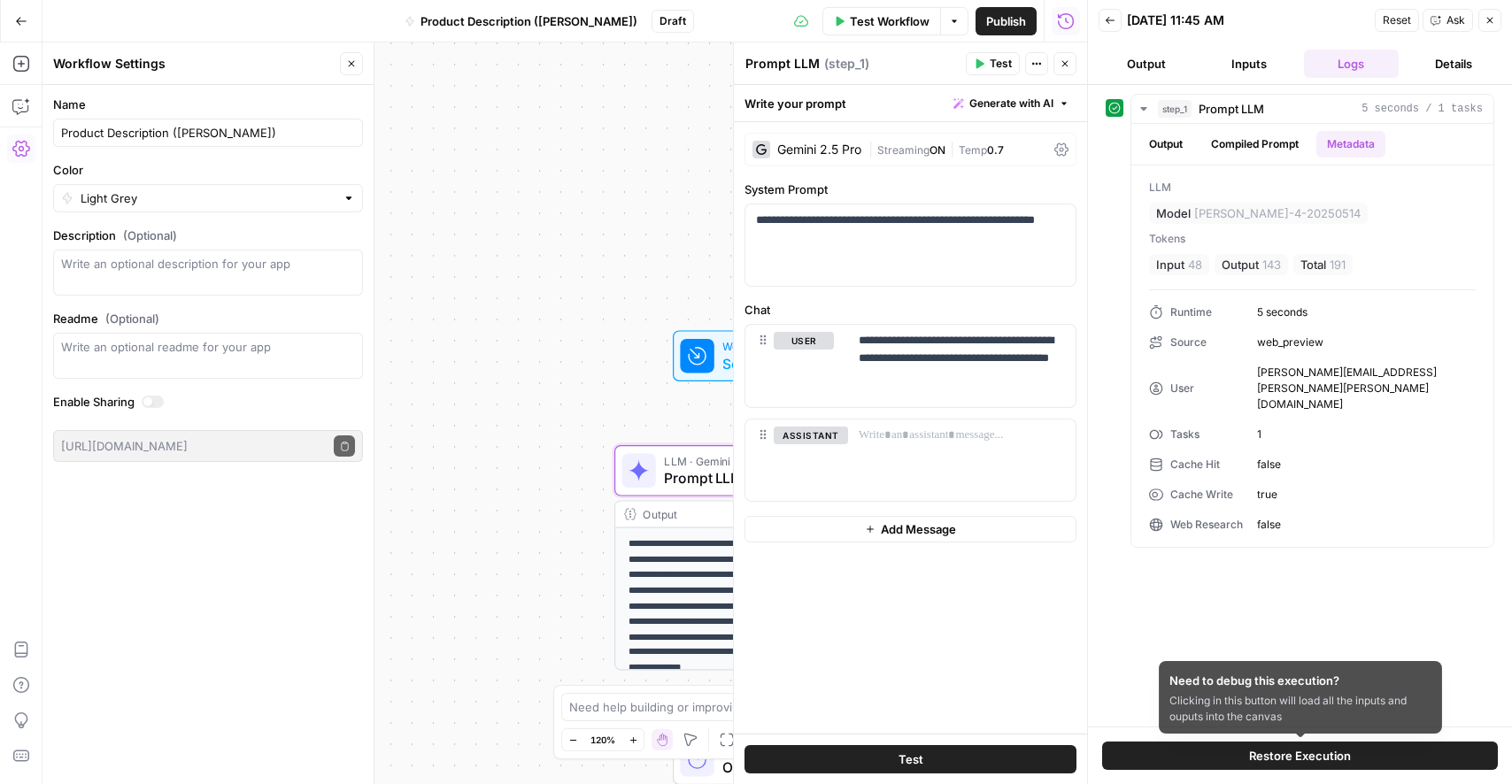
click at [1220, 742] on button "Restore Execution" at bounding box center [1300, 755] width 396 height 28
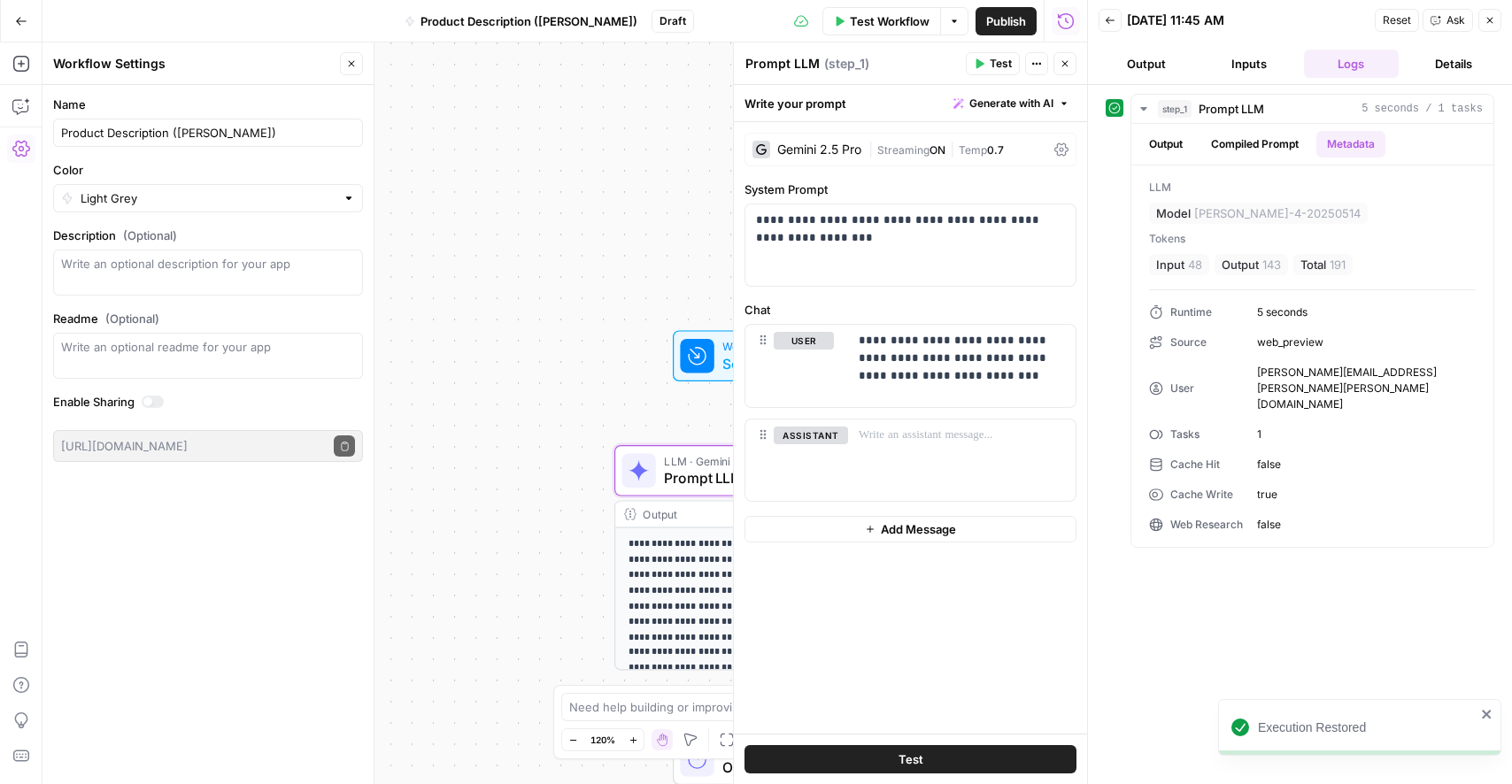
click at [1050, 157] on div "Gemini 2.5 Pro | Streaming ON | Temp 0.7" at bounding box center [910, 149] width 332 height 33
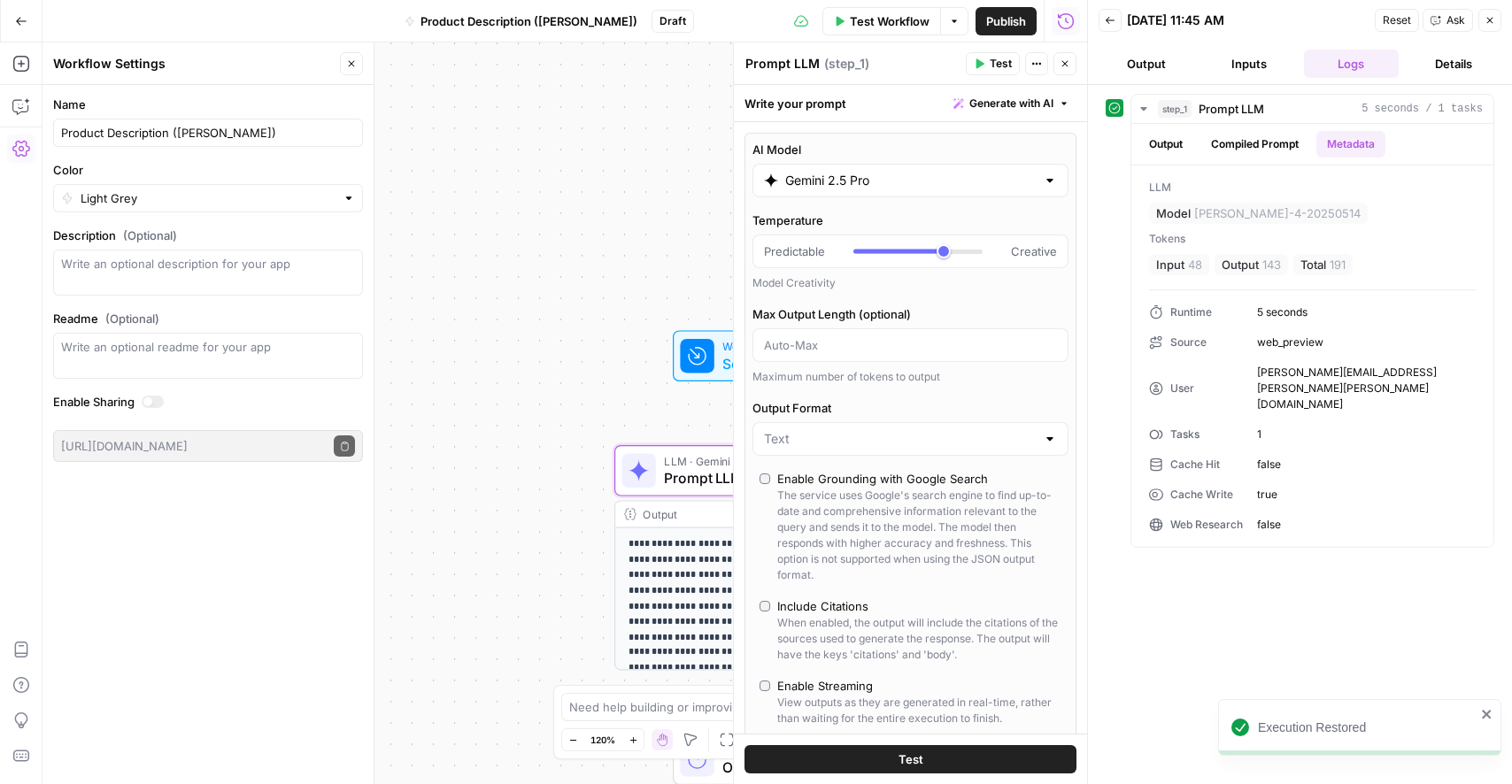
click at [886, 191] on div "Gemini 2.5 Pro" at bounding box center [910, 180] width 316 height 33
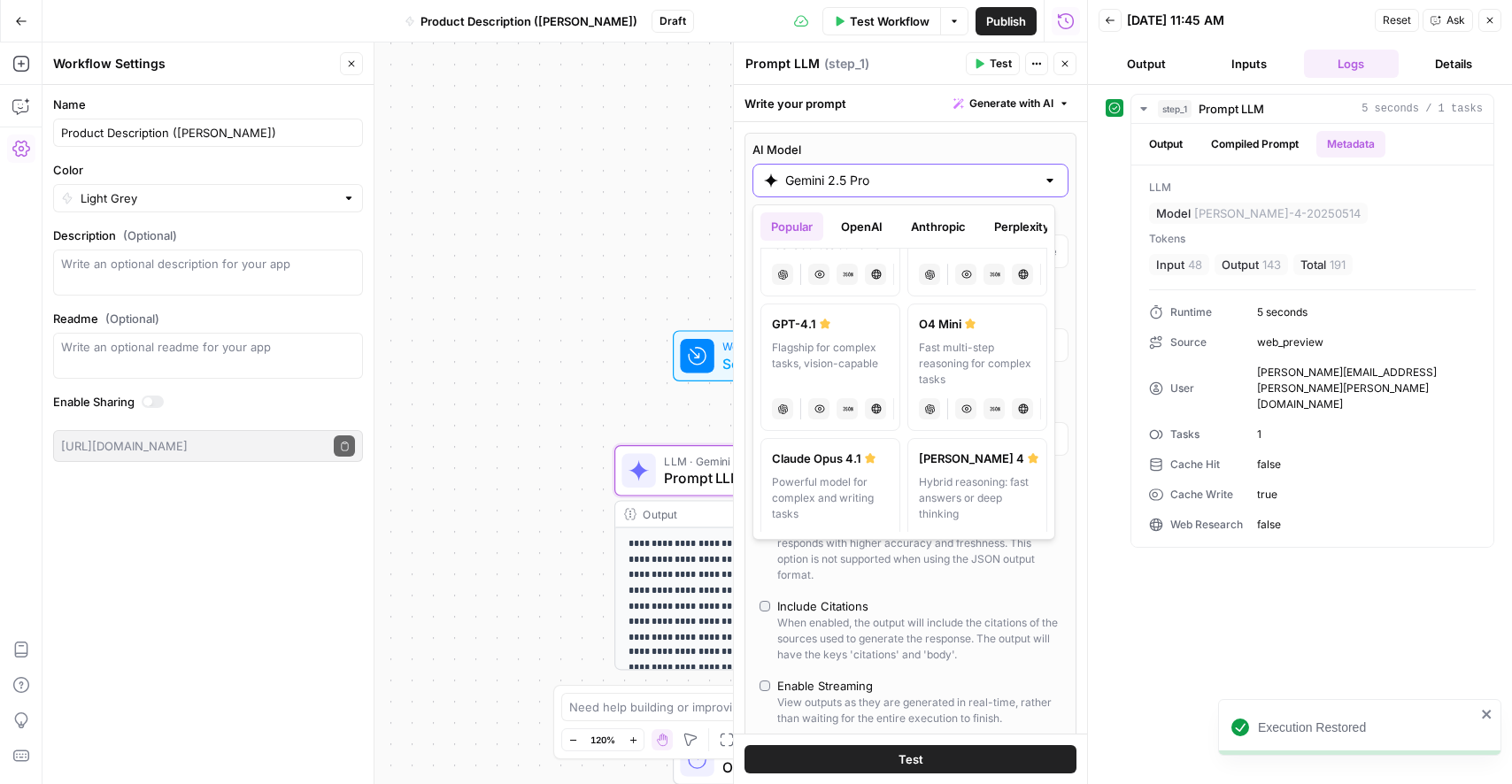
scroll to position [93, 0]
click at [927, 499] on div "Hybrid reasoning: fast answers or deep thinking" at bounding box center [976, 492] width 117 height 48
type input "[PERSON_NAME] 4"
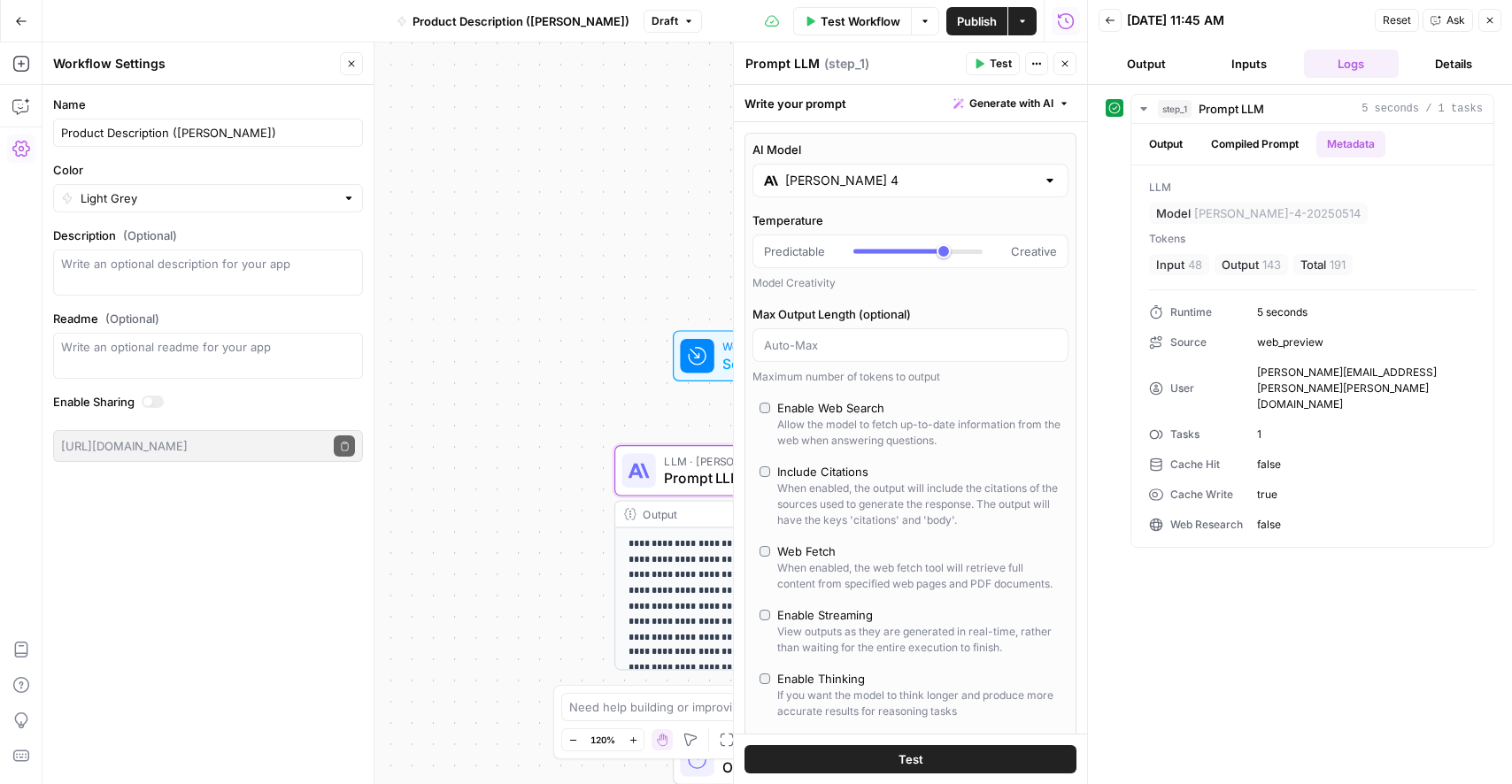
click at [1062, 66] on icon "button" at bounding box center [1065, 64] width 6 height 6
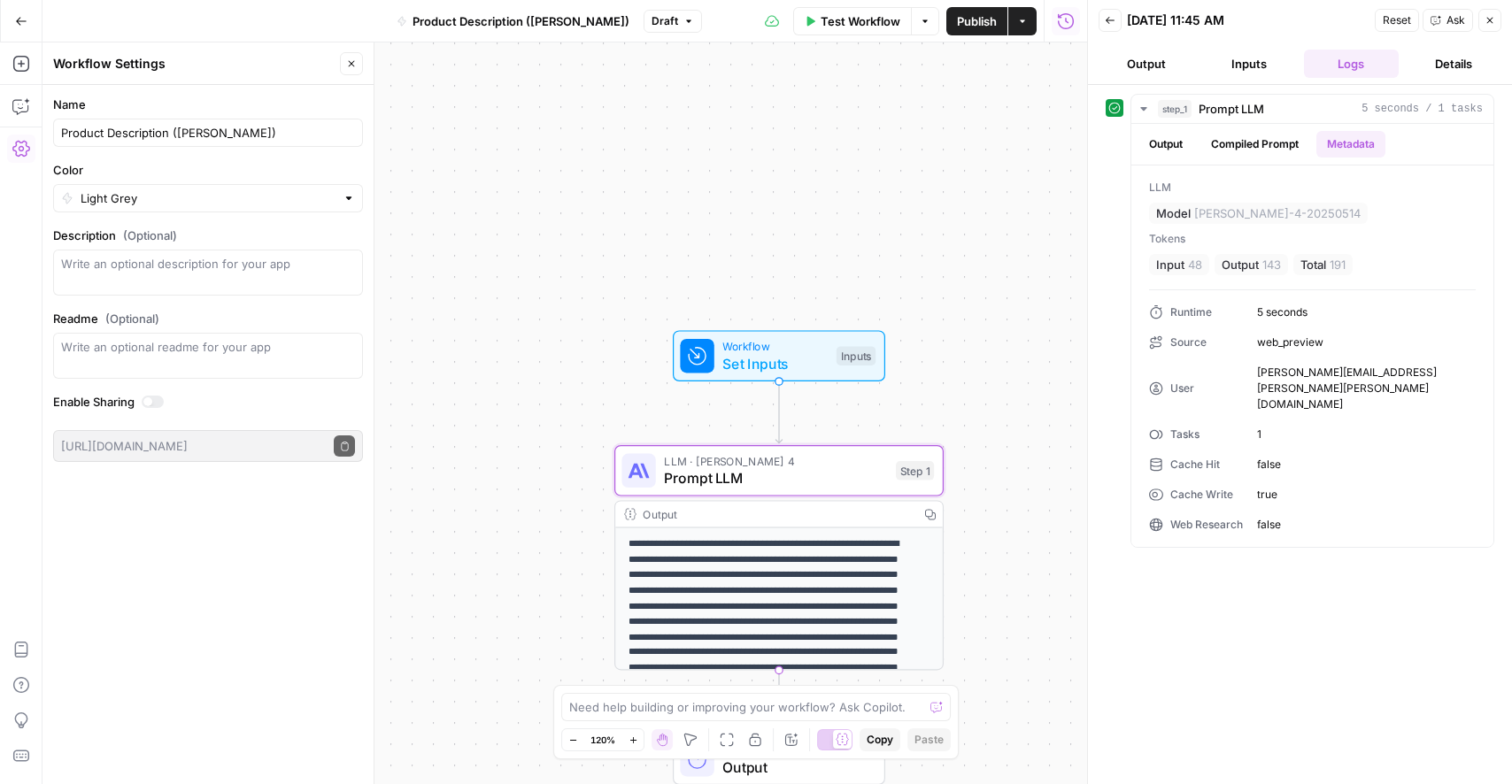
click at [1487, 26] on button "Close" at bounding box center [1489, 20] width 23 height 23
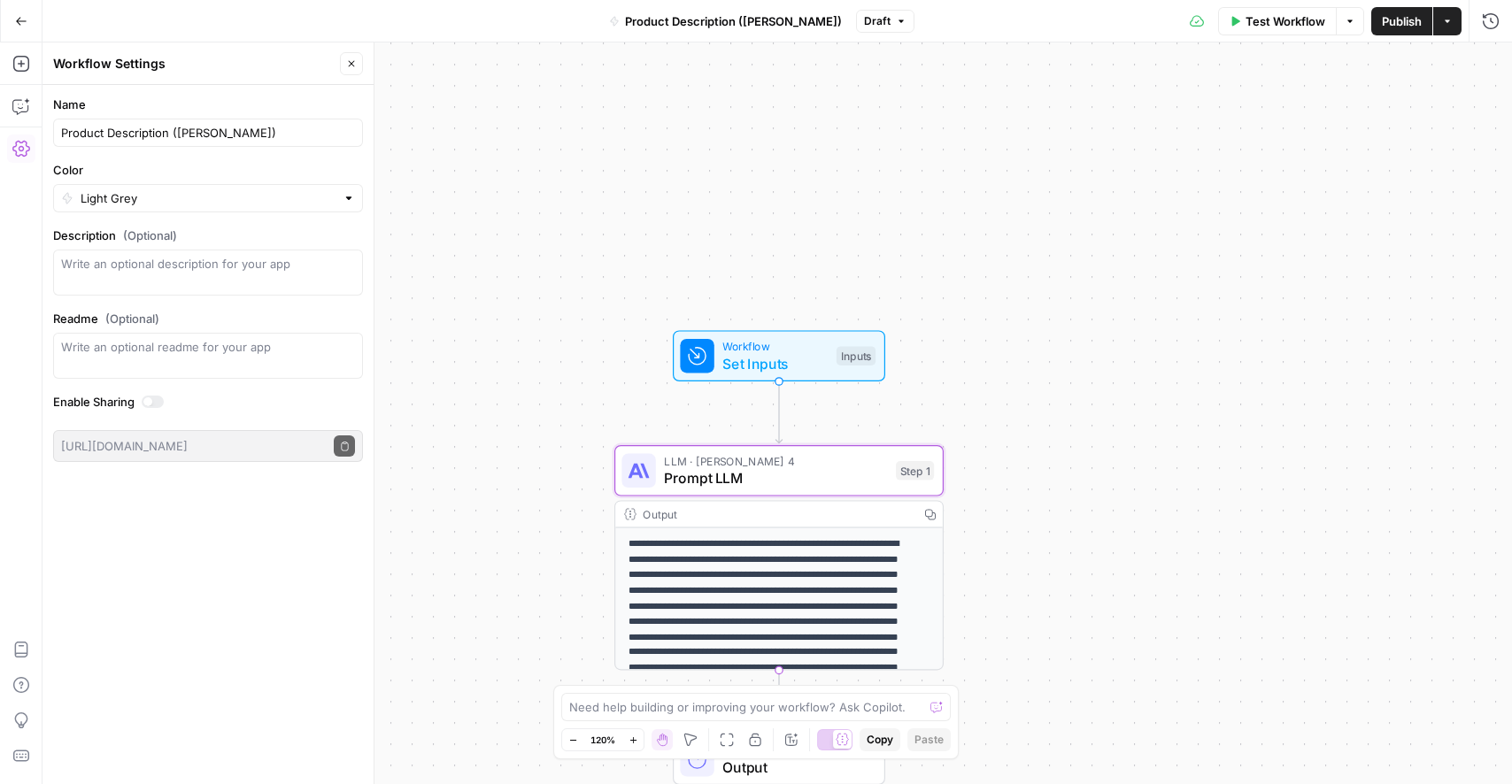
click at [1055, 396] on div "**********" at bounding box center [777, 413] width 1470 height 742
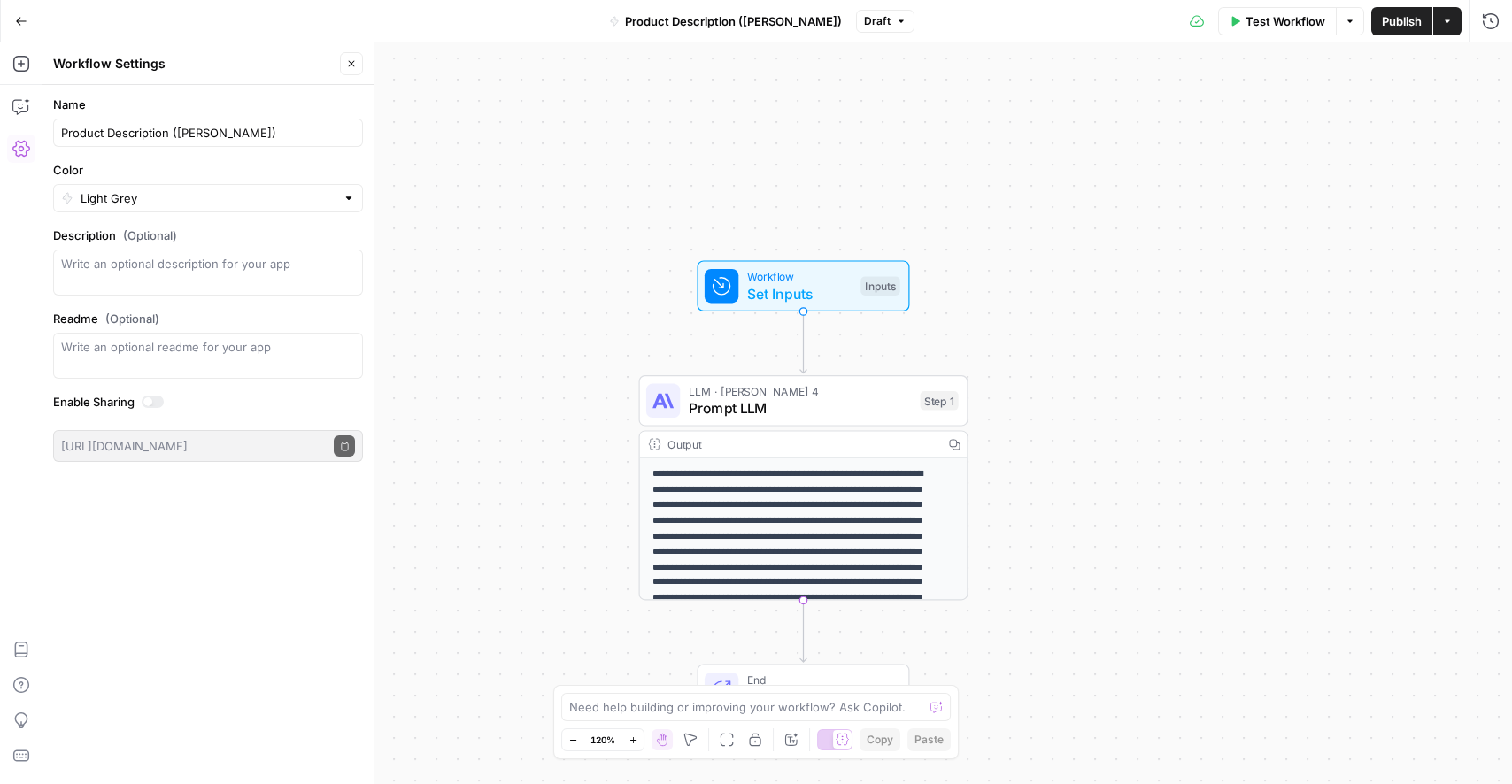
click at [831, 414] on span "Prompt LLM" at bounding box center [800, 408] width 223 height 22
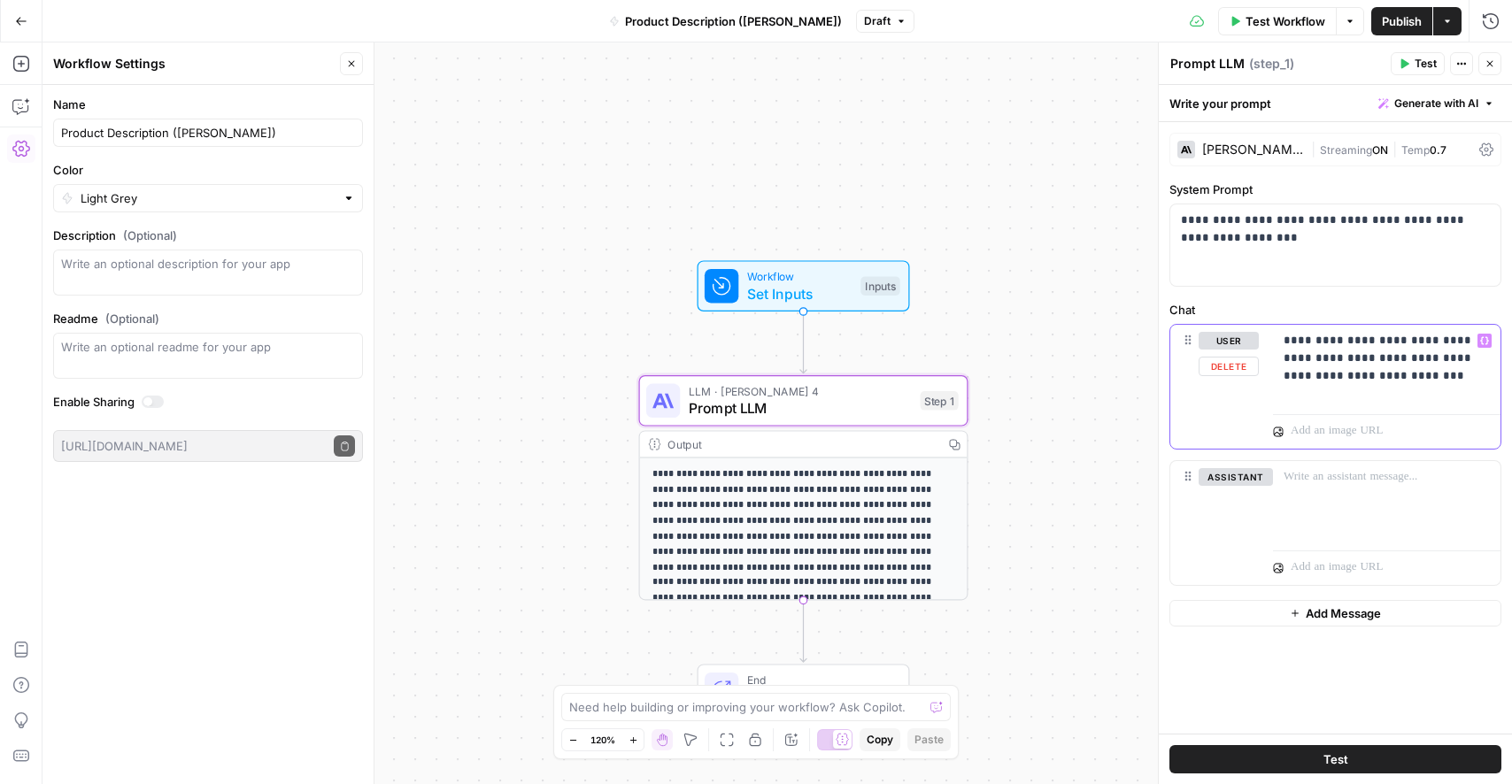
click at [1440, 393] on div "**********" at bounding box center [1387, 366] width 228 height 81
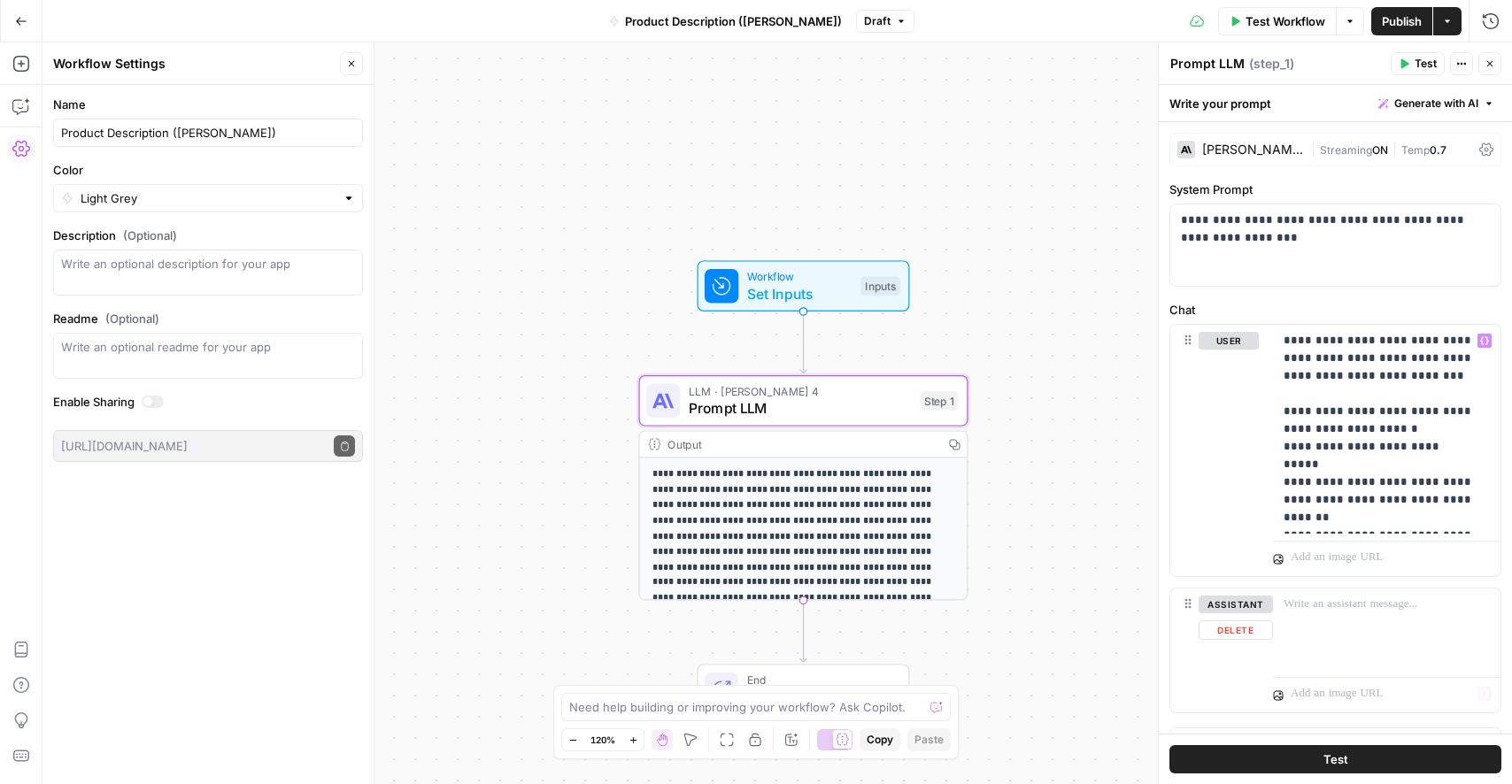
click at [1287, 751] on button "Test" at bounding box center [1336, 759] width 332 height 28
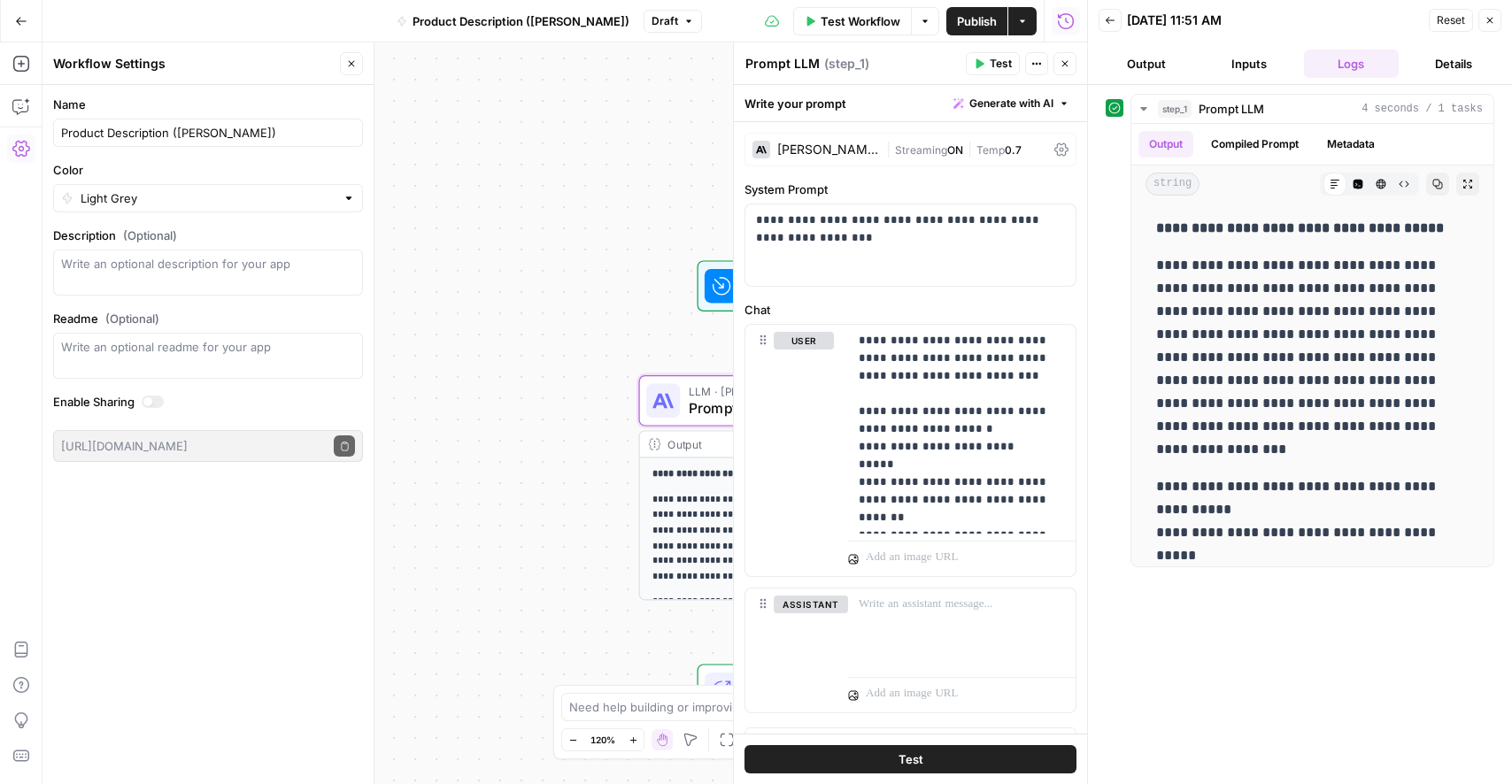
click at [974, 67] on icon "button" at bounding box center [979, 64] width 11 height 11
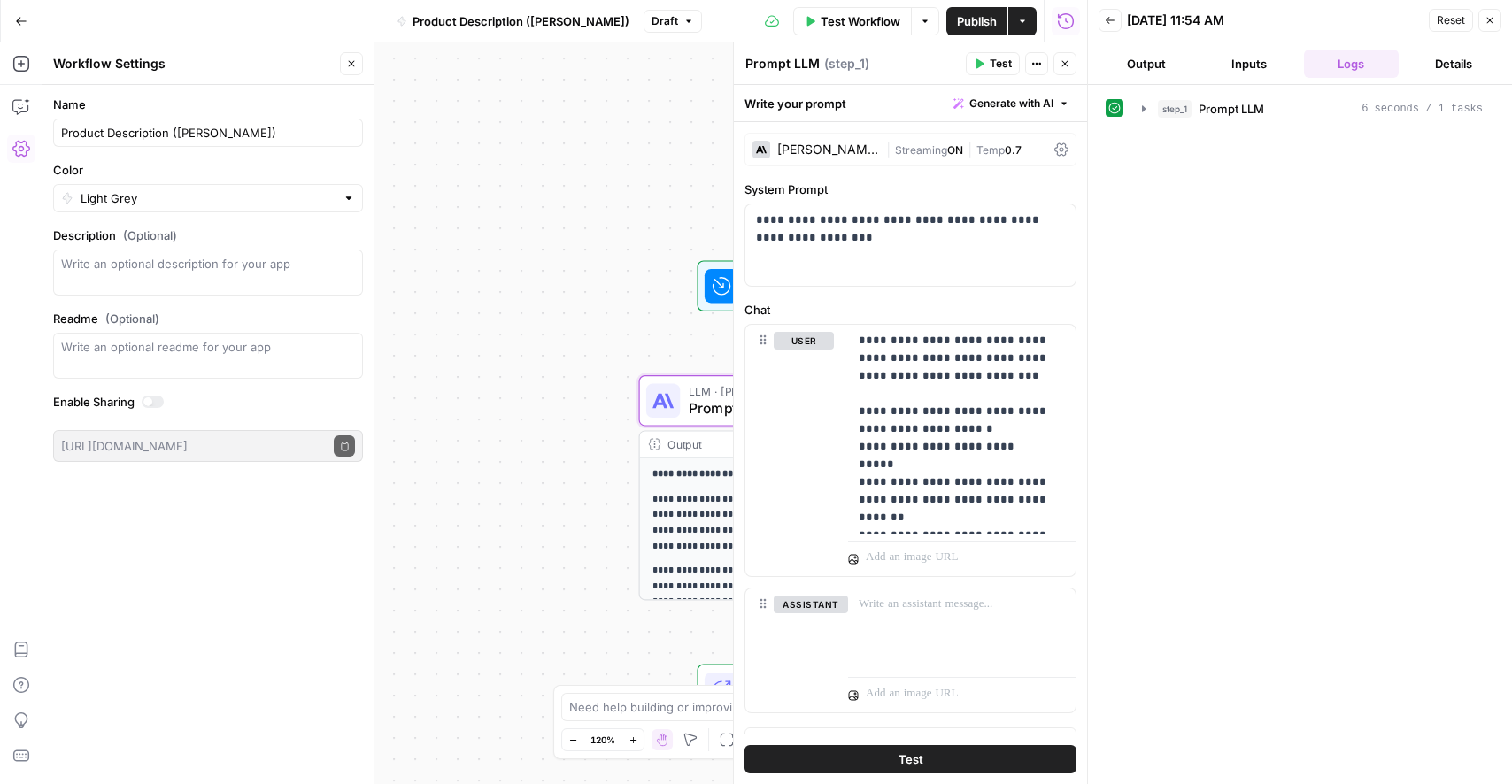
click at [1171, 73] on button "Output" at bounding box center [1146, 63] width 96 height 28
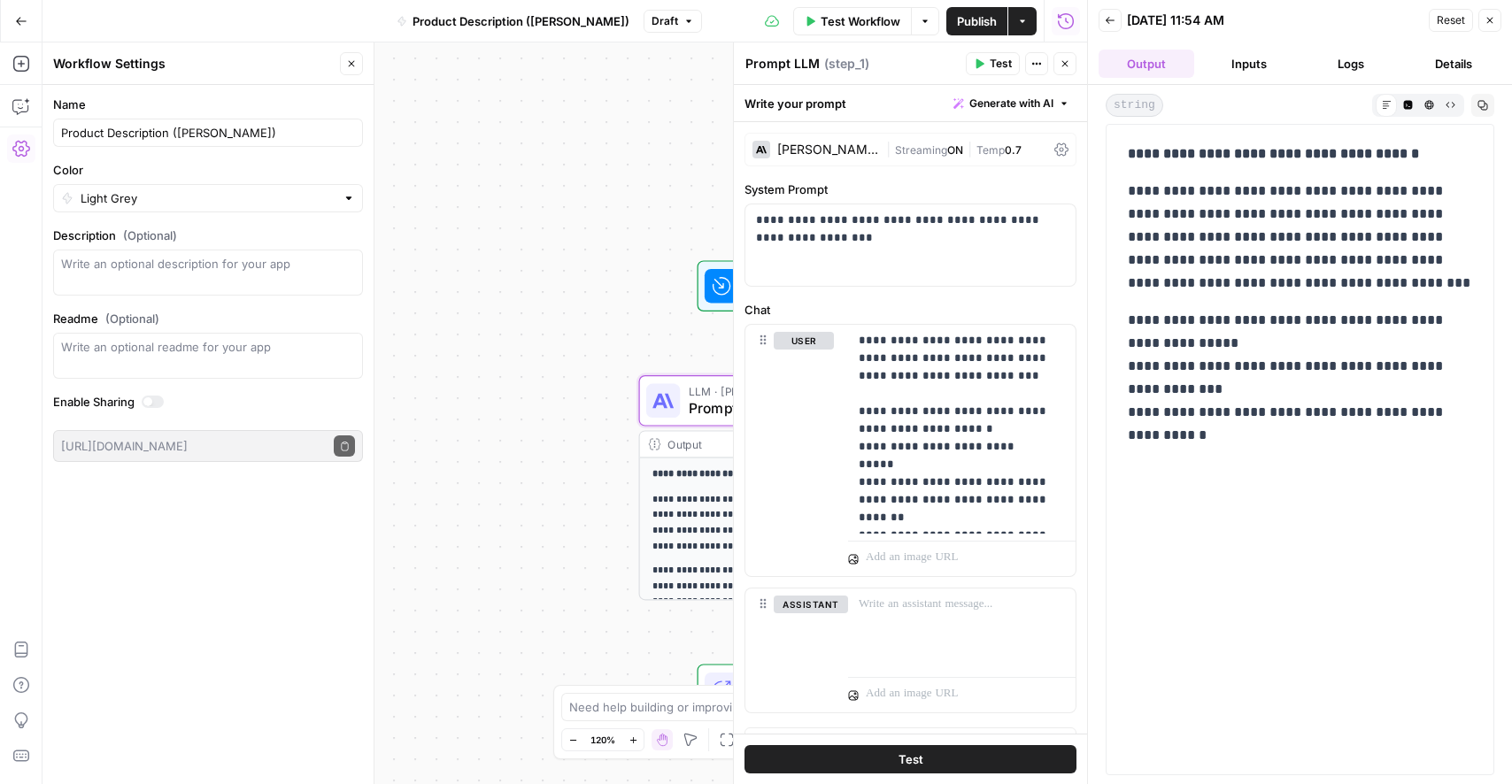
click at [1403, 109] on button "Code Editor" at bounding box center [1408, 105] width 22 height 22
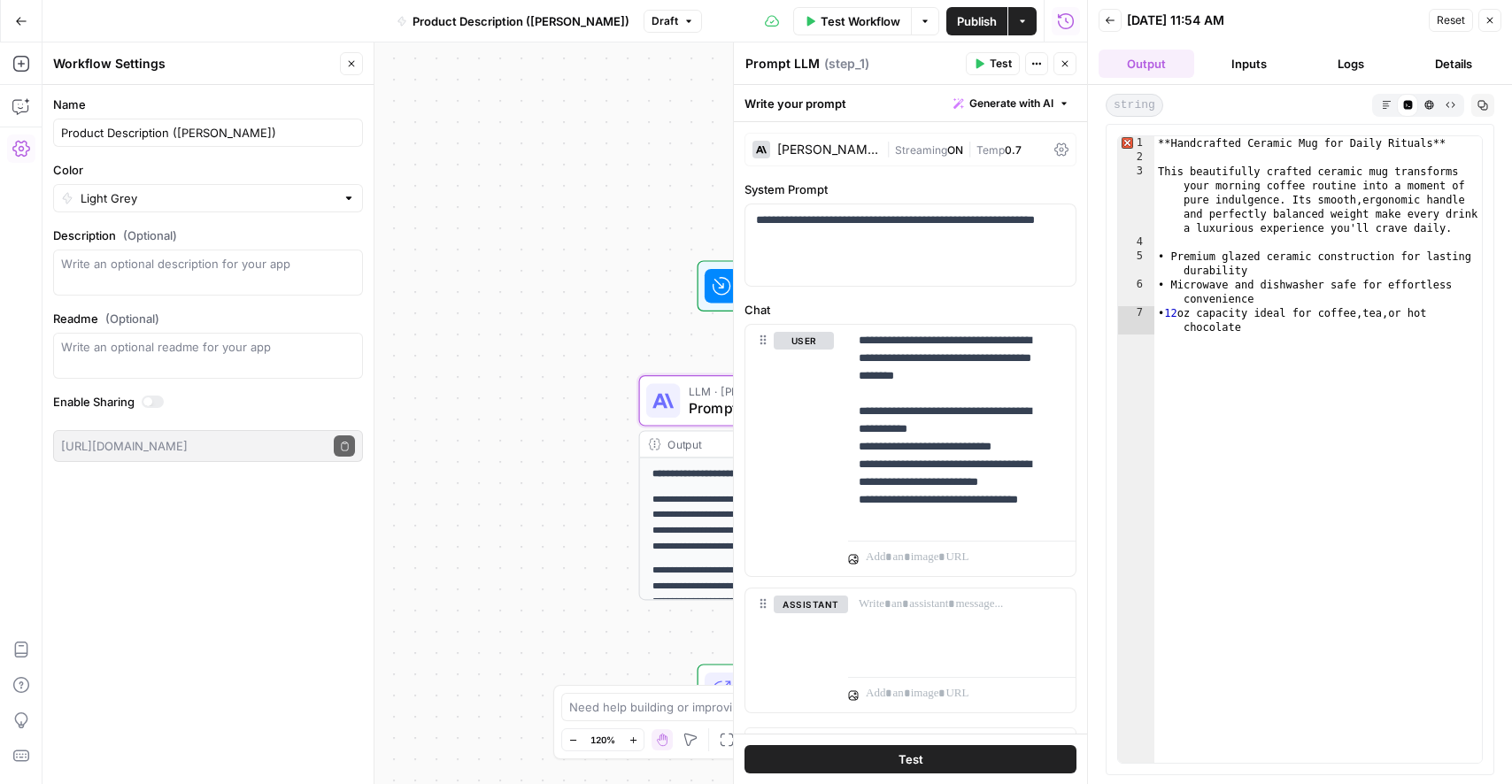
click at [1321, 178] on div "**Handcrafted Ceramic Mug for Daily Rituals** This beautifully crafted ceramic …" at bounding box center [1318, 471] width 328 height 669
type textarea "**********"
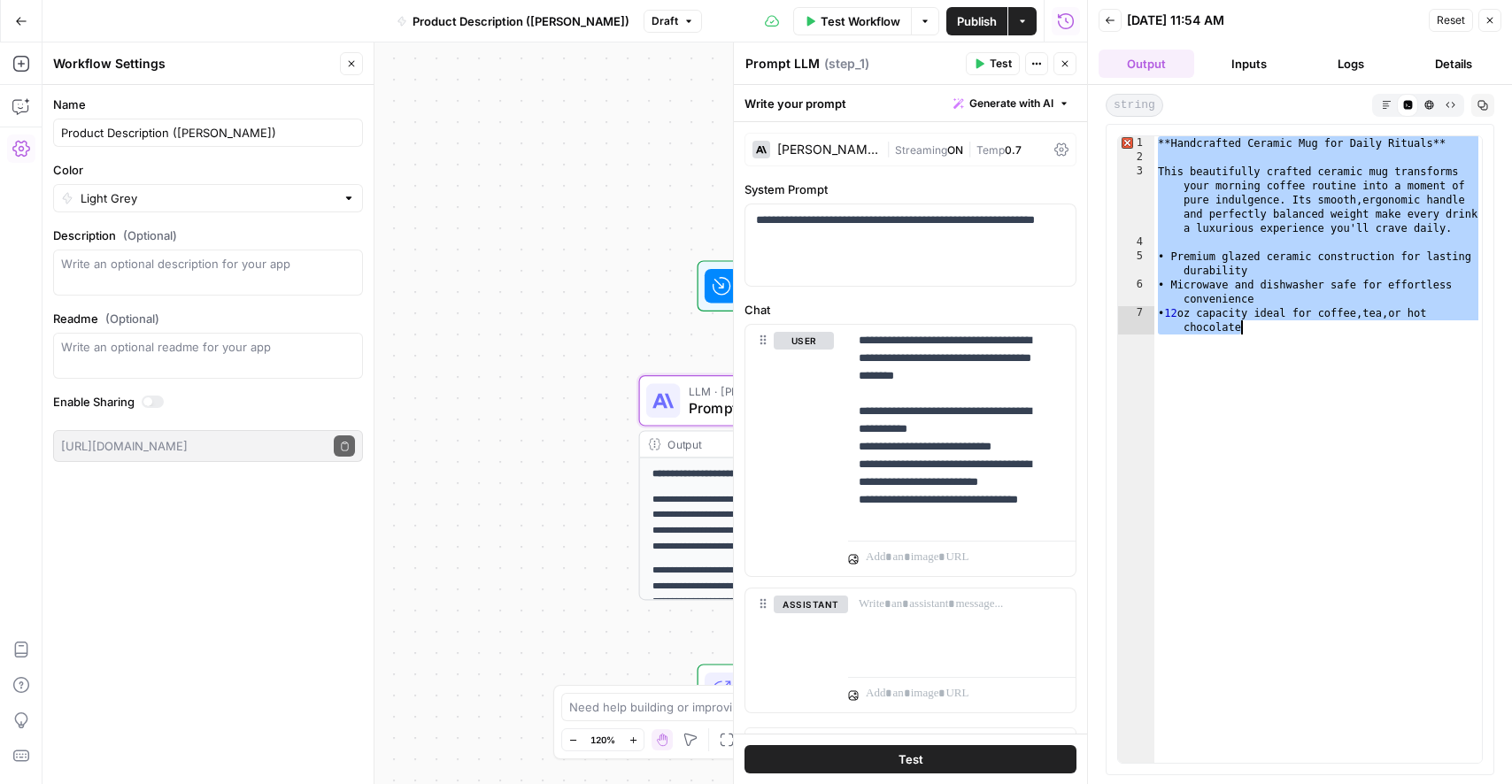
click at [1488, 106] on span "Copy" at bounding box center [1488, 106] width 1 height 1
click at [935, 615] on div at bounding box center [962, 630] width 228 height 81
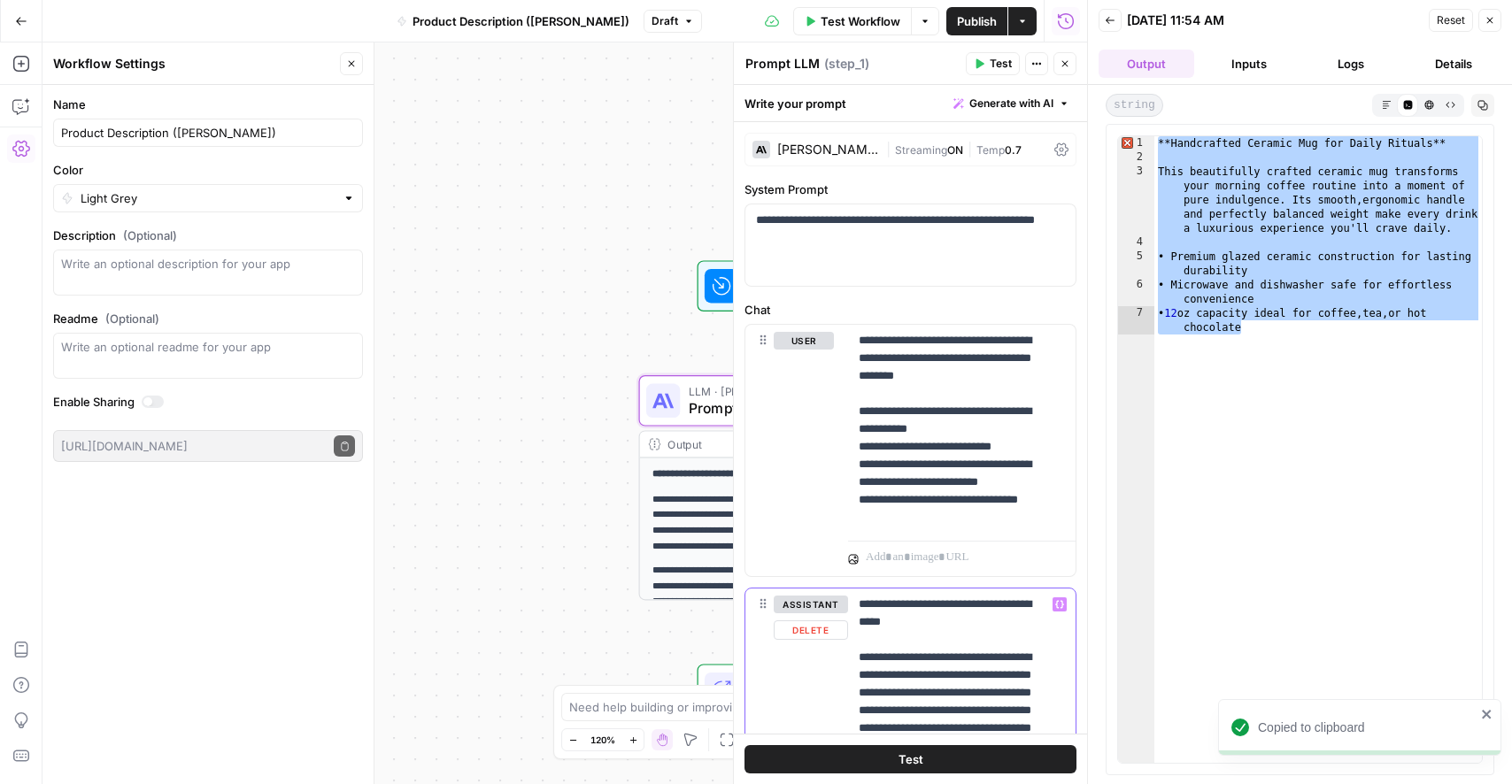
scroll to position [283, 0]
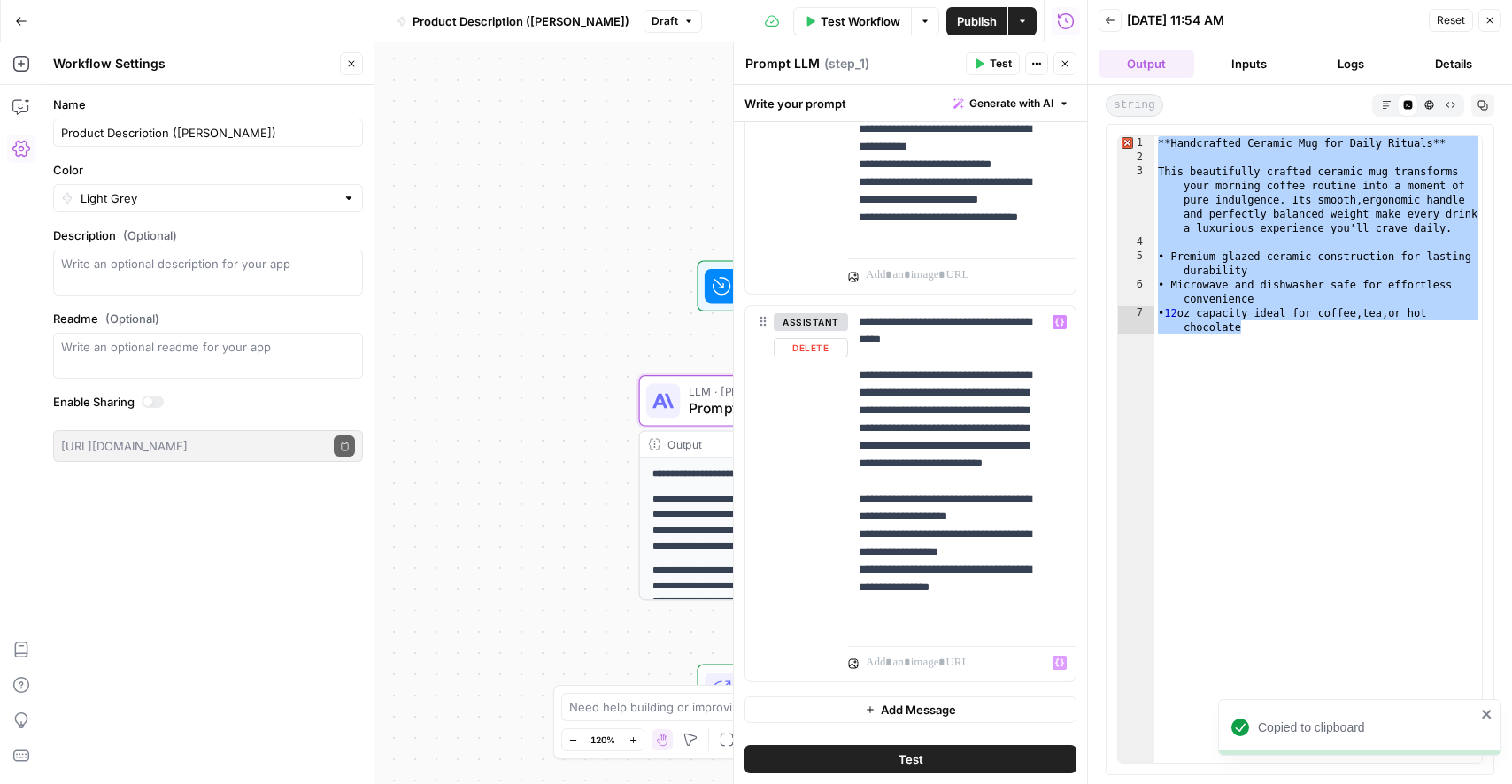
click at [896, 708] on span "Add Message" at bounding box center [918, 710] width 75 height 18
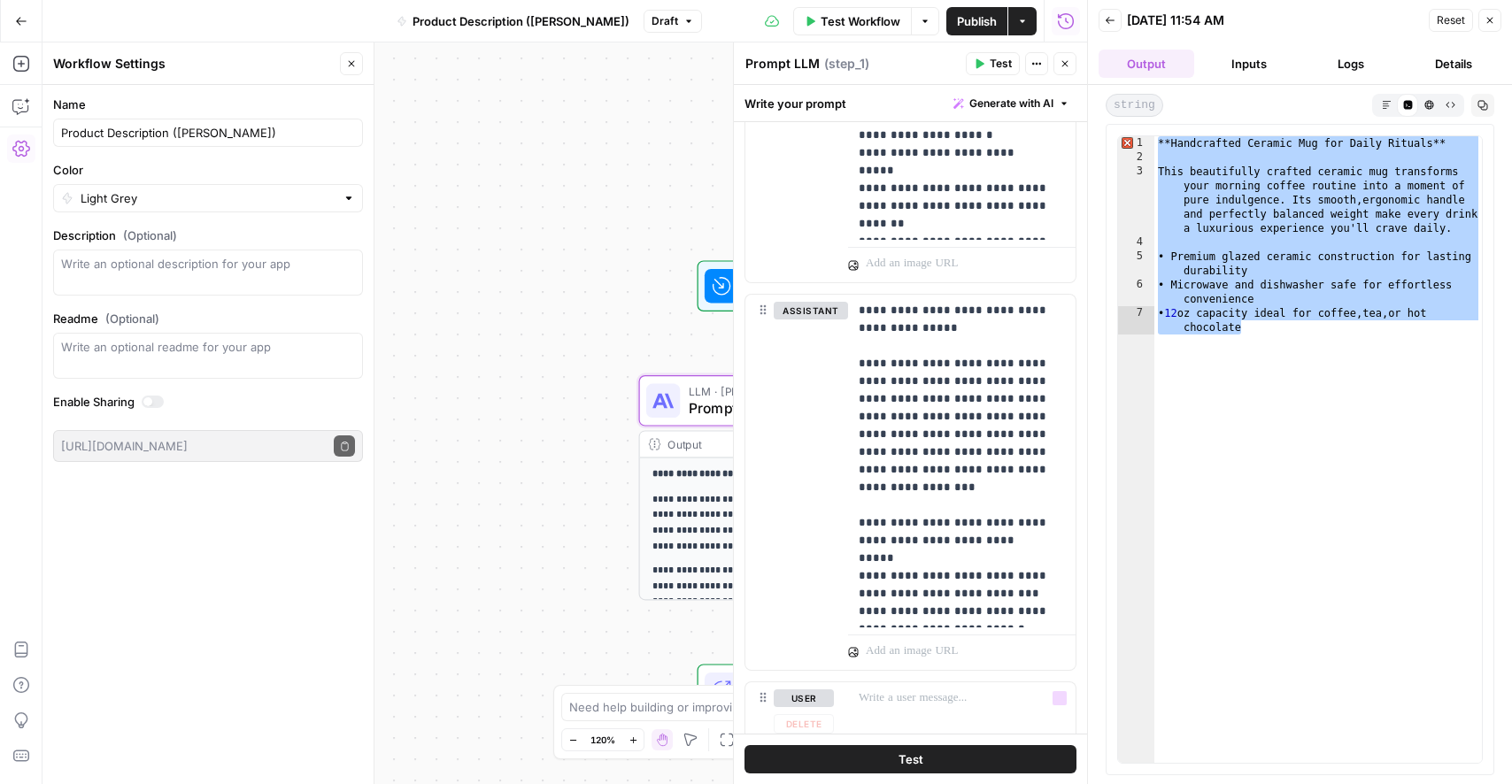
scroll to position [313, 0]
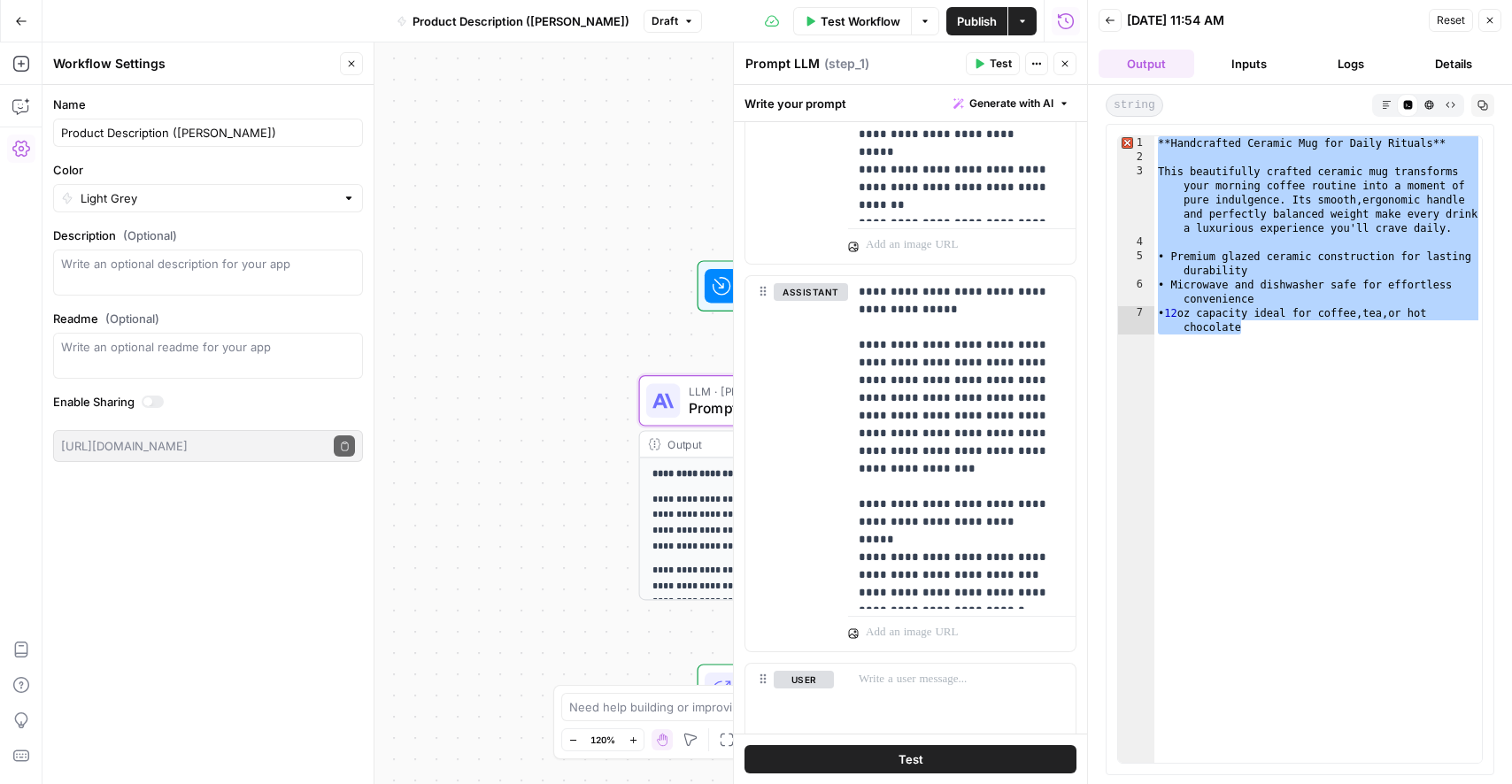
click at [1493, 24] on icon "button" at bounding box center [1490, 21] width 11 height 11
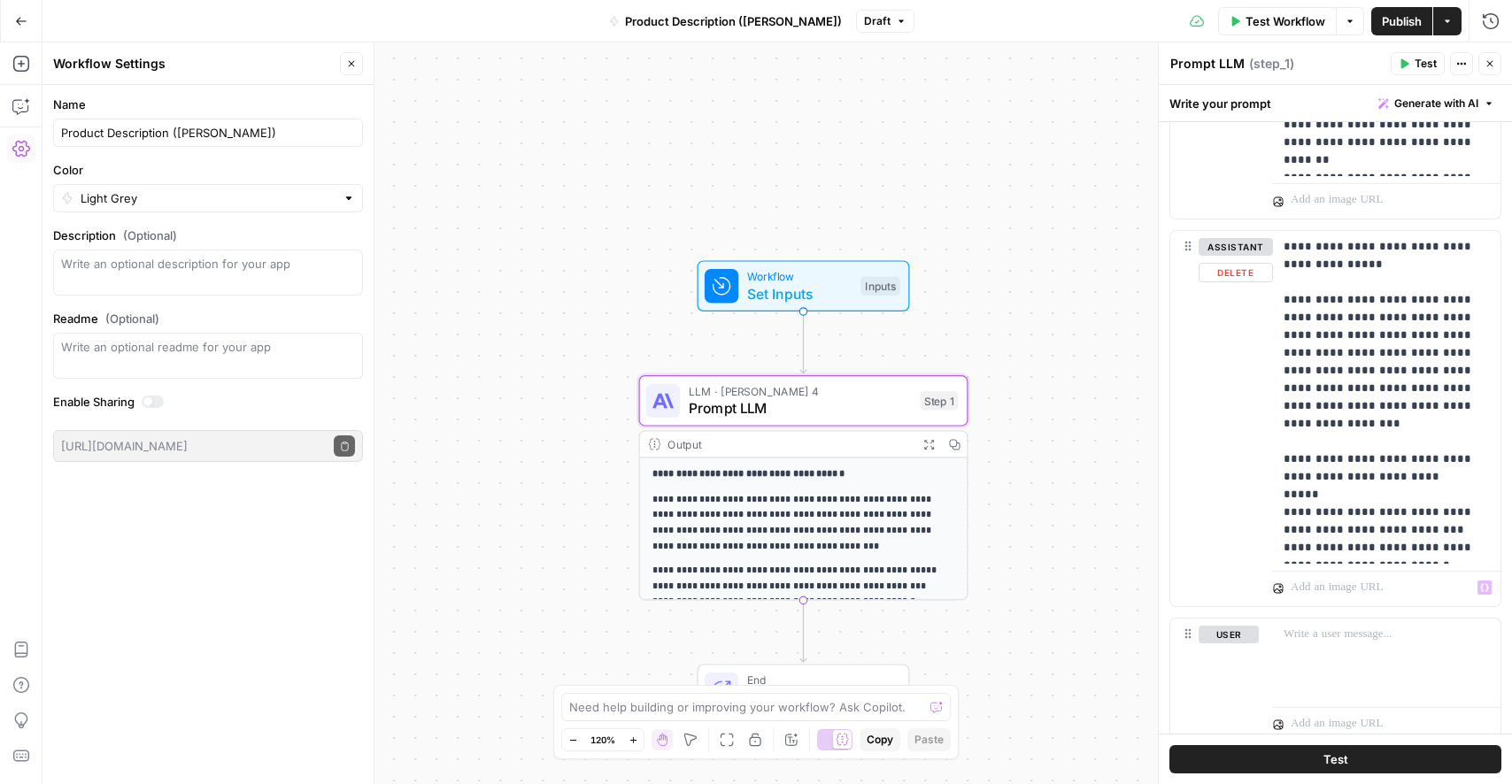
scroll to position [419, 0]
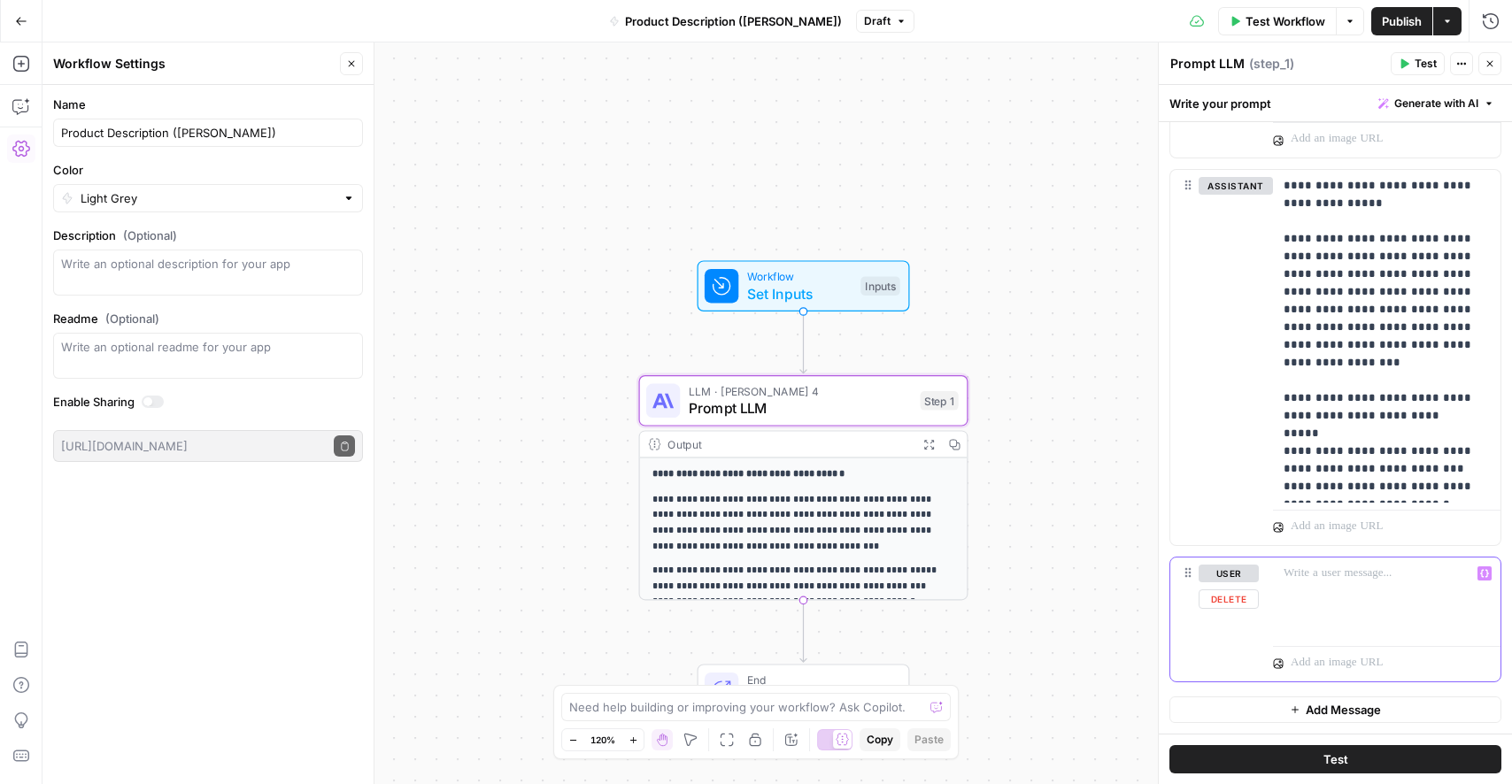
click at [1315, 582] on p at bounding box center [1386, 574] width 206 height 18
click at [1380, 748] on button "Test" at bounding box center [1336, 759] width 332 height 28
